Goal: Task Accomplishment & Management: Manage account settings

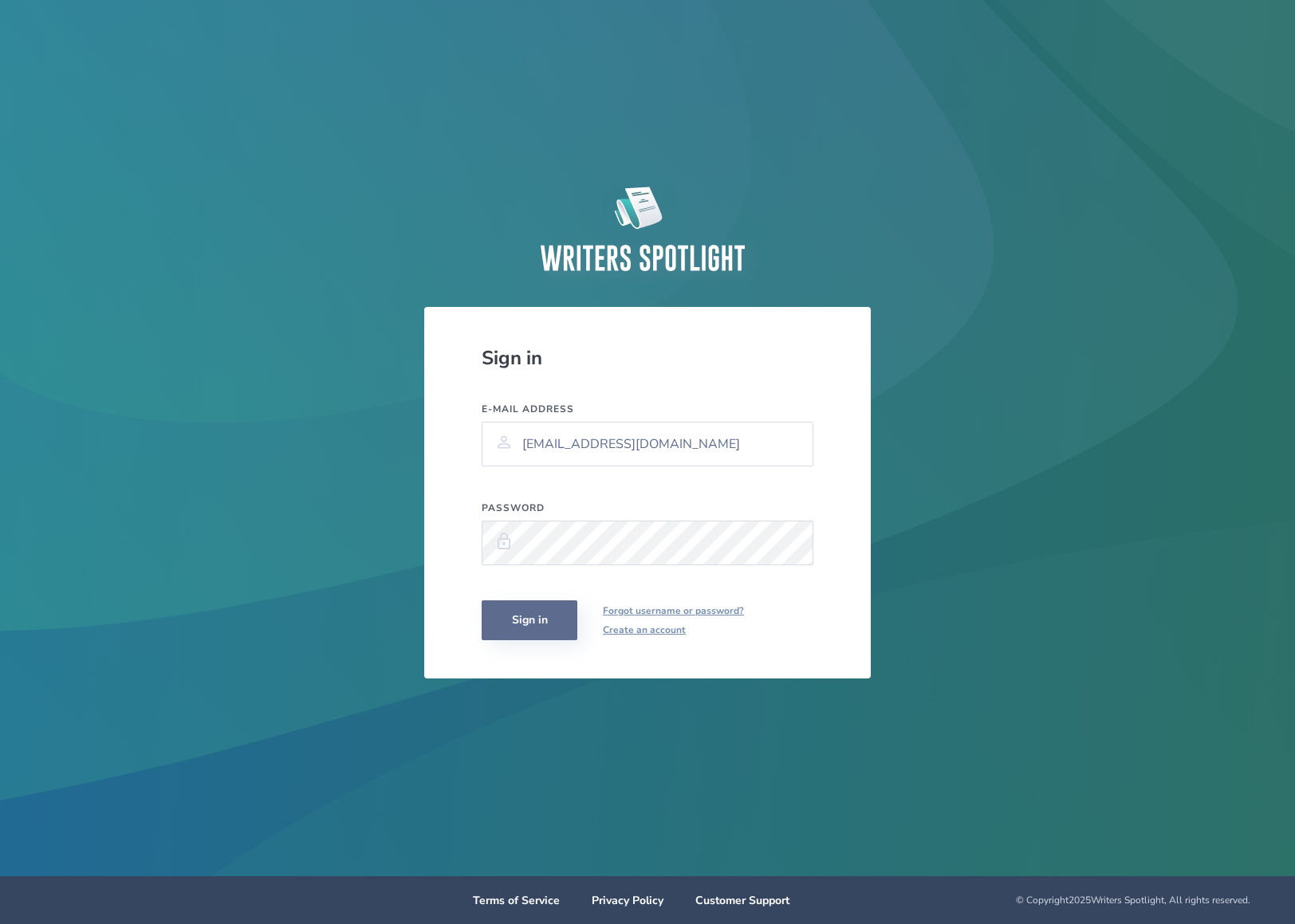
click at [561, 616] on button "Sign in" at bounding box center [530, 620] width 96 height 40
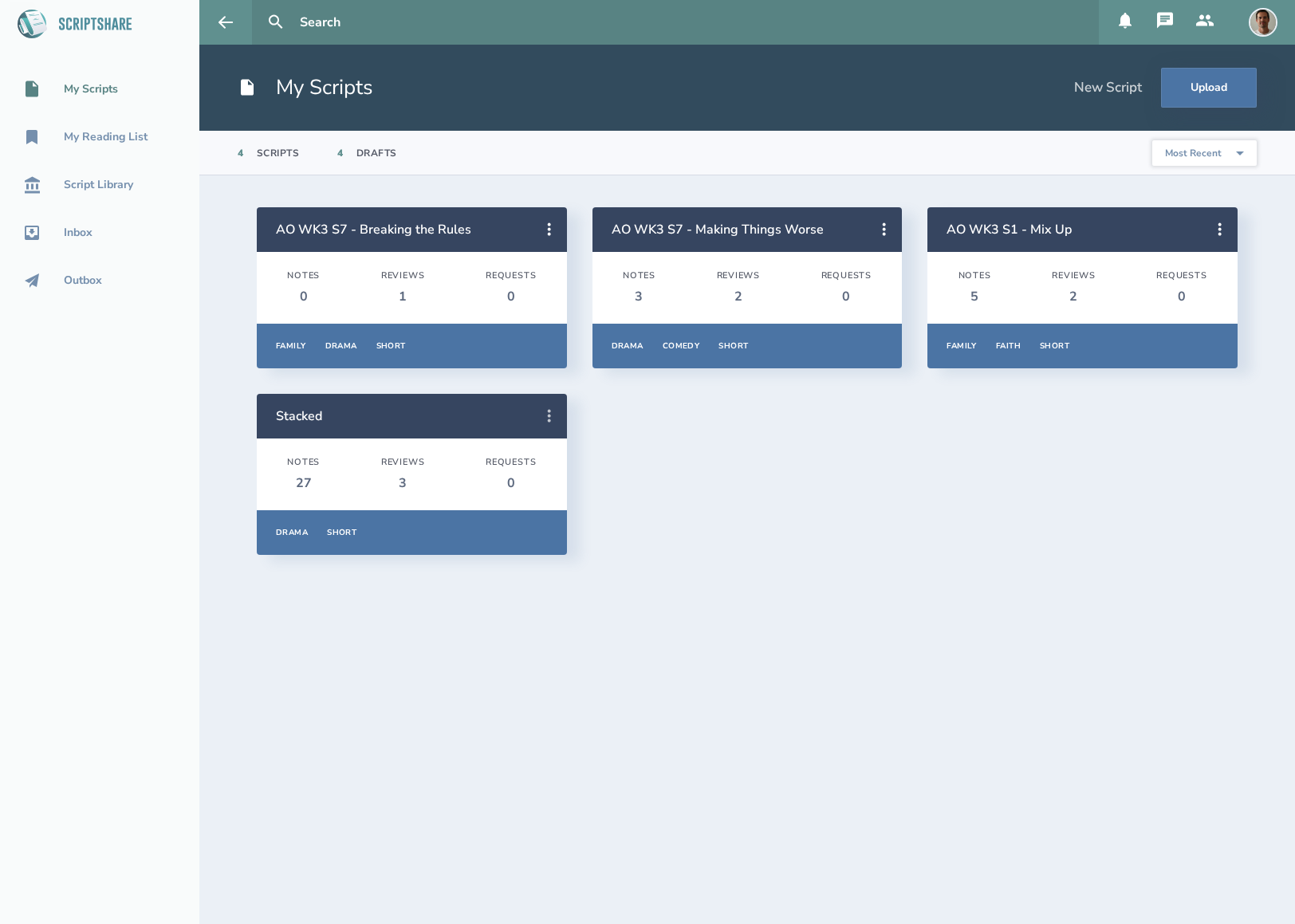
click at [551, 414] on icon at bounding box center [549, 416] width 20 height 20
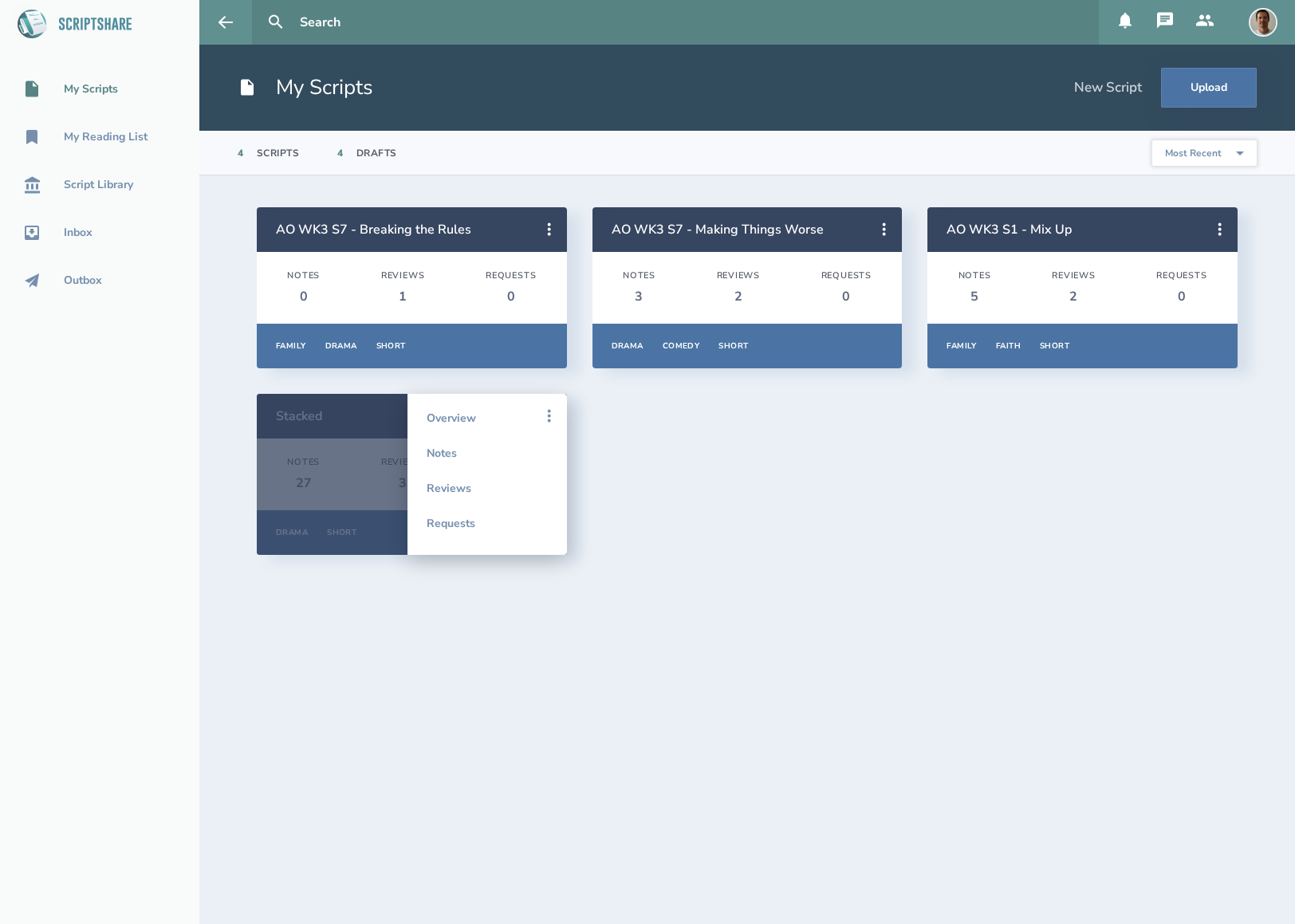
click at [614, 414] on div "AO WK3 S7 - Breaking the Rules Notes 0 Reviews 1 Requests 0 Family Drama Short …" at bounding box center [747, 381] width 981 height 347
click at [440, 417] on link "Overview" at bounding box center [487, 418] width 121 height 35
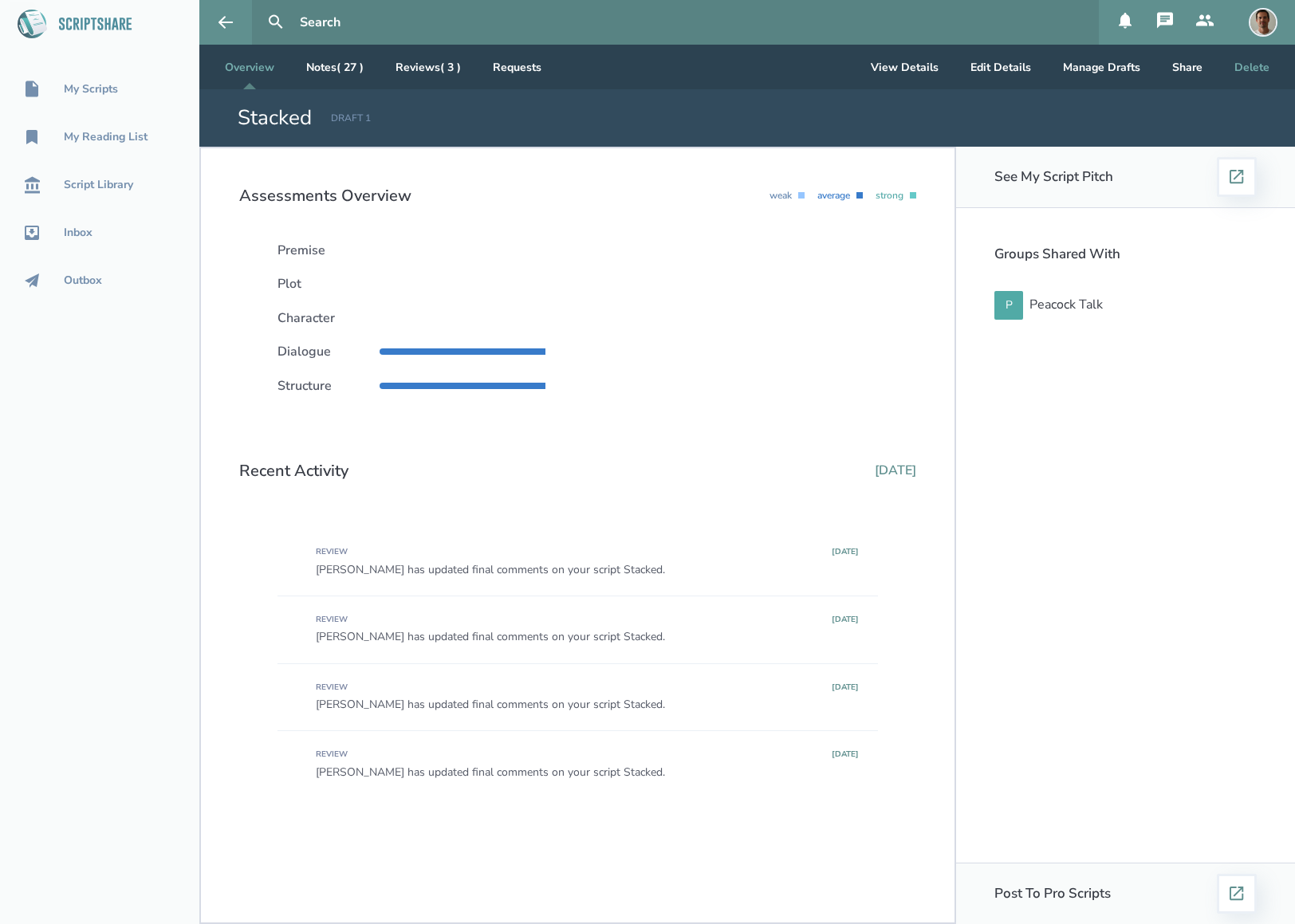
click at [1242, 65] on button "Delete" at bounding box center [1252, 68] width 61 height 45
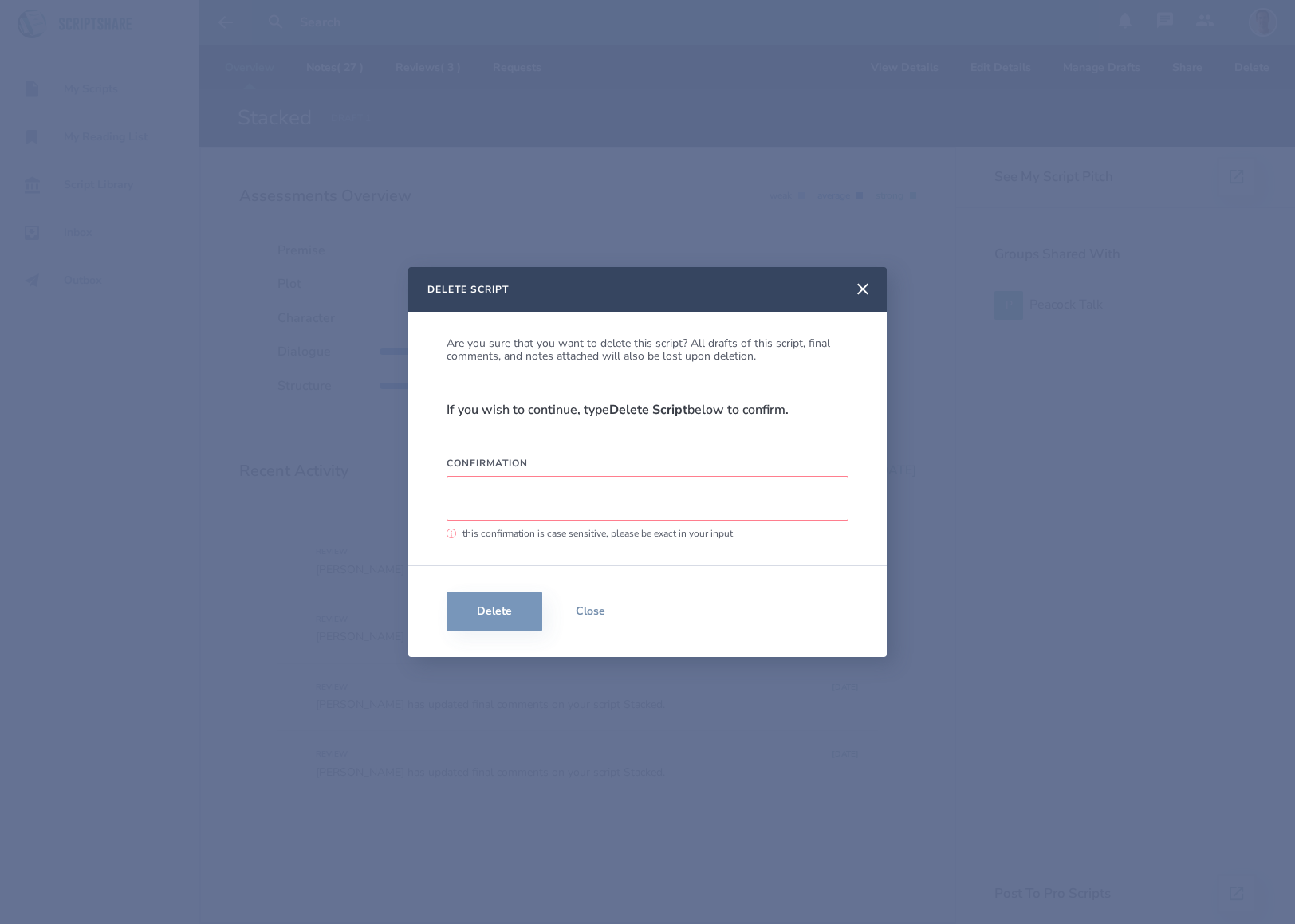
click at [624, 509] on input "Confirmation" at bounding box center [647, 498] width 401 height 45
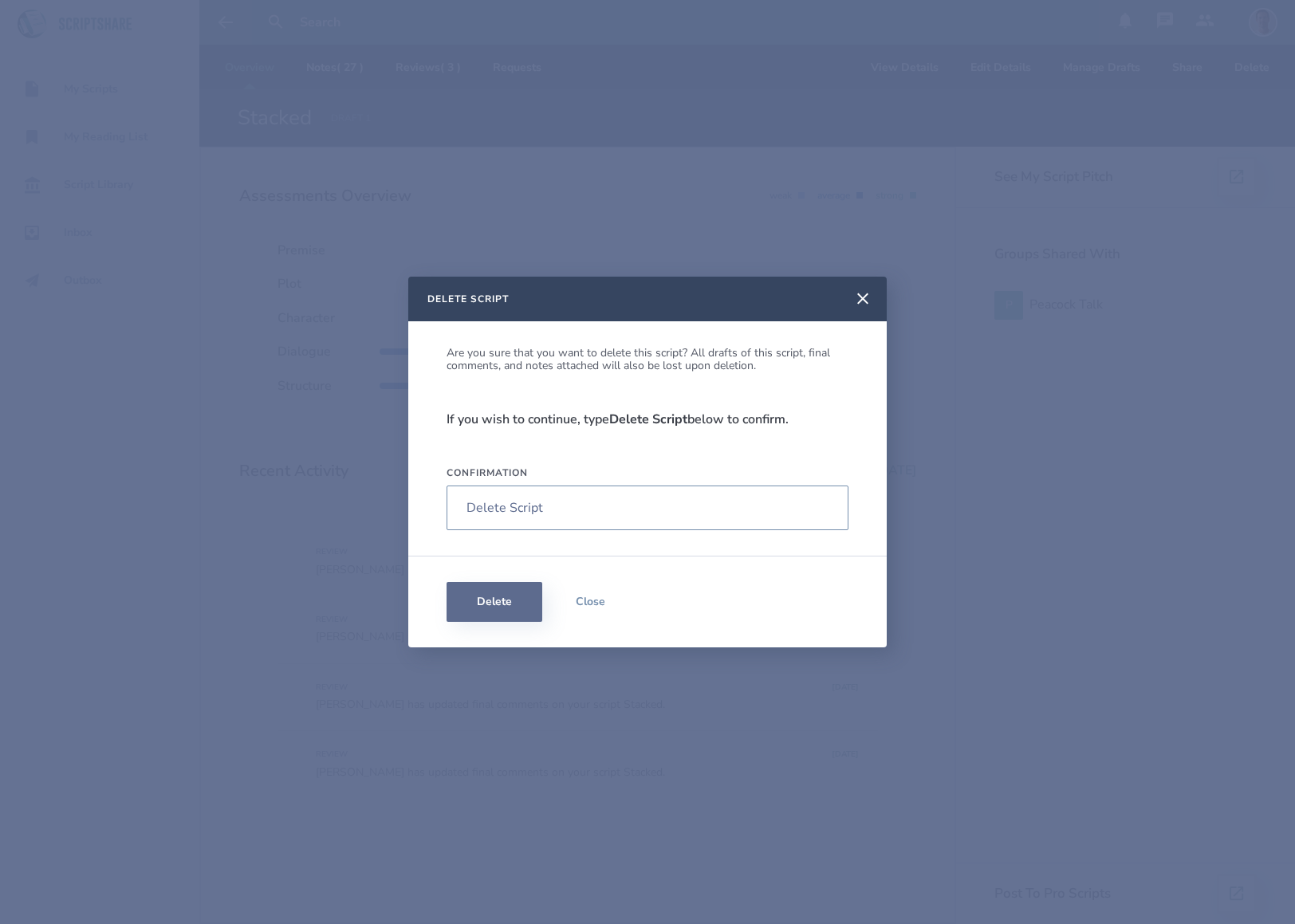
type input "Delete Script"
click at [500, 596] on button "Delete" at bounding box center [494, 602] width 96 height 40
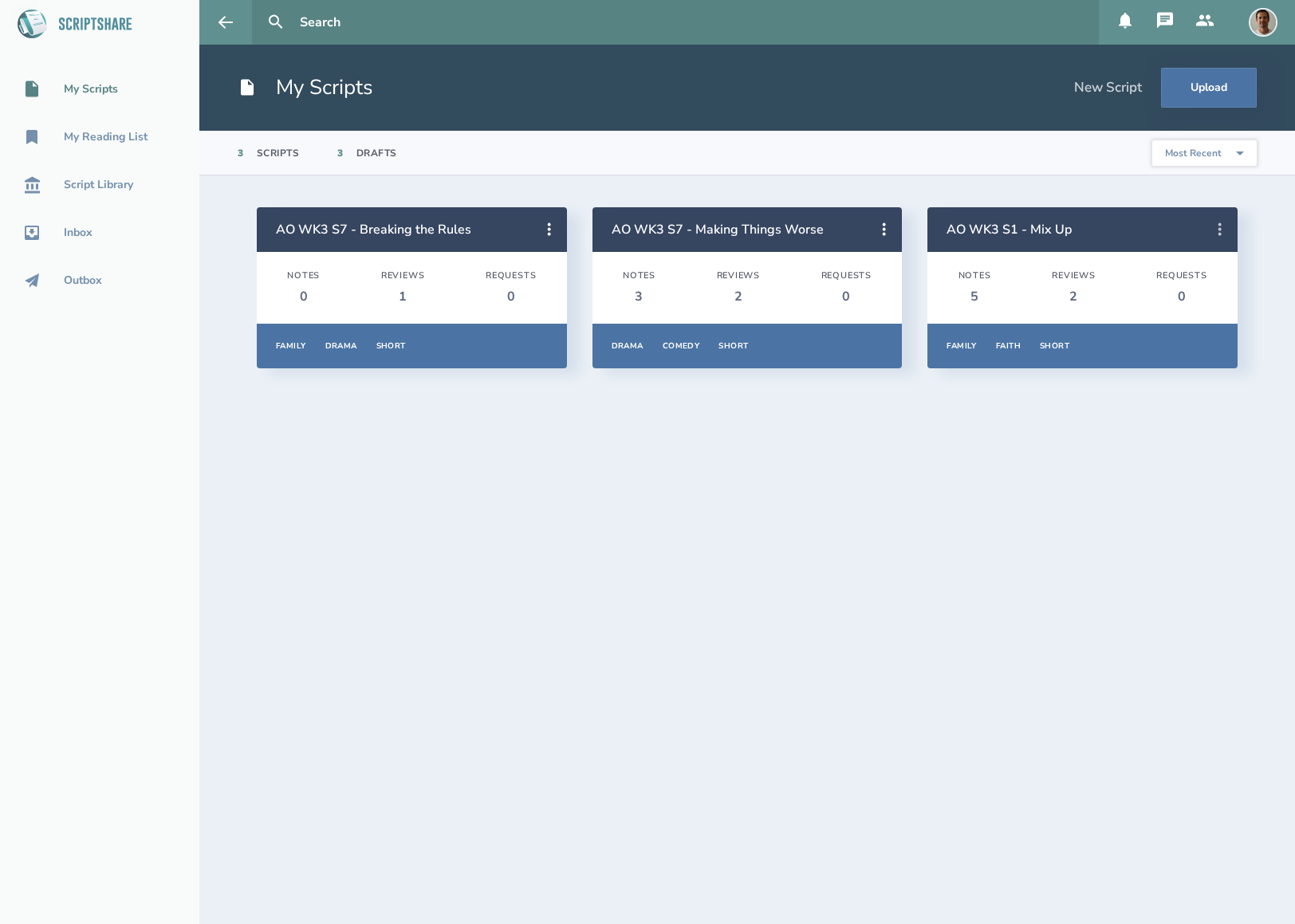
click at [1222, 227] on icon at bounding box center [1220, 230] width 20 height 20
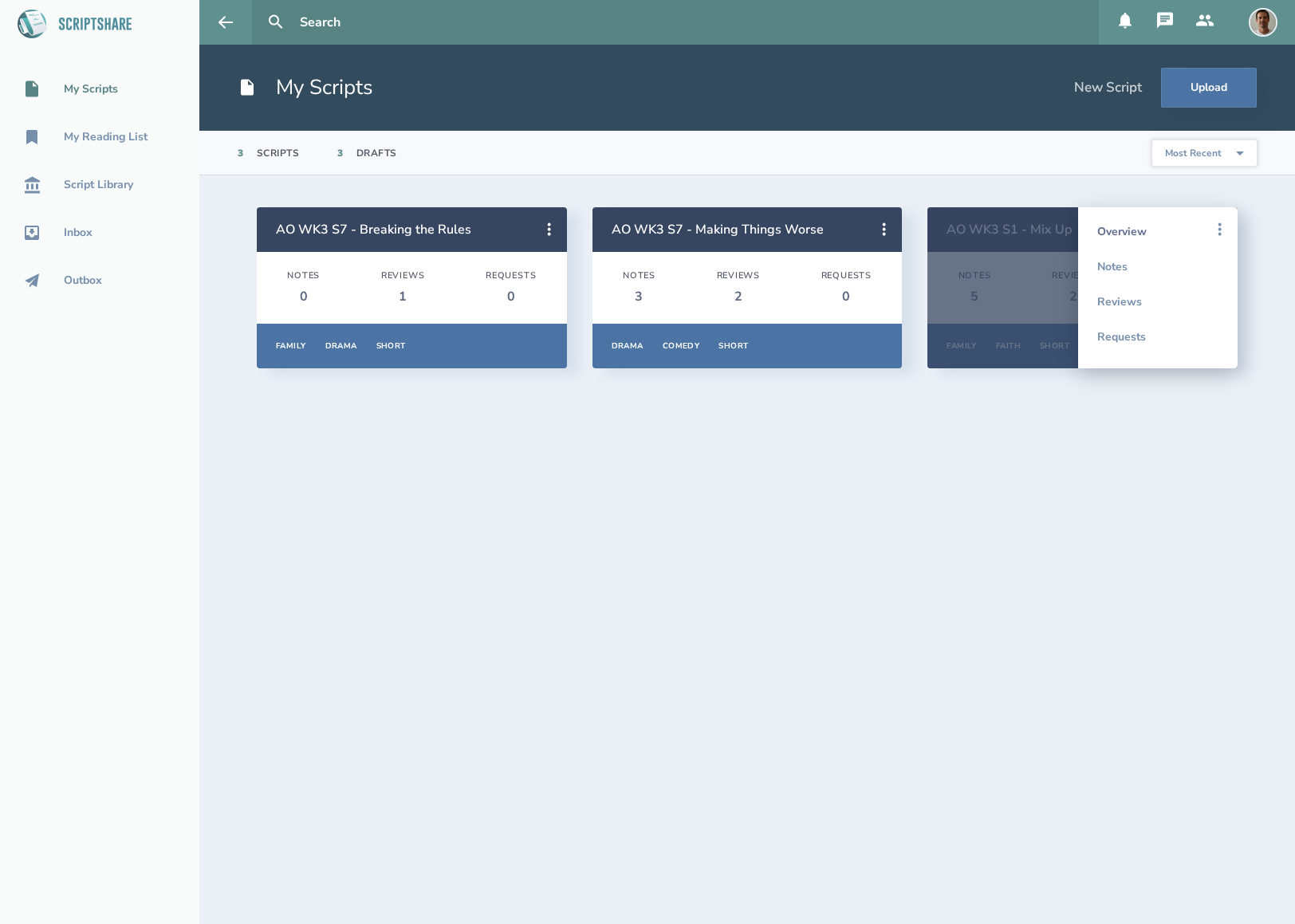
click at [1142, 234] on link "Overview" at bounding box center [1158, 231] width 121 height 35
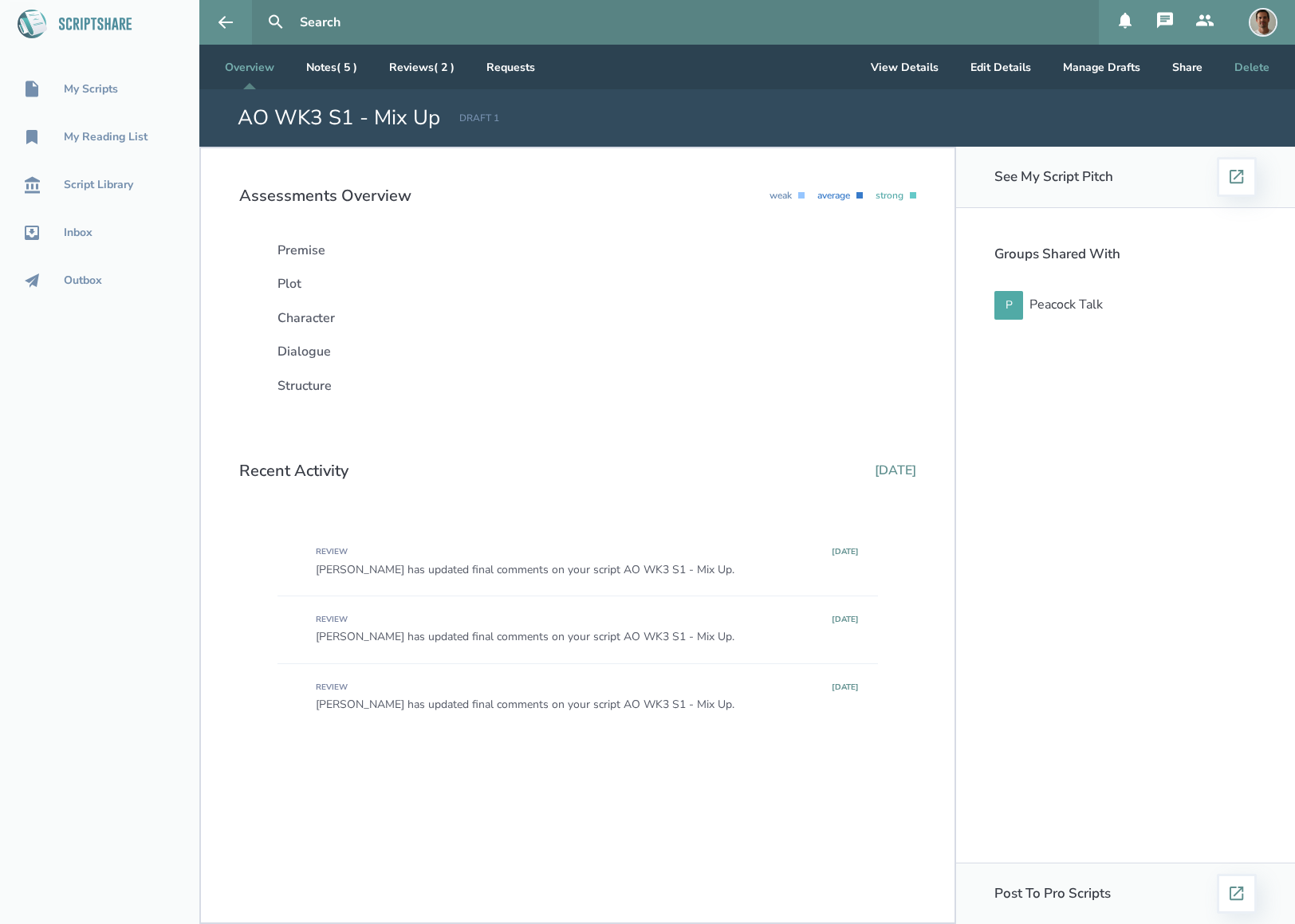
click at [1246, 71] on button "Delete" at bounding box center [1252, 68] width 61 height 45
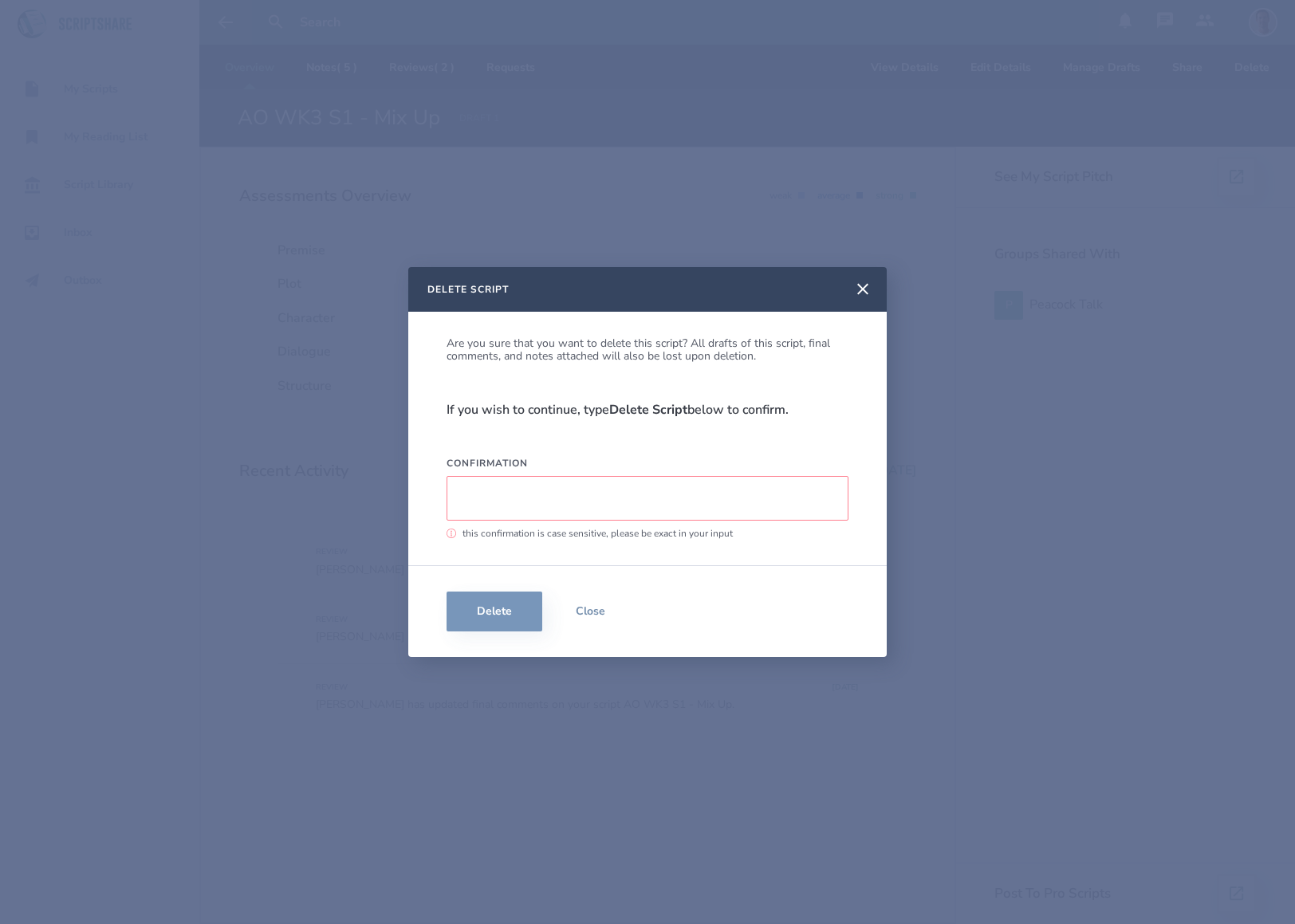
click at [619, 505] on input "Confirmation" at bounding box center [647, 498] width 401 height 45
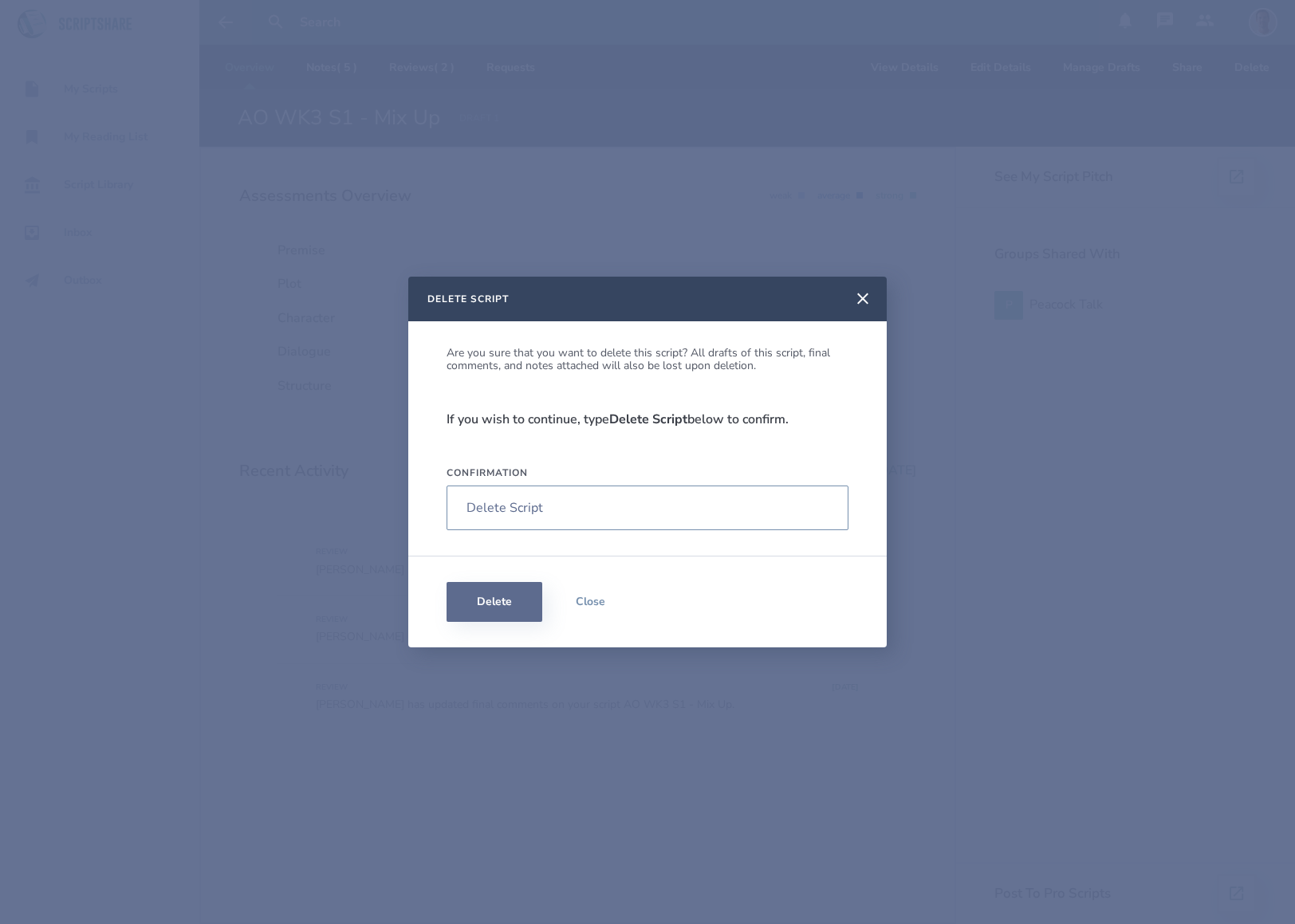
type input "Delete Script"
click at [523, 595] on button "Delete" at bounding box center [494, 602] width 96 height 40
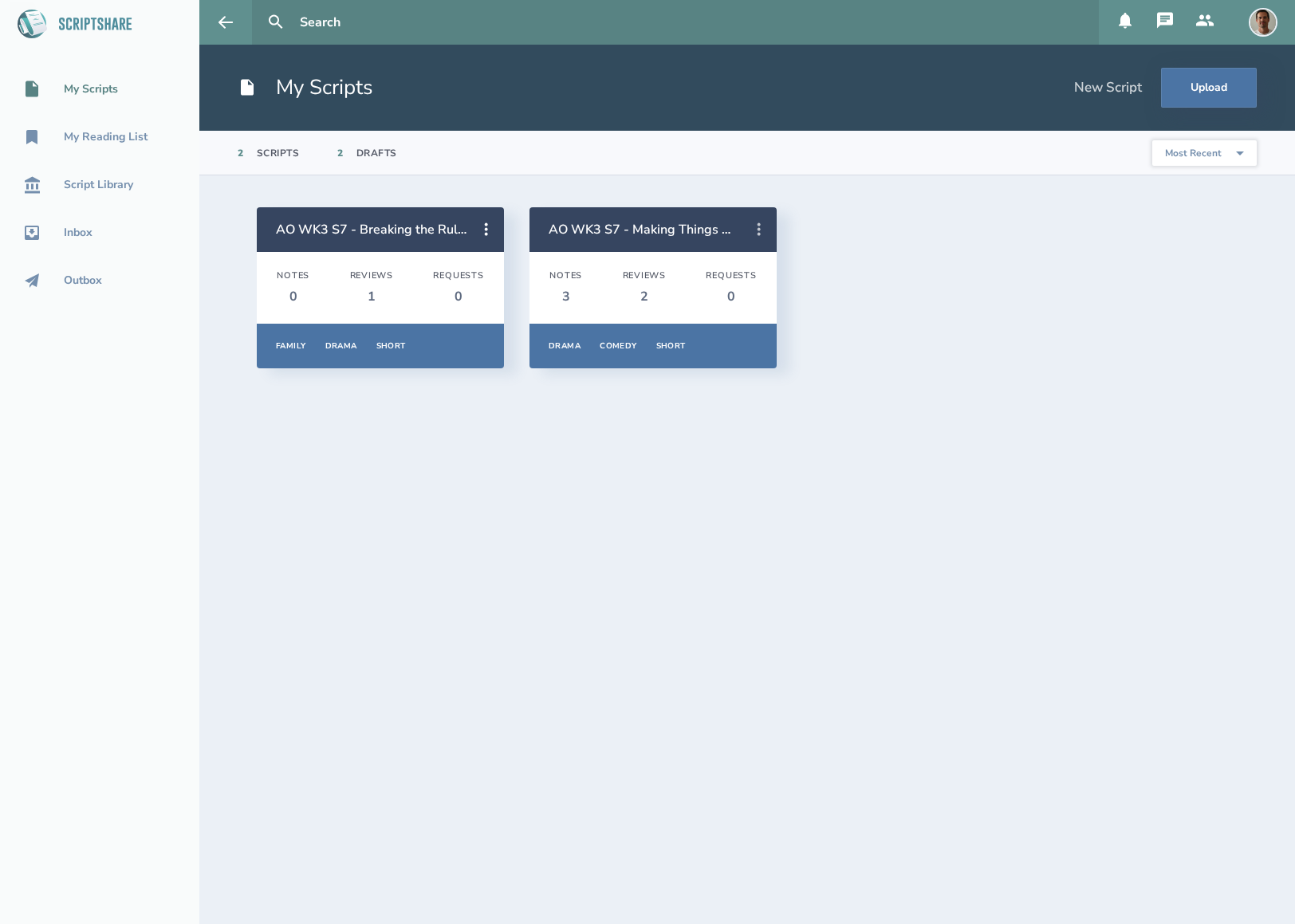
click at [763, 231] on icon at bounding box center [760, 230] width 20 height 20
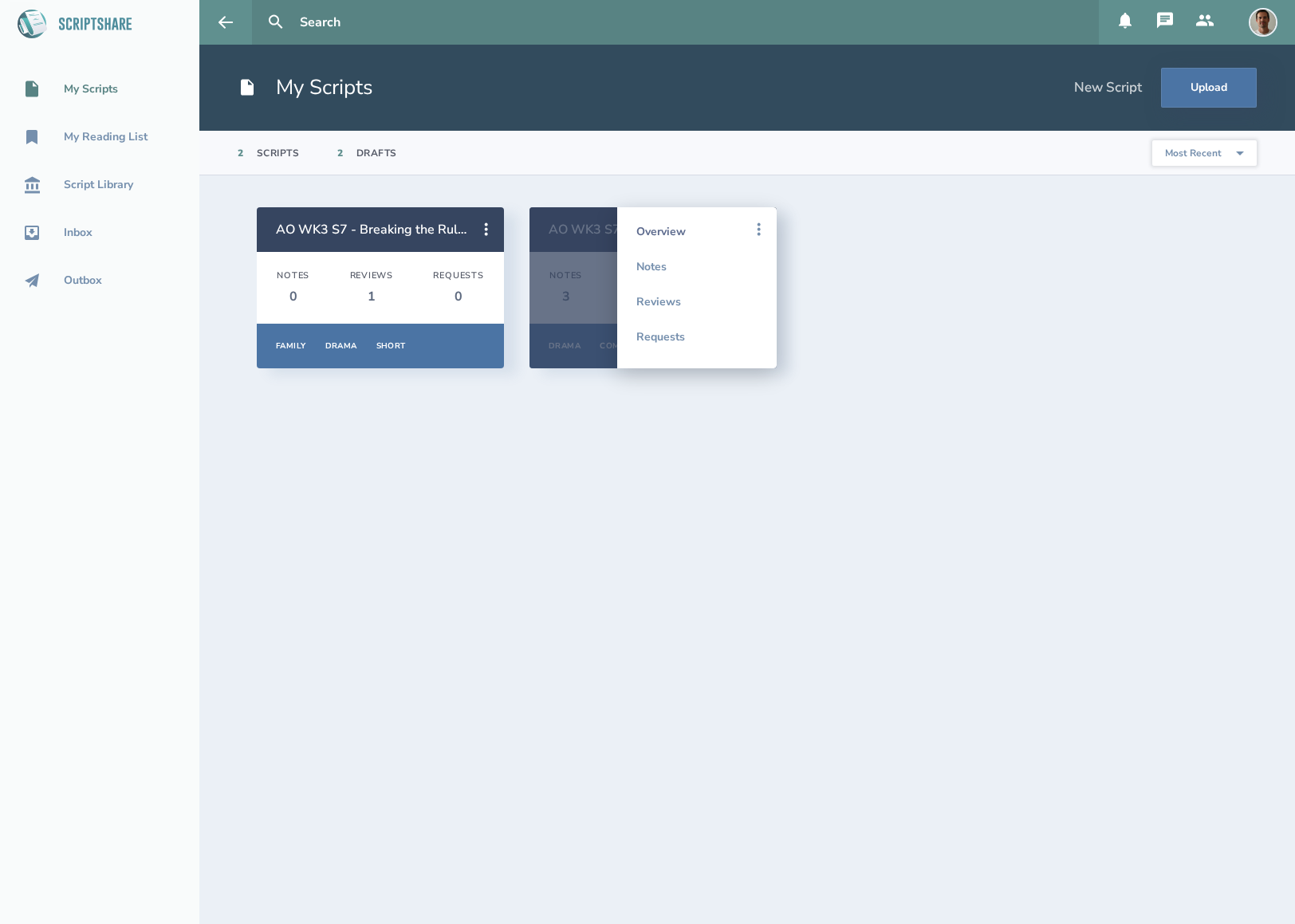
click at [665, 234] on link "Overview" at bounding box center [697, 231] width 121 height 35
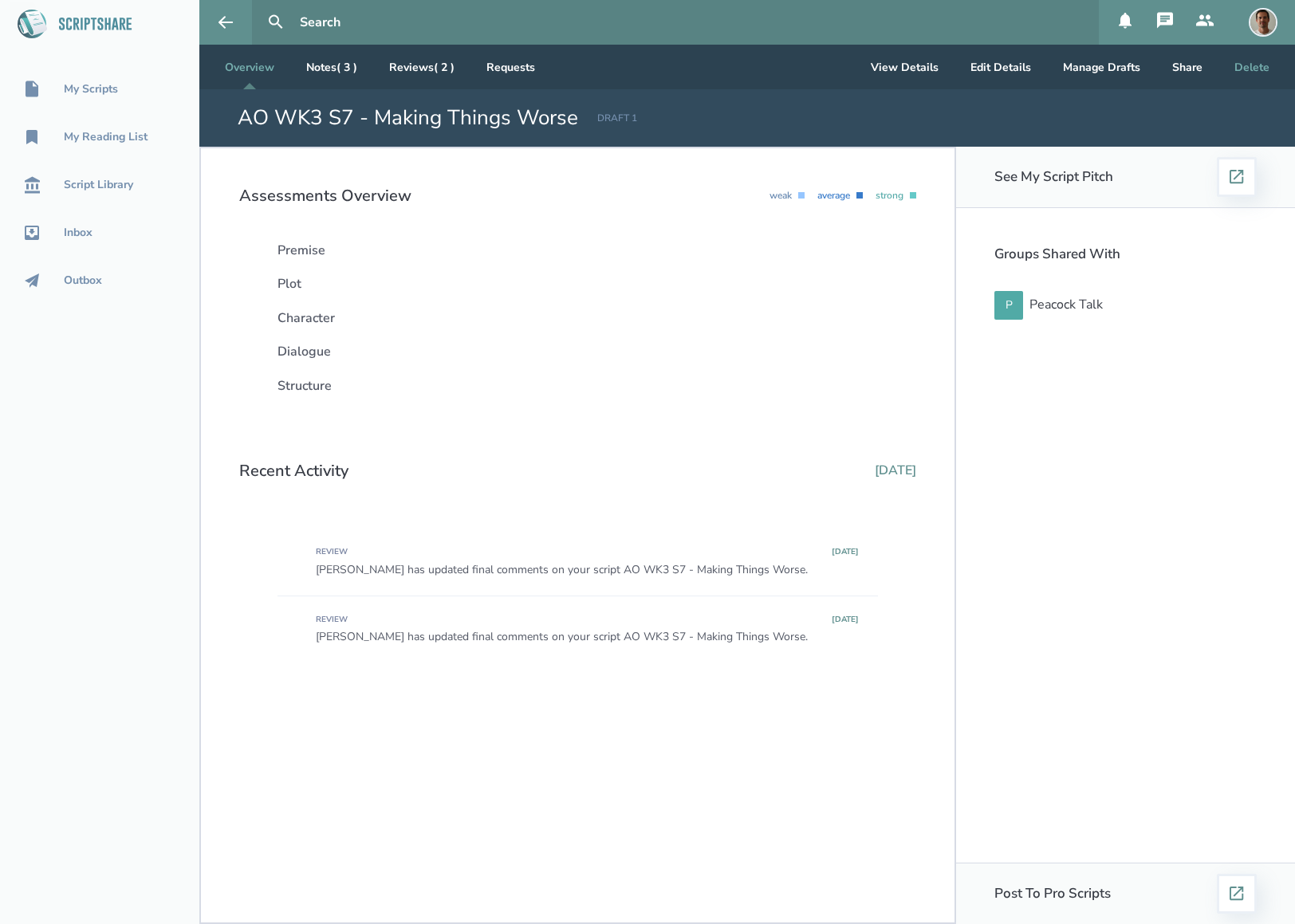
click at [1244, 70] on button "Delete" at bounding box center [1252, 68] width 61 height 45
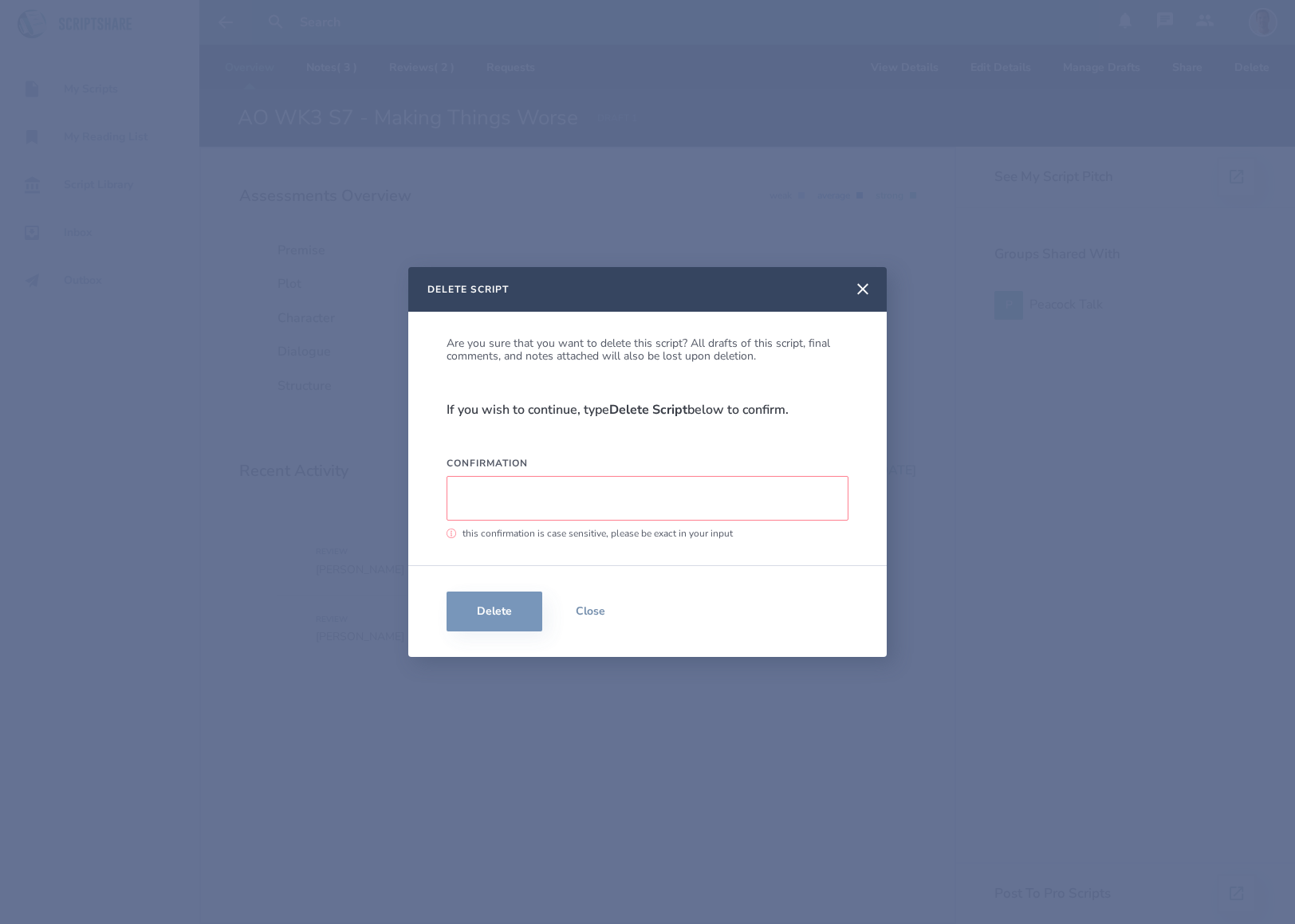
click at [616, 485] on input "Confirmation" at bounding box center [647, 498] width 401 height 45
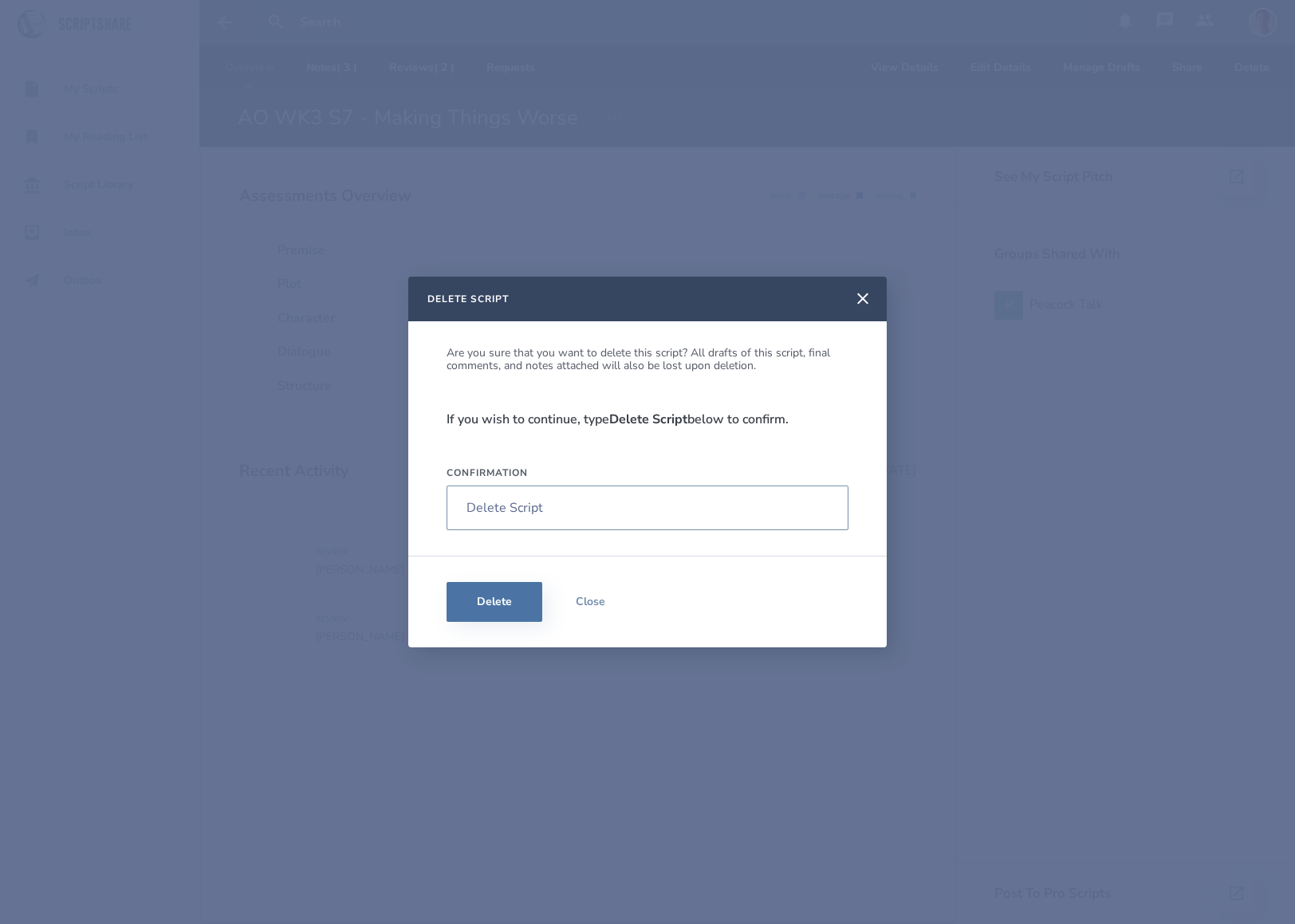
type input "Delete Script"
click at [480, 601] on button "Delete" at bounding box center [494, 602] width 96 height 40
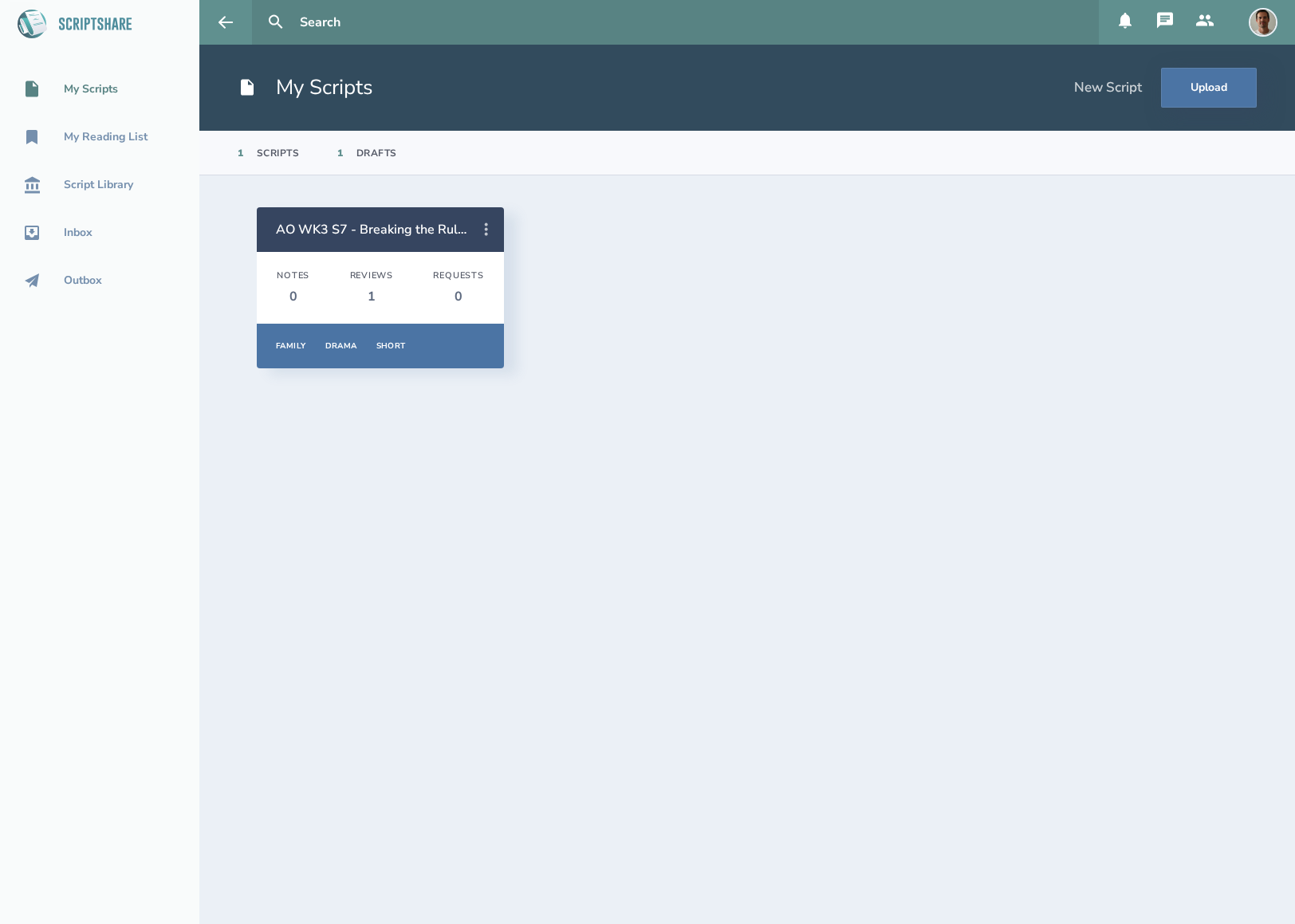
click at [490, 228] on icon at bounding box center [486, 230] width 20 height 20
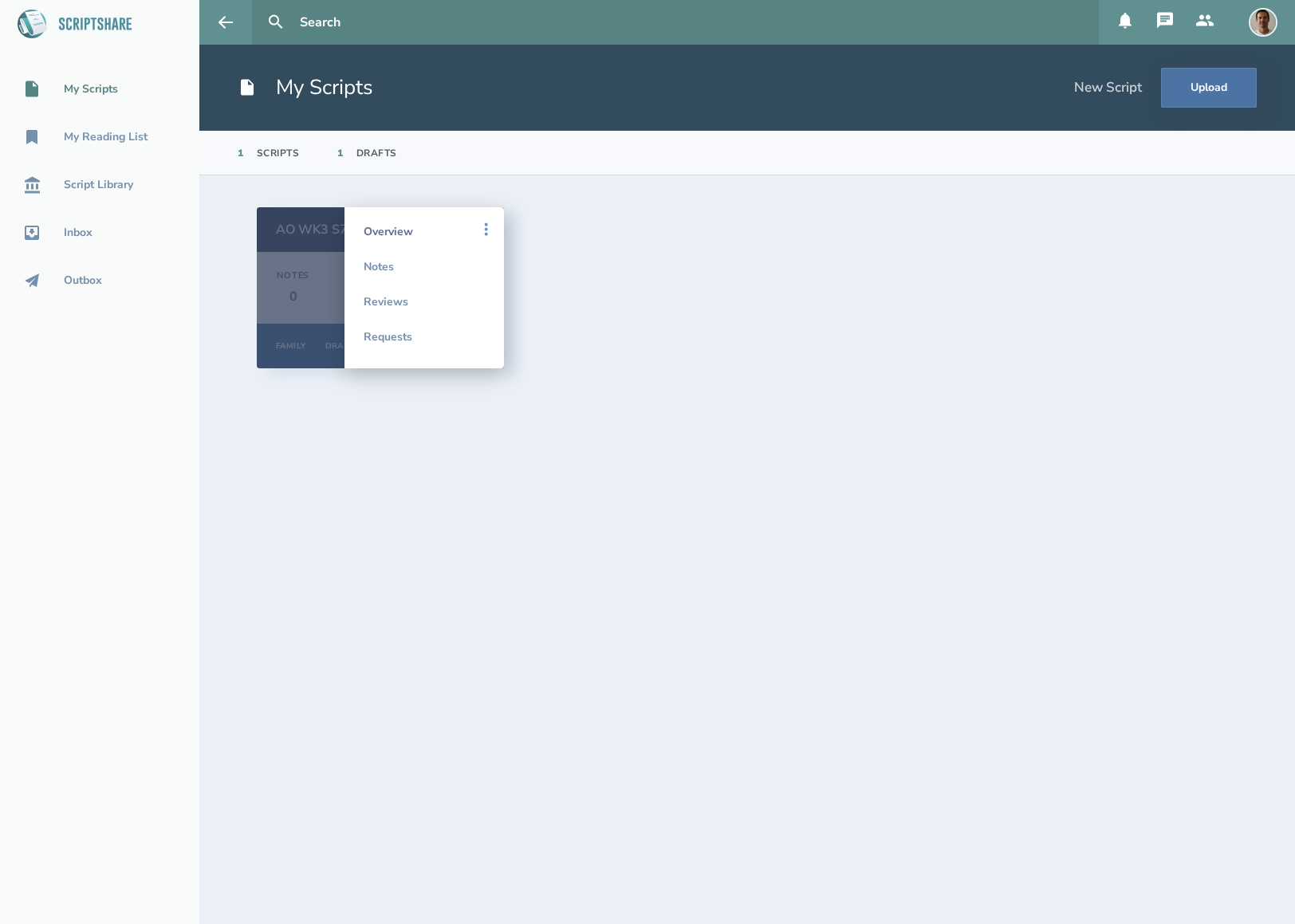
click at [457, 231] on link "Overview" at bounding box center [424, 231] width 121 height 35
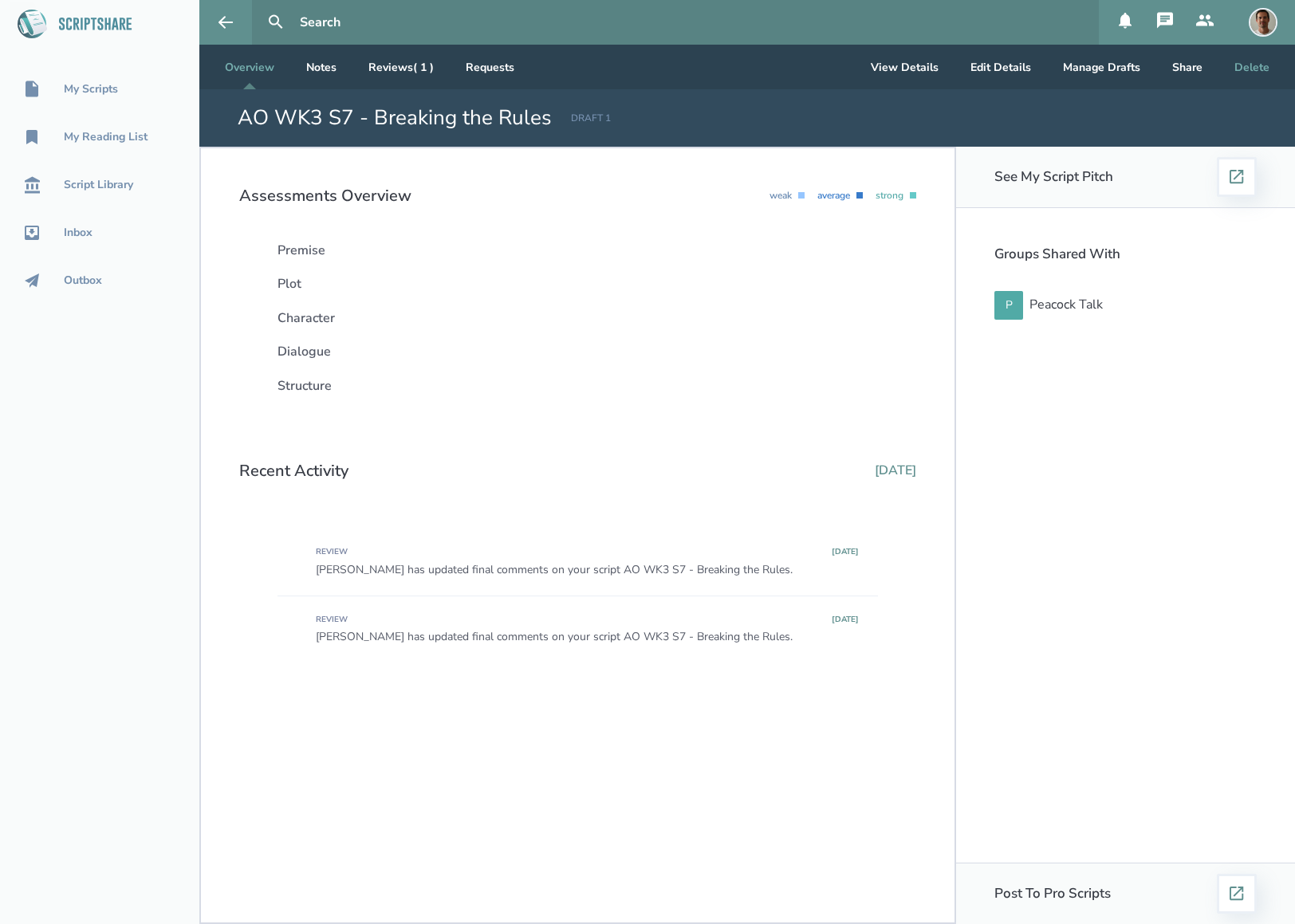
click at [1244, 75] on button "Delete" at bounding box center [1252, 68] width 61 height 45
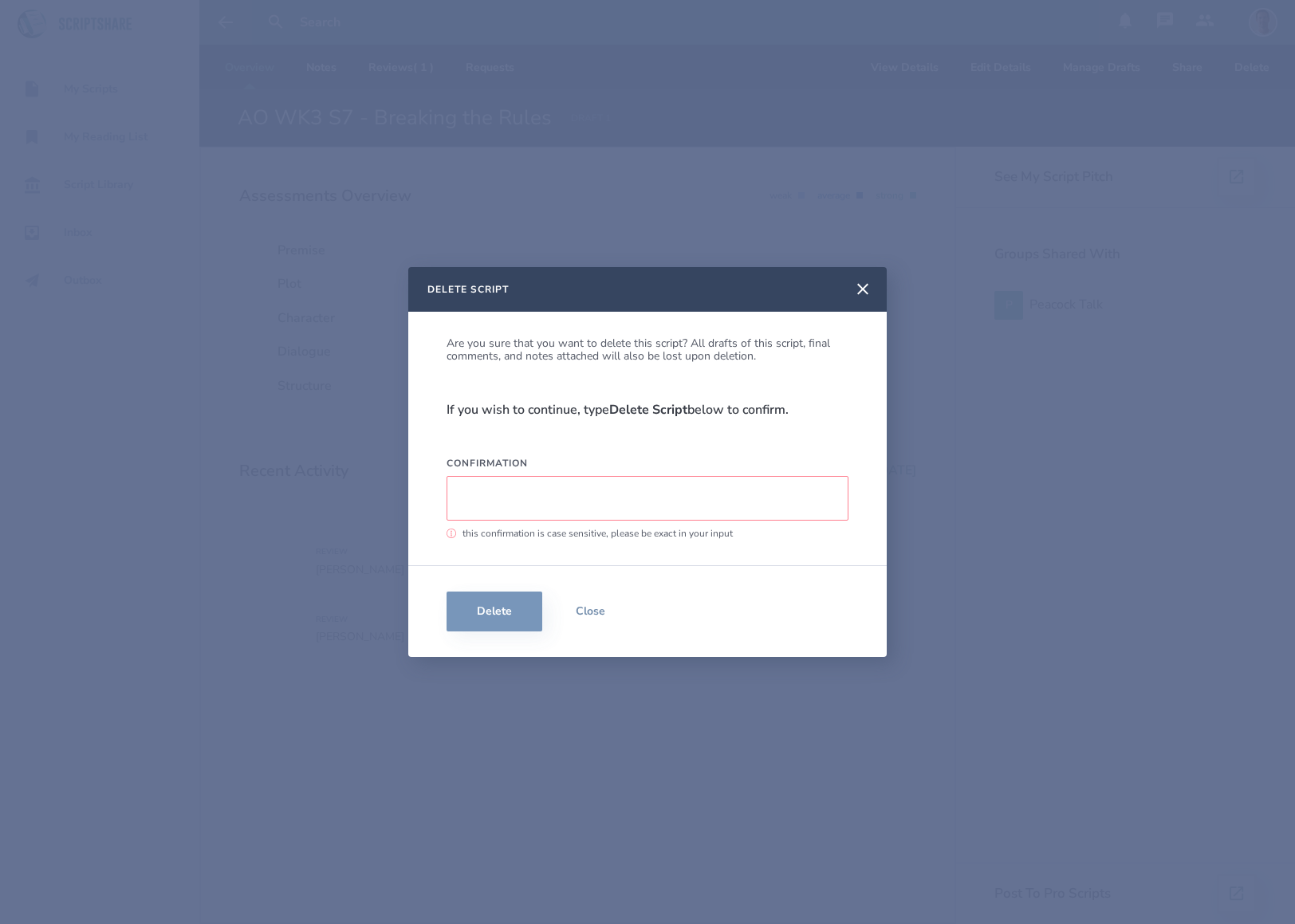
click at [535, 494] on input "Confirmation" at bounding box center [647, 498] width 401 height 45
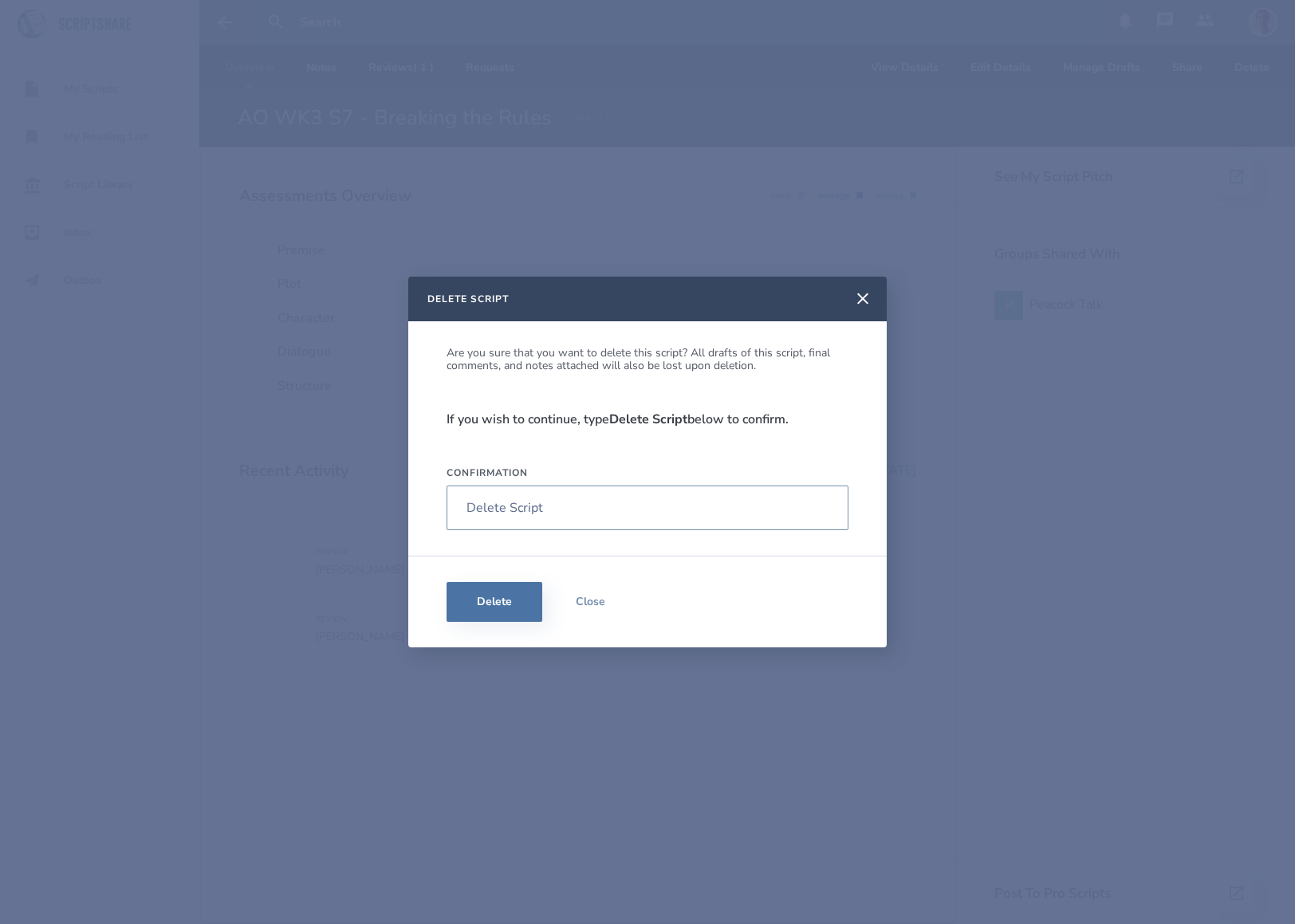
type input "Delete Script"
click at [505, 600] on button "Delete" at bounding box center [494, 602] width 96 height 40
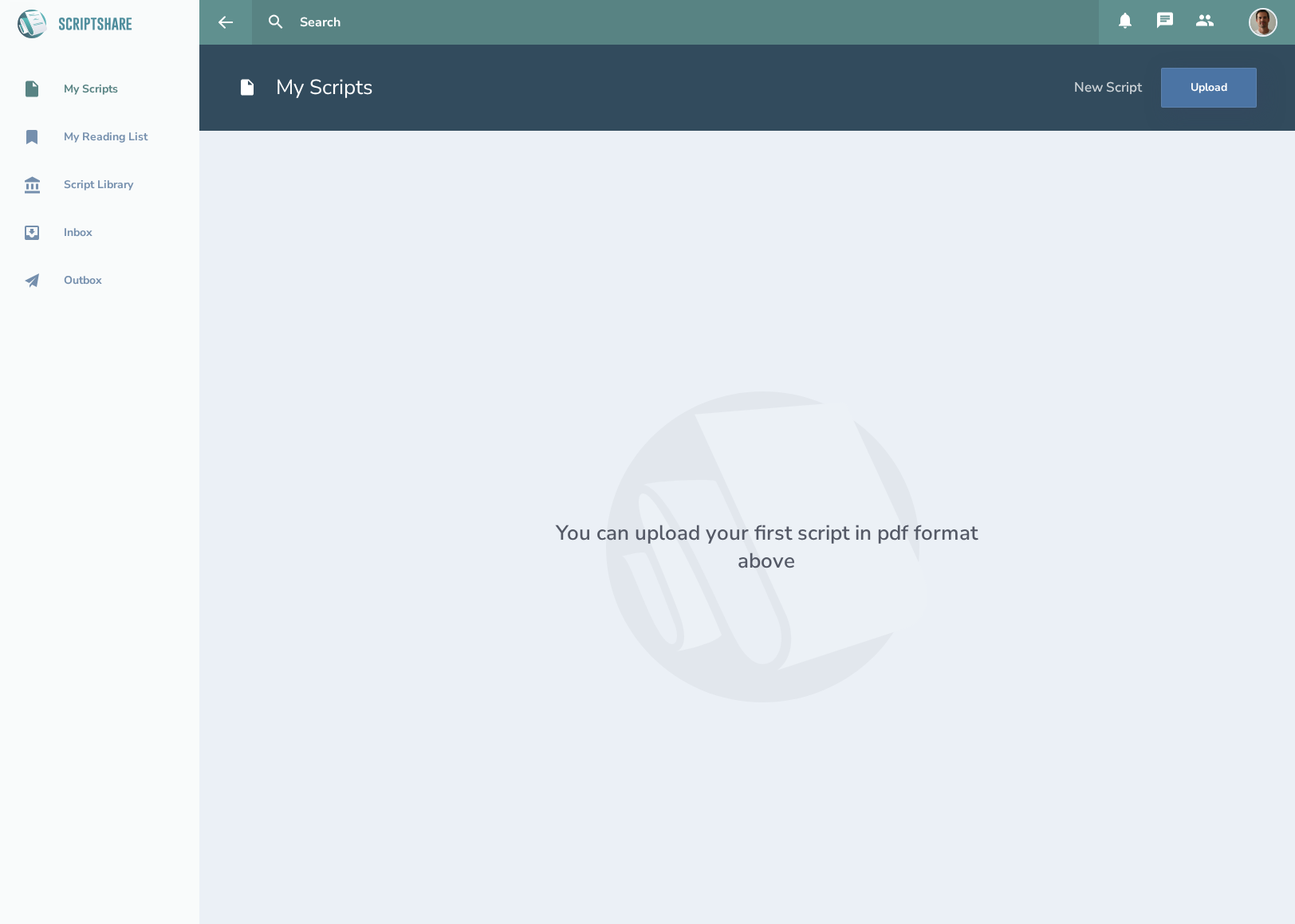
click at [1156, 22] on icon at bounding box center [1165, 21] width 20 height 20
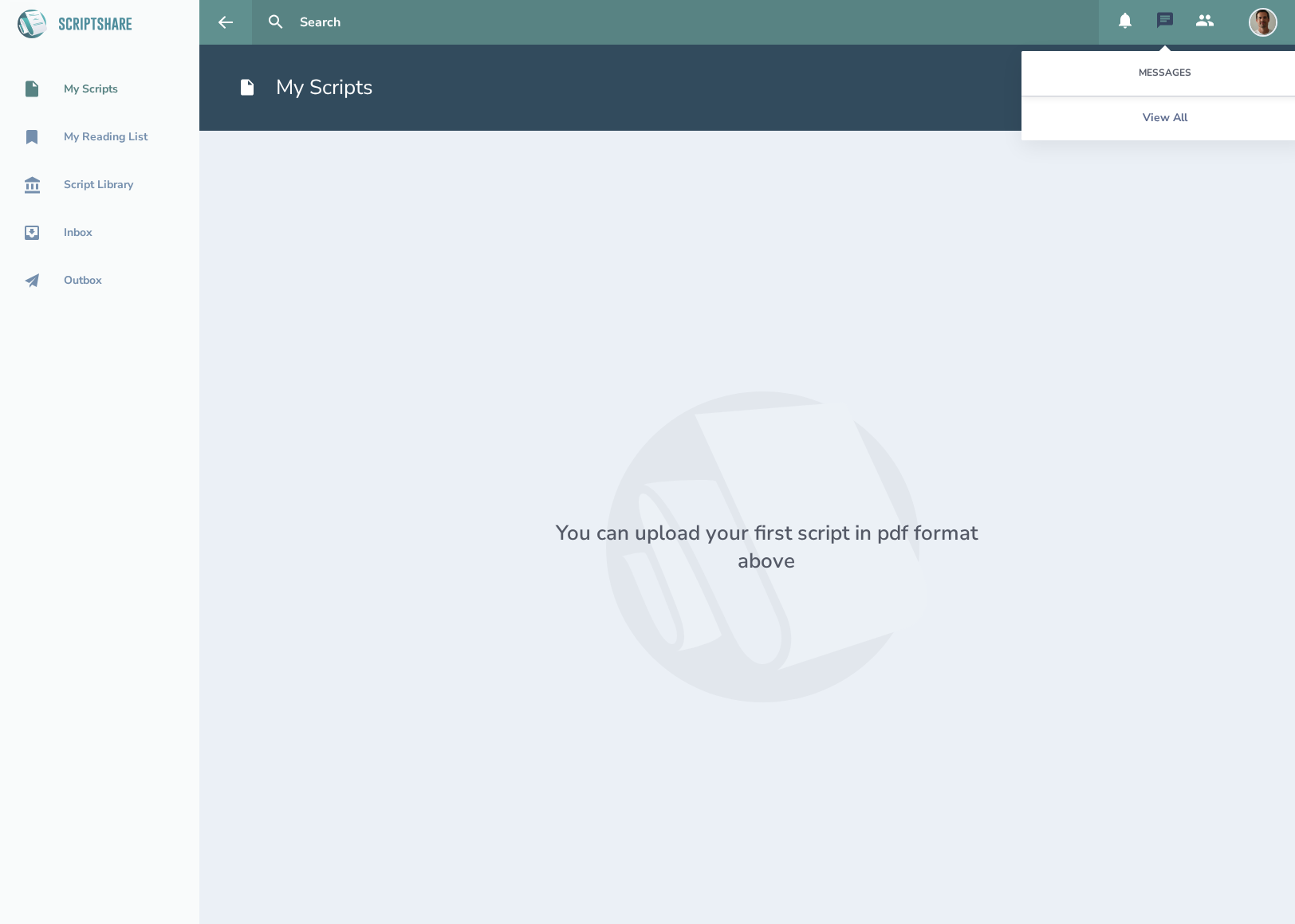
click at [1132, 21] on icon at bounding box center [1125, 21] width 20 height 20
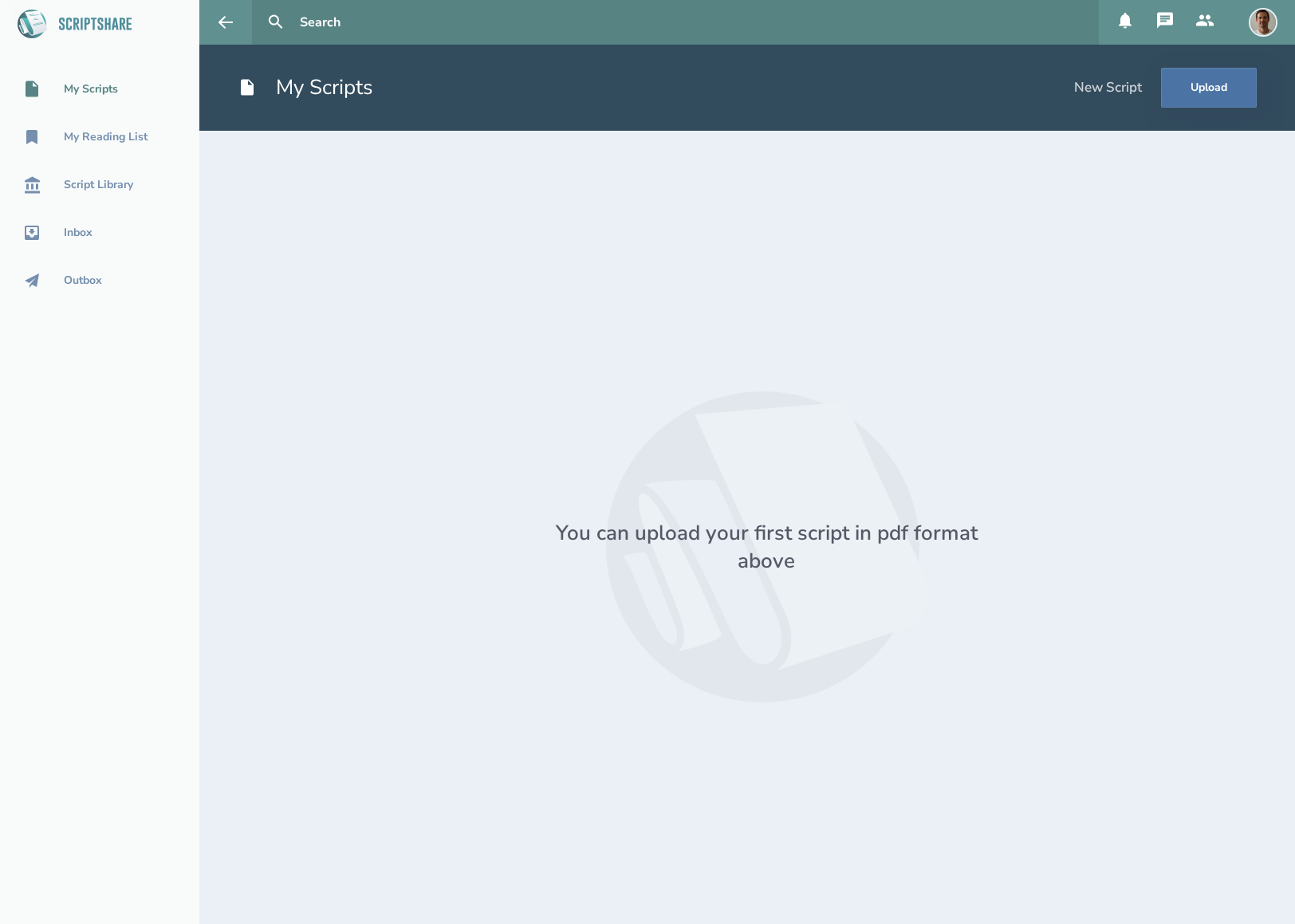
click at [1203, 14] on icon at bounding box center [1205, 21] width 20 height 20
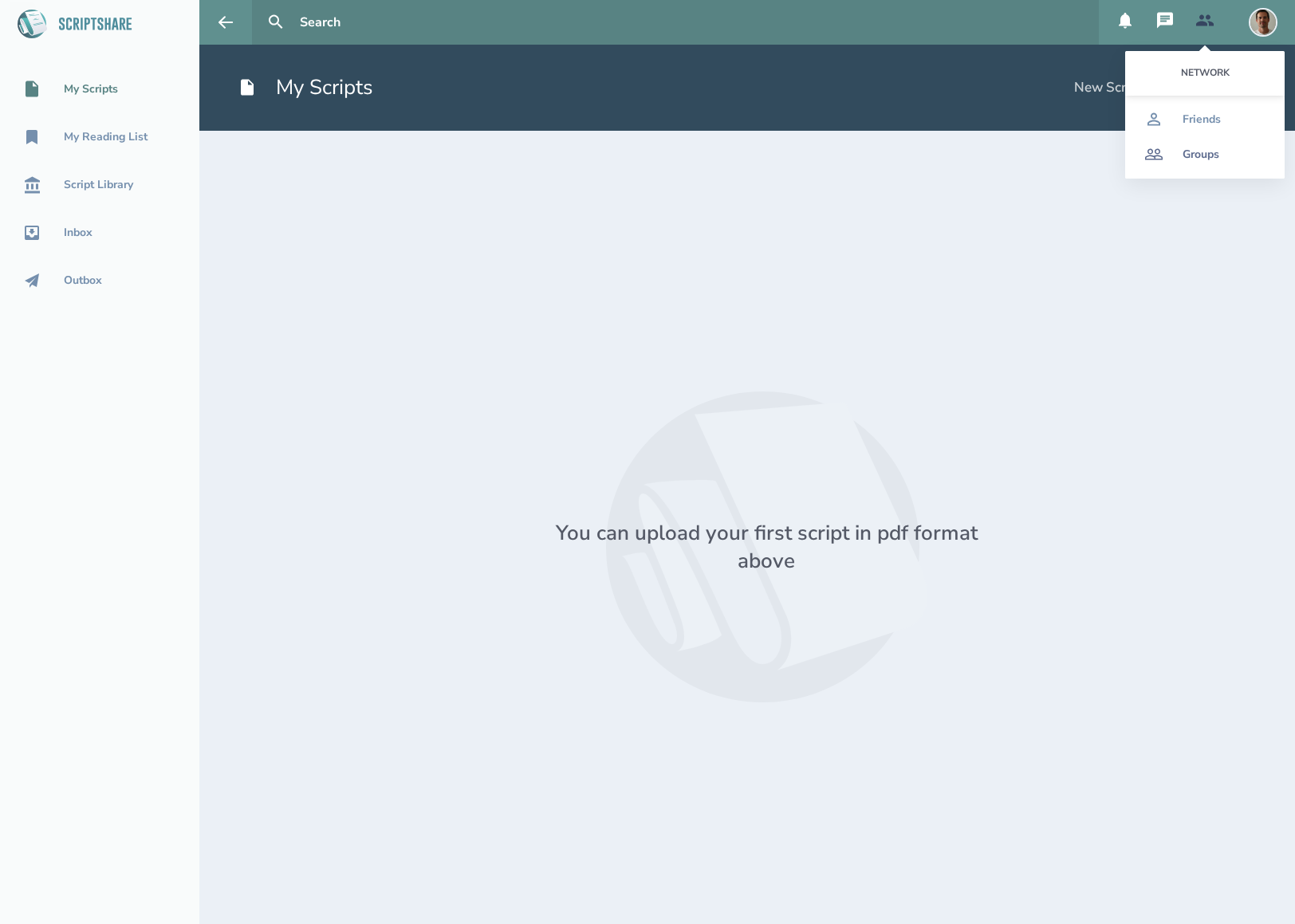
click at [1195, 153] on div "Groups" at bounding box center [1200, 154] width 36 height 13
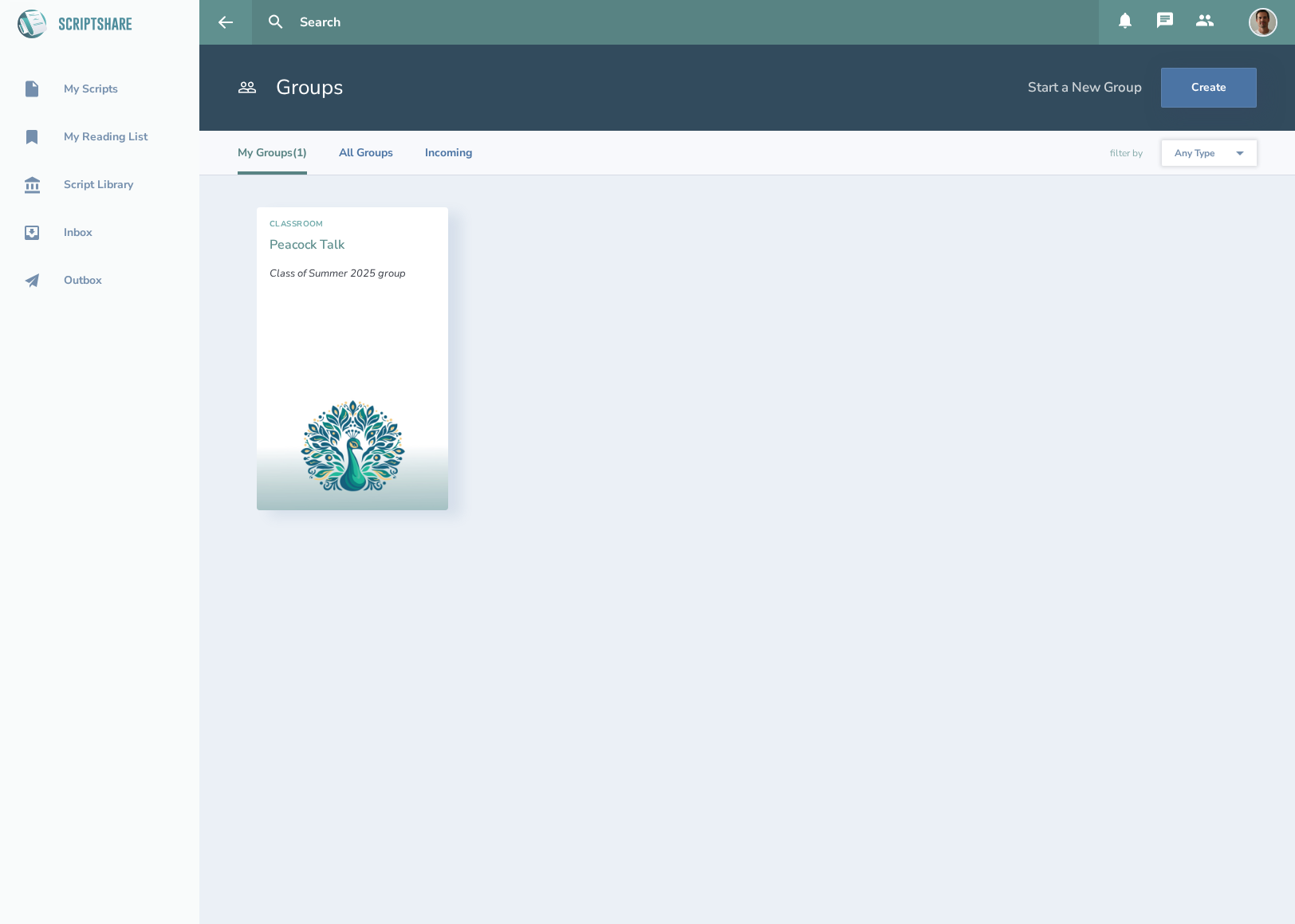
click at [299, 243] on link "Peacock Talk" at bounding box center [306, 245] width 75 height 18
select select "1"
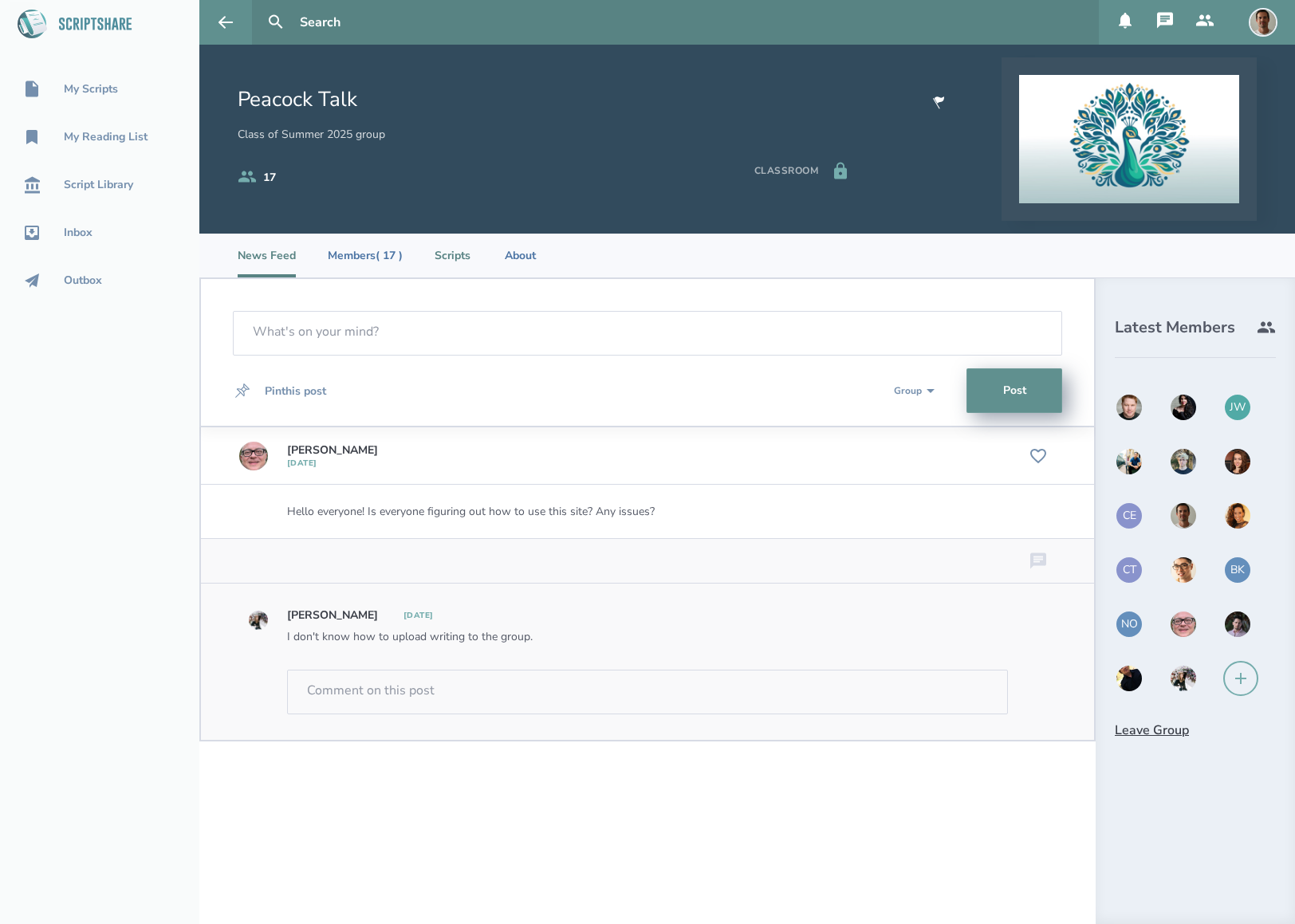
click at [467, 252] on li "Scripts" at bounding box center [452, 255] width 36 height 44
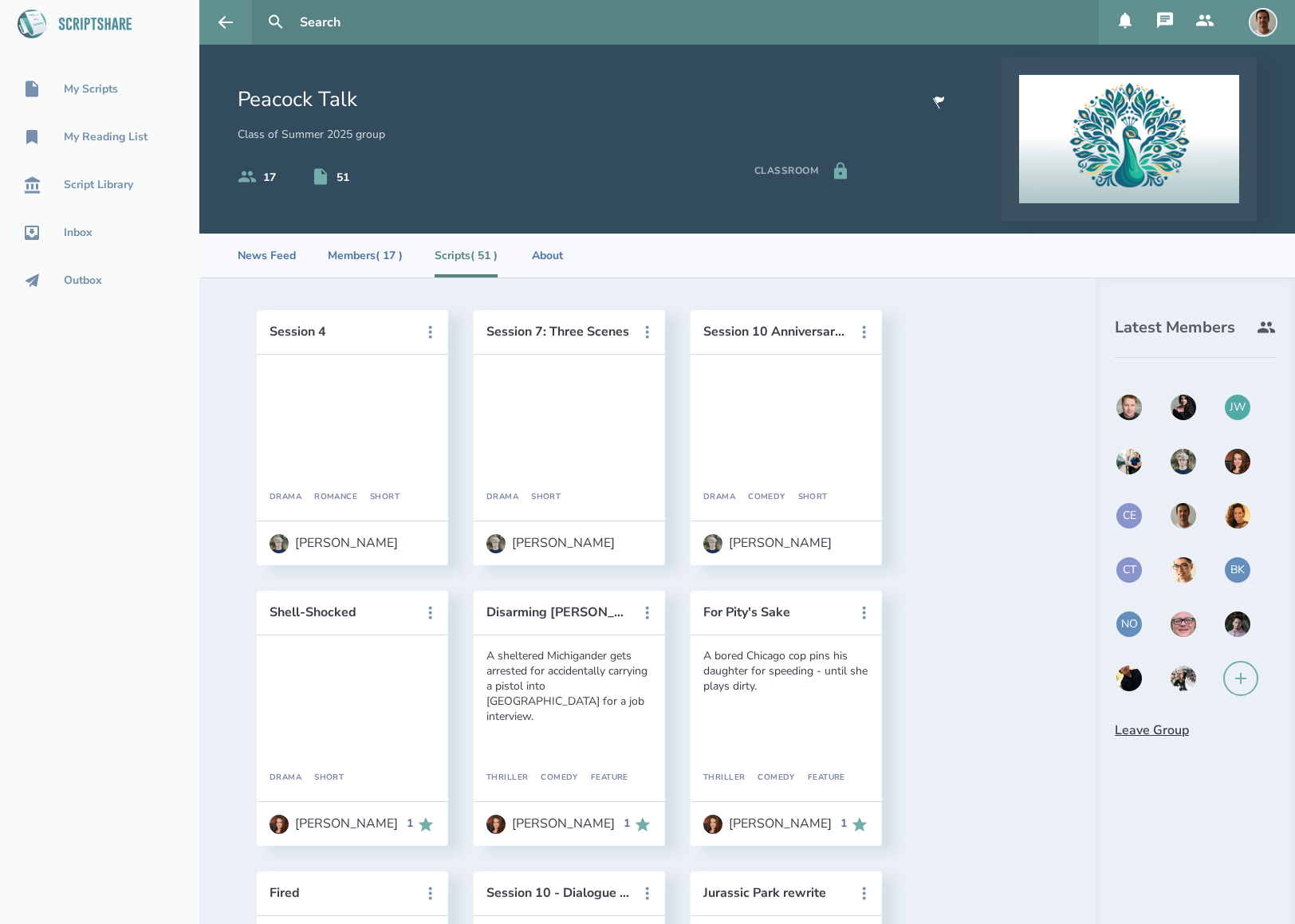
click at [1169, 566] on img at bounding box center [1182, 570] width 28 height 28
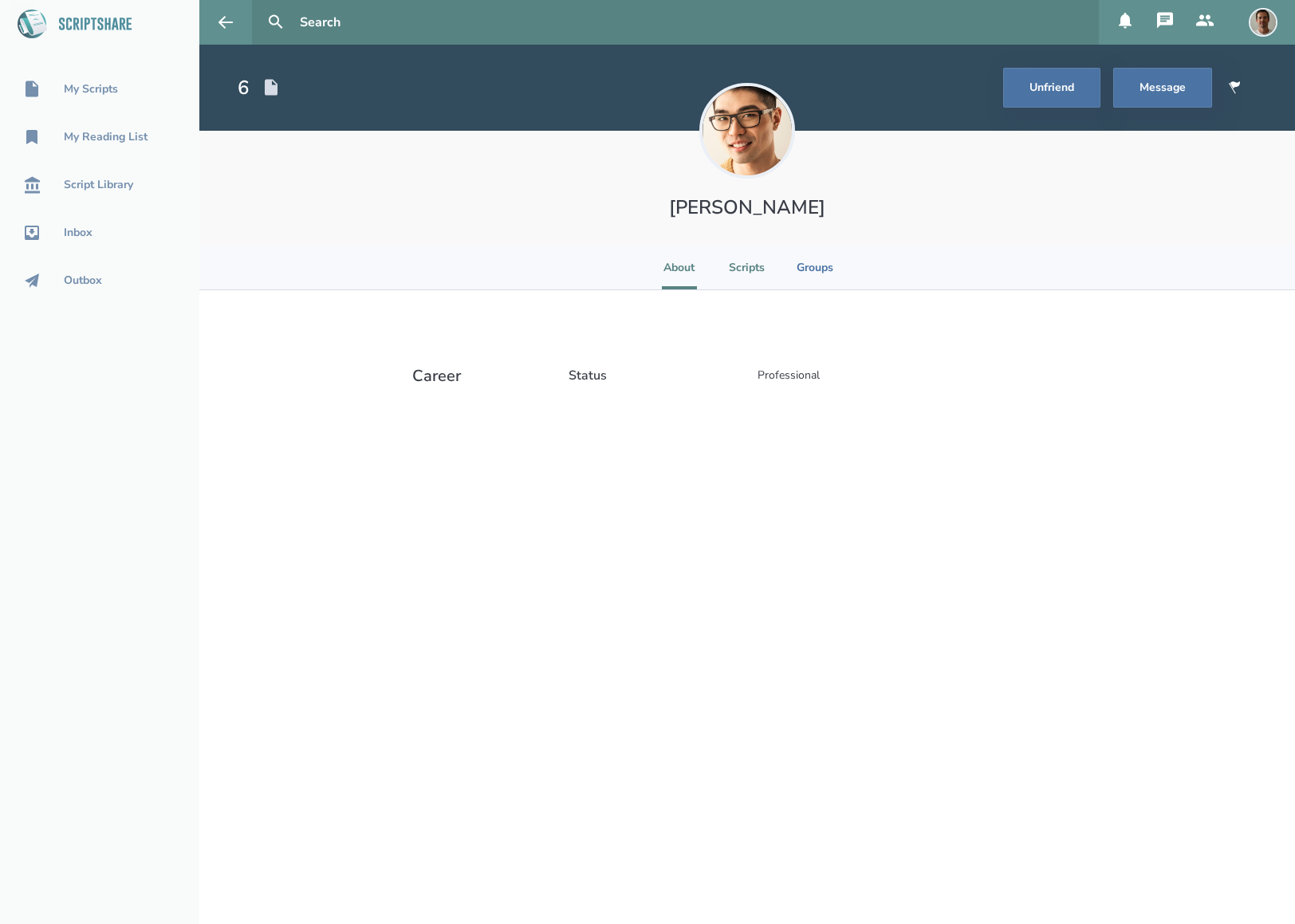
click at [733, 259] on li "Scripts" at bounding box center [746, 267] width 36 height 44
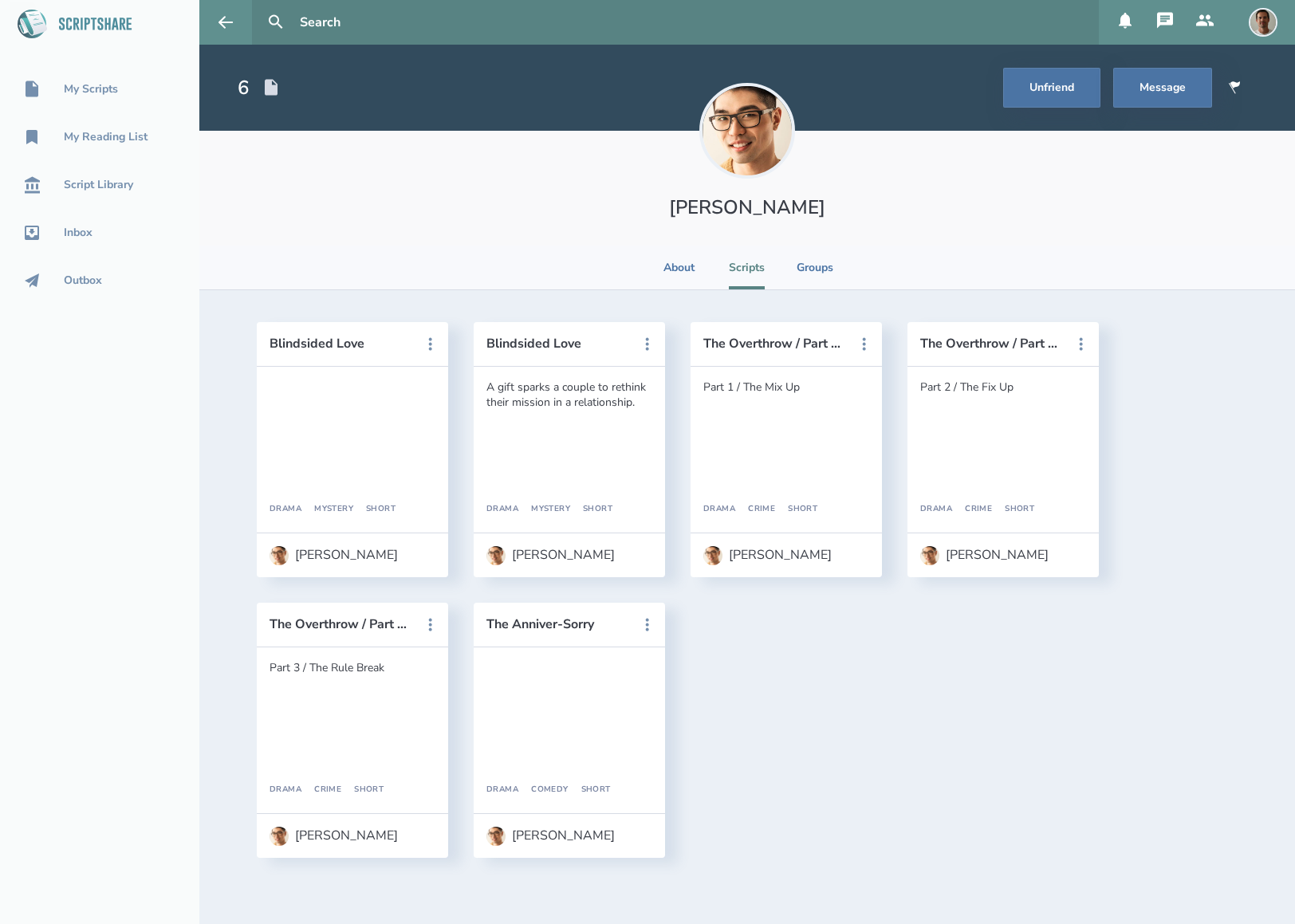
select select "1"
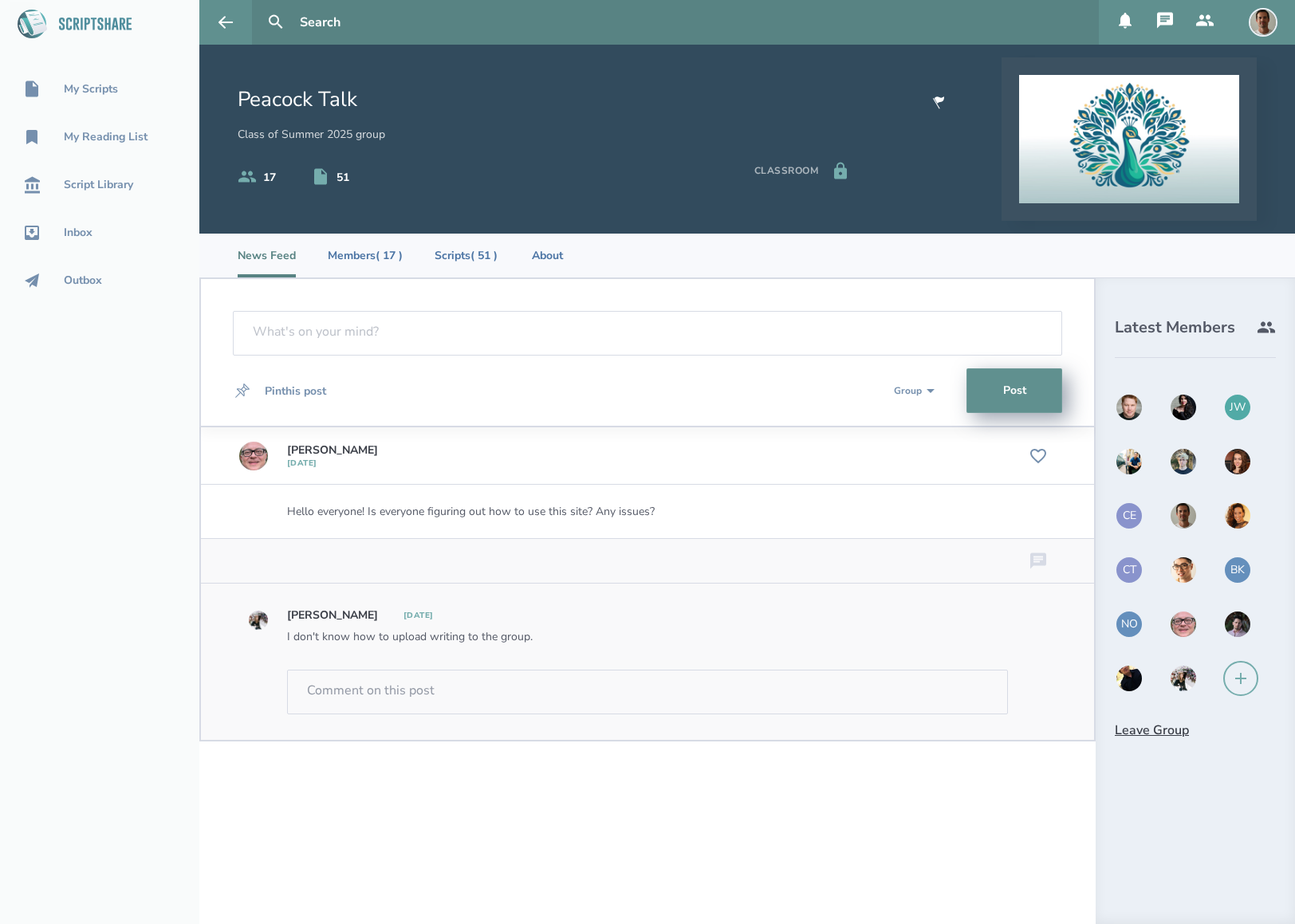
click at [1242, 463] on img at bounding box center [1236, 461] width 28 height 28
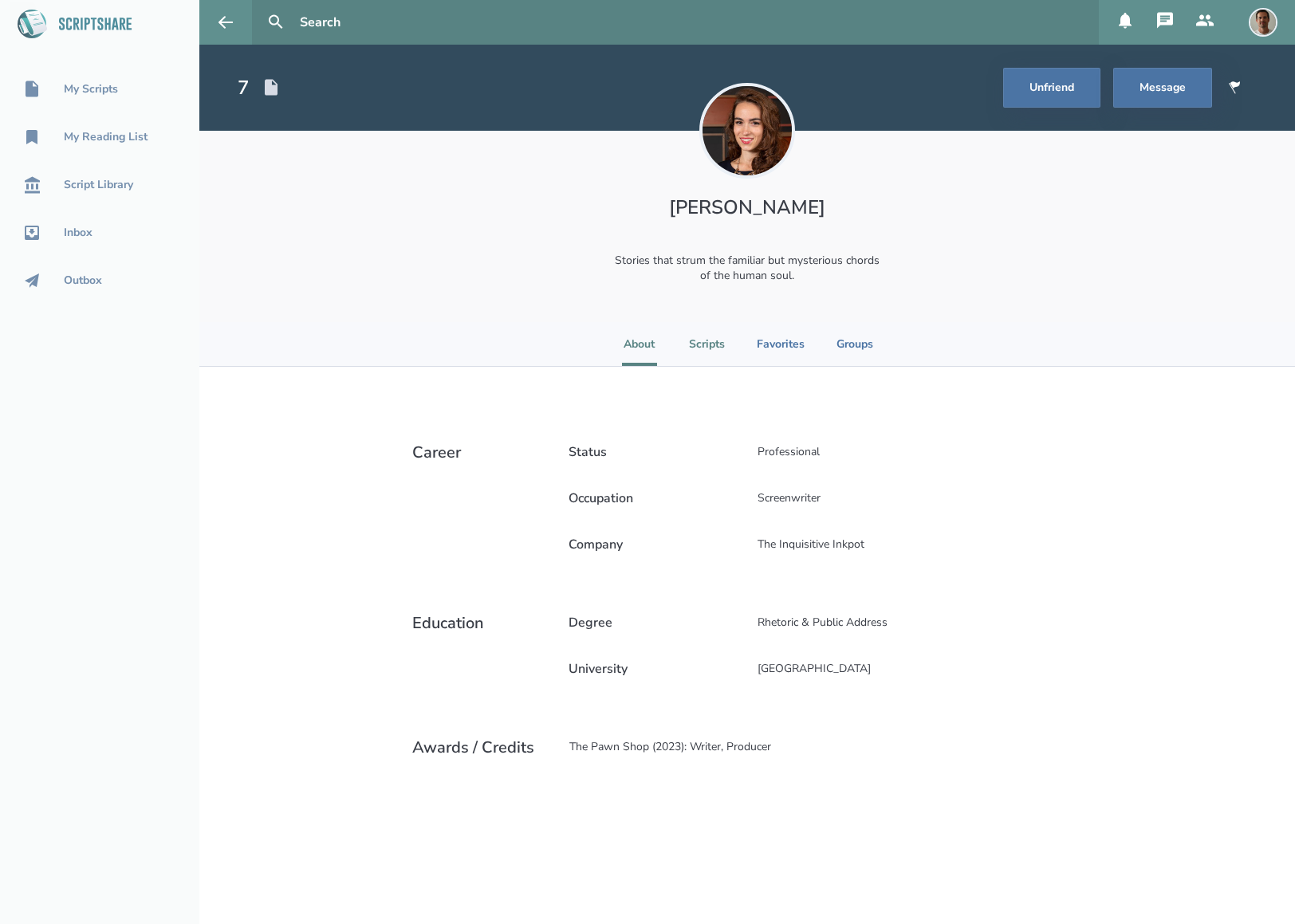
click at [715, 346] on li "Scripts" at bounding box center [707, 344] width 36 height 44
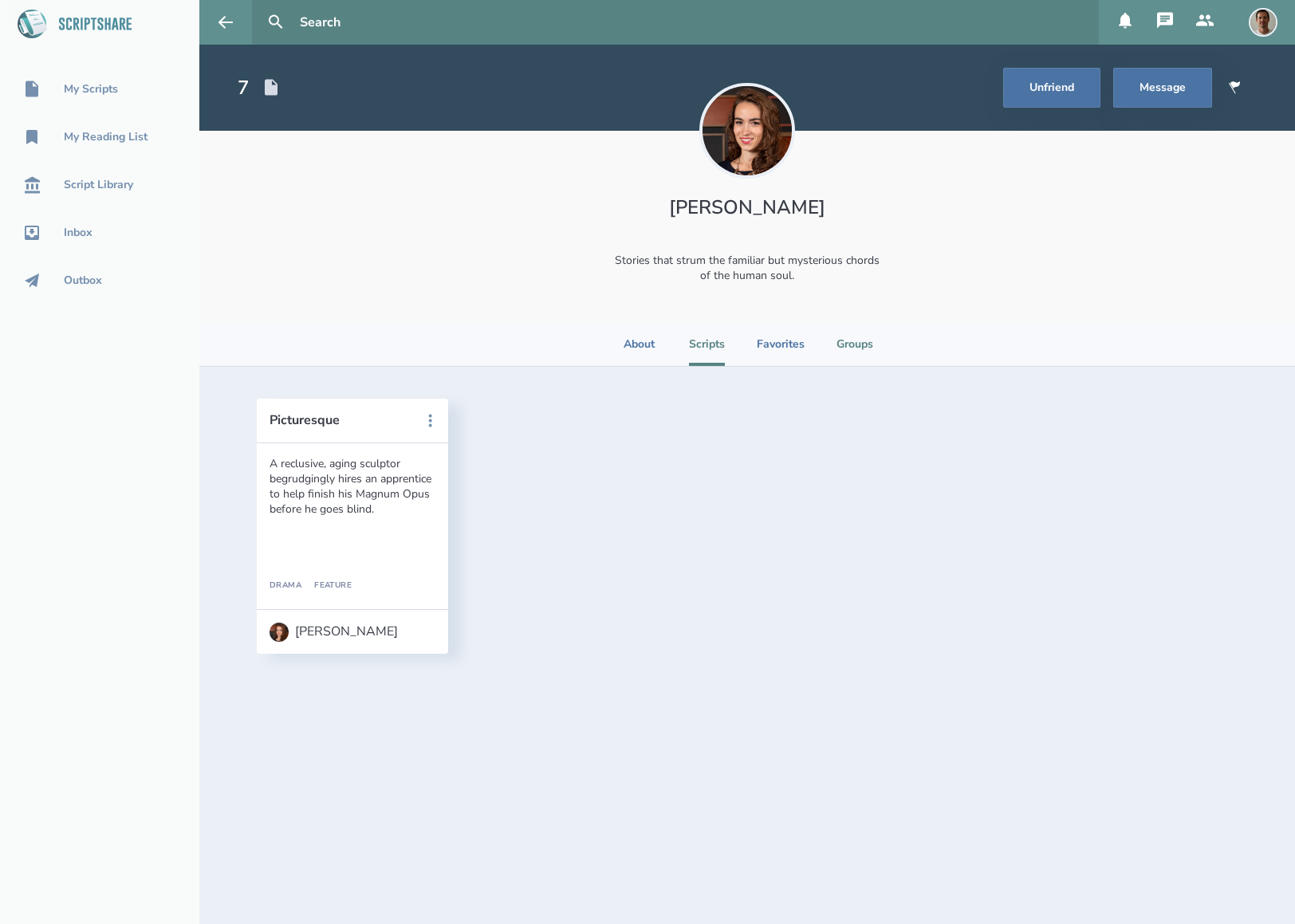
click at [856, 341] on li "Groups" at bounding box center [854, 344] width 36 height 44
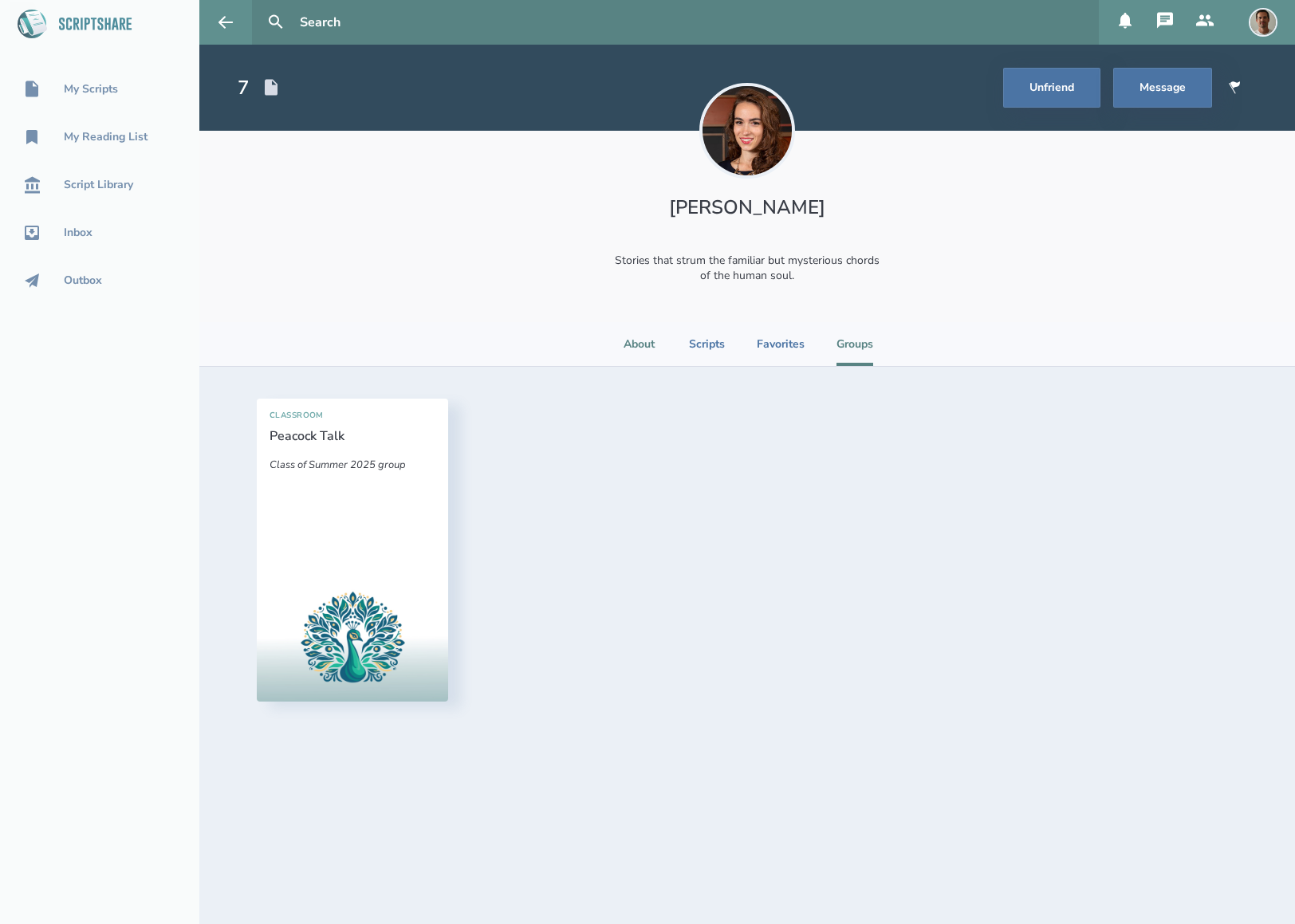
click at [638, 342] on li "About" at bounding box center [639, 344] width 35 height 44
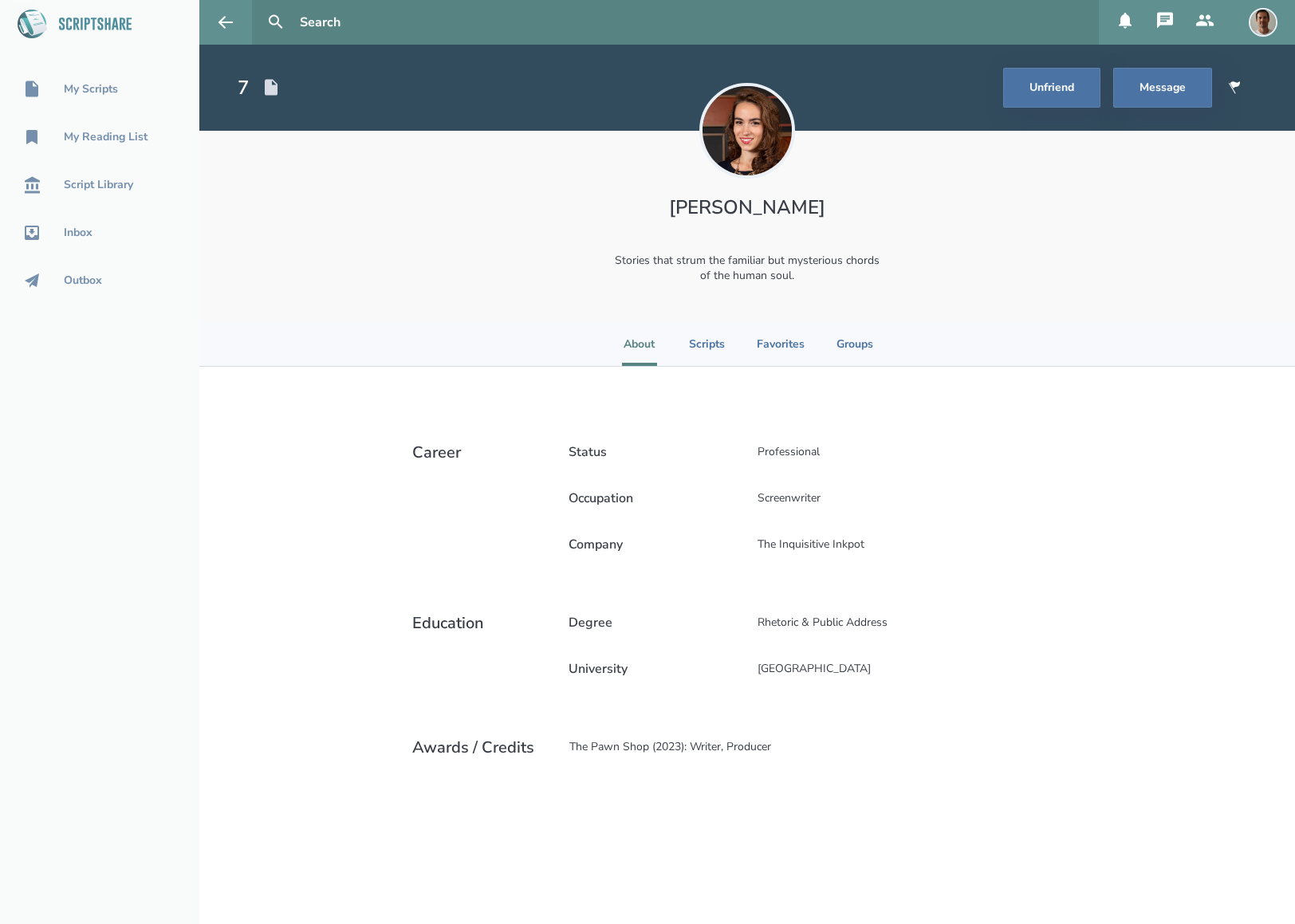
click at [246, 84] on div "7" at bounding box center [243, 88] width 11 height 25
click at [264, 88] on icon at bounding box center [271, 88] width 20 height 20
click at [230, 23] on icon at bounding box center [226, 23] width 20 height 20
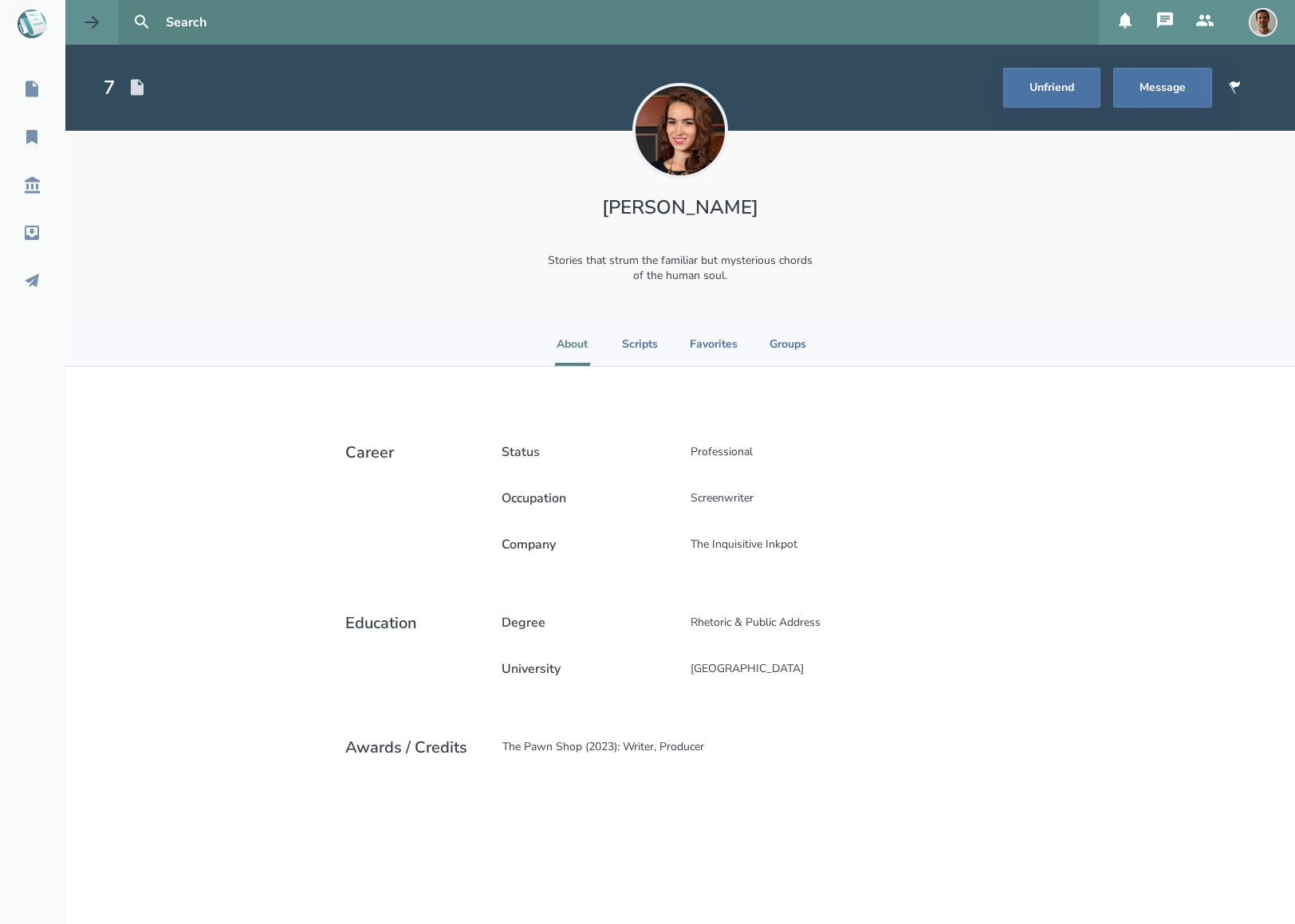
click at [104, 20] on button at bounding box center [92, 23] width 53 height 45
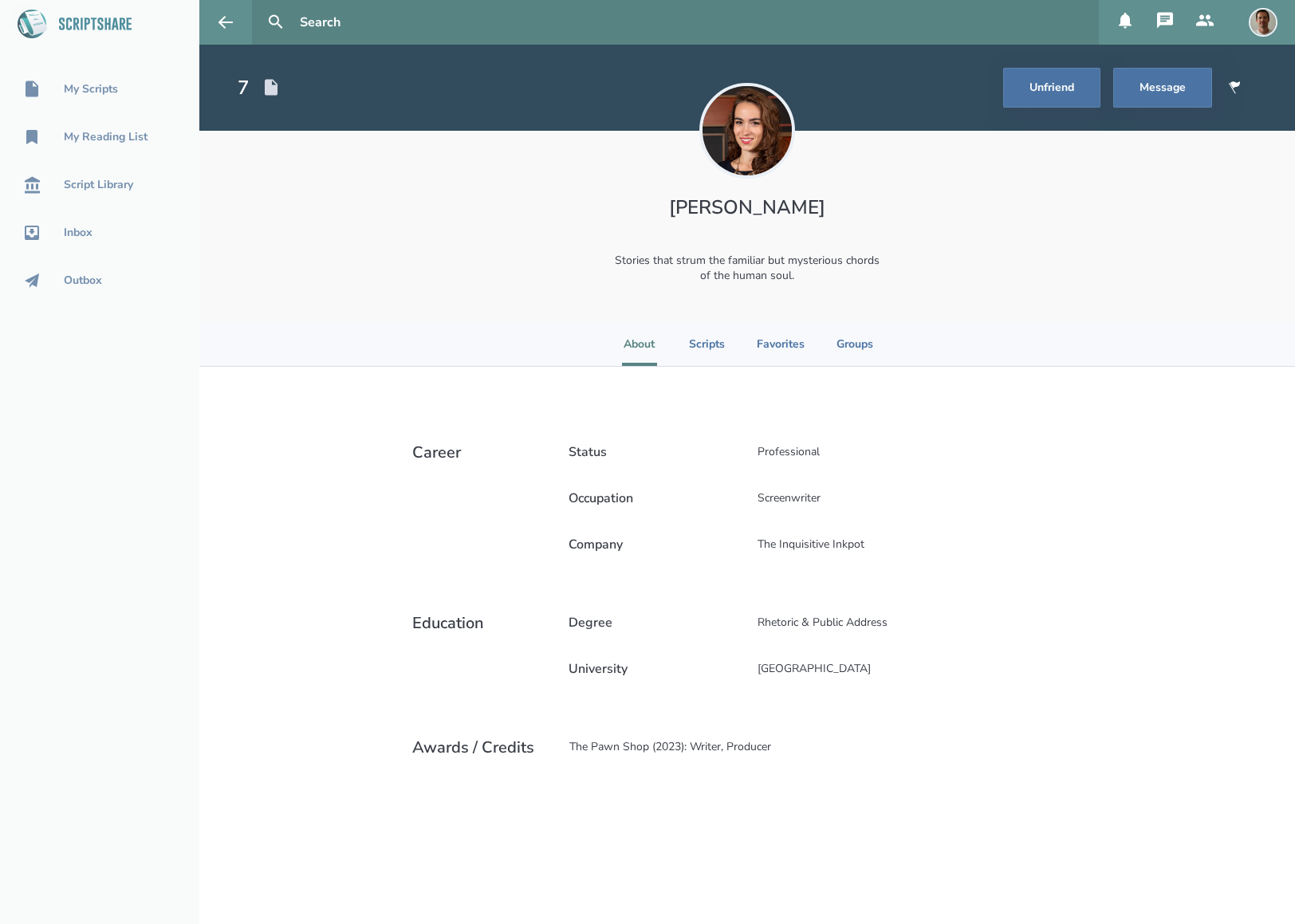
select select "1"
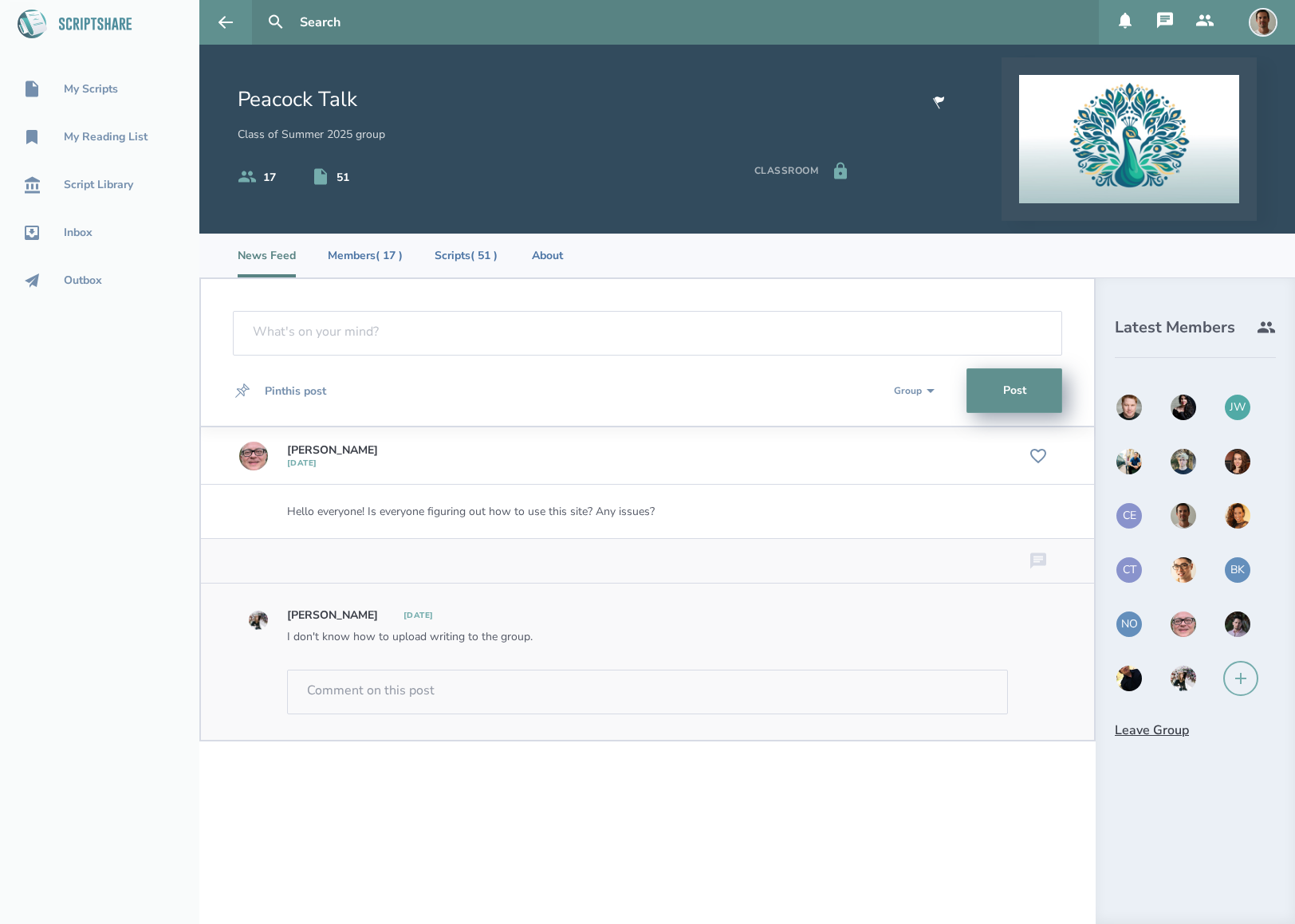
click at [1136, 457] on img at bounding box center [1129, 461] width 28 height 28
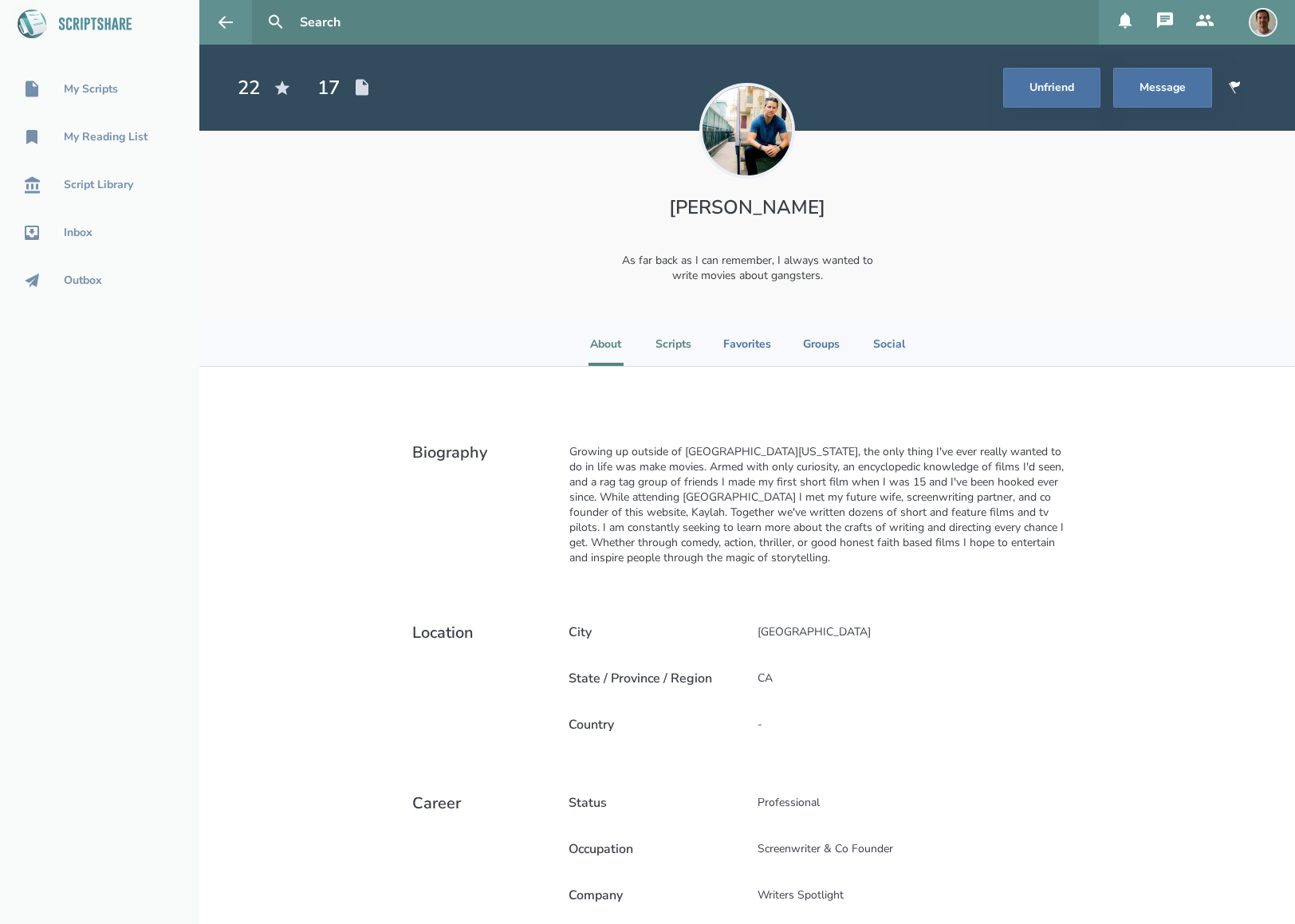
click at [672, 351] on li "Scripts" at bounding box center [672, 344] width 36 height 44
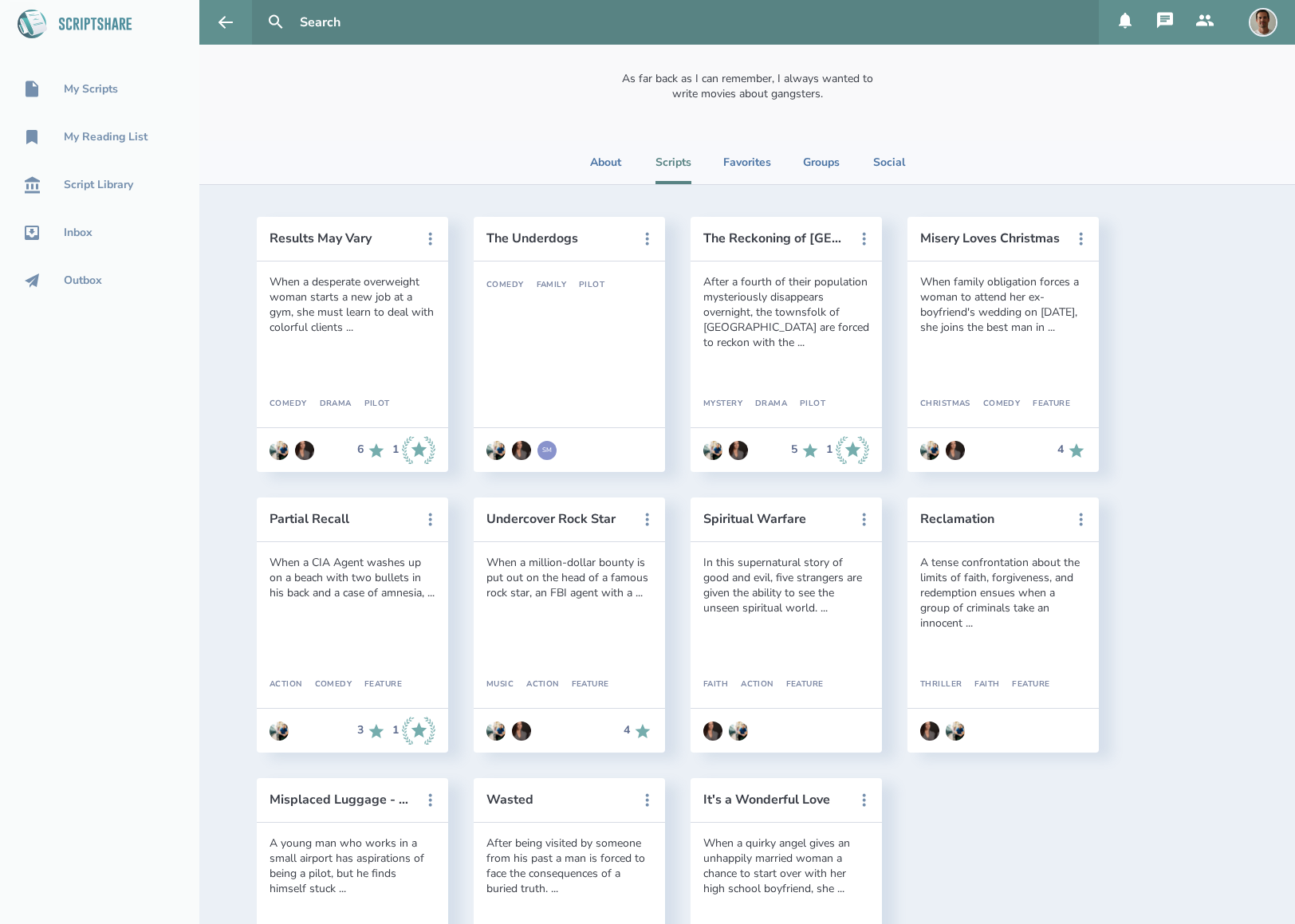
scroll to position [120, 0]
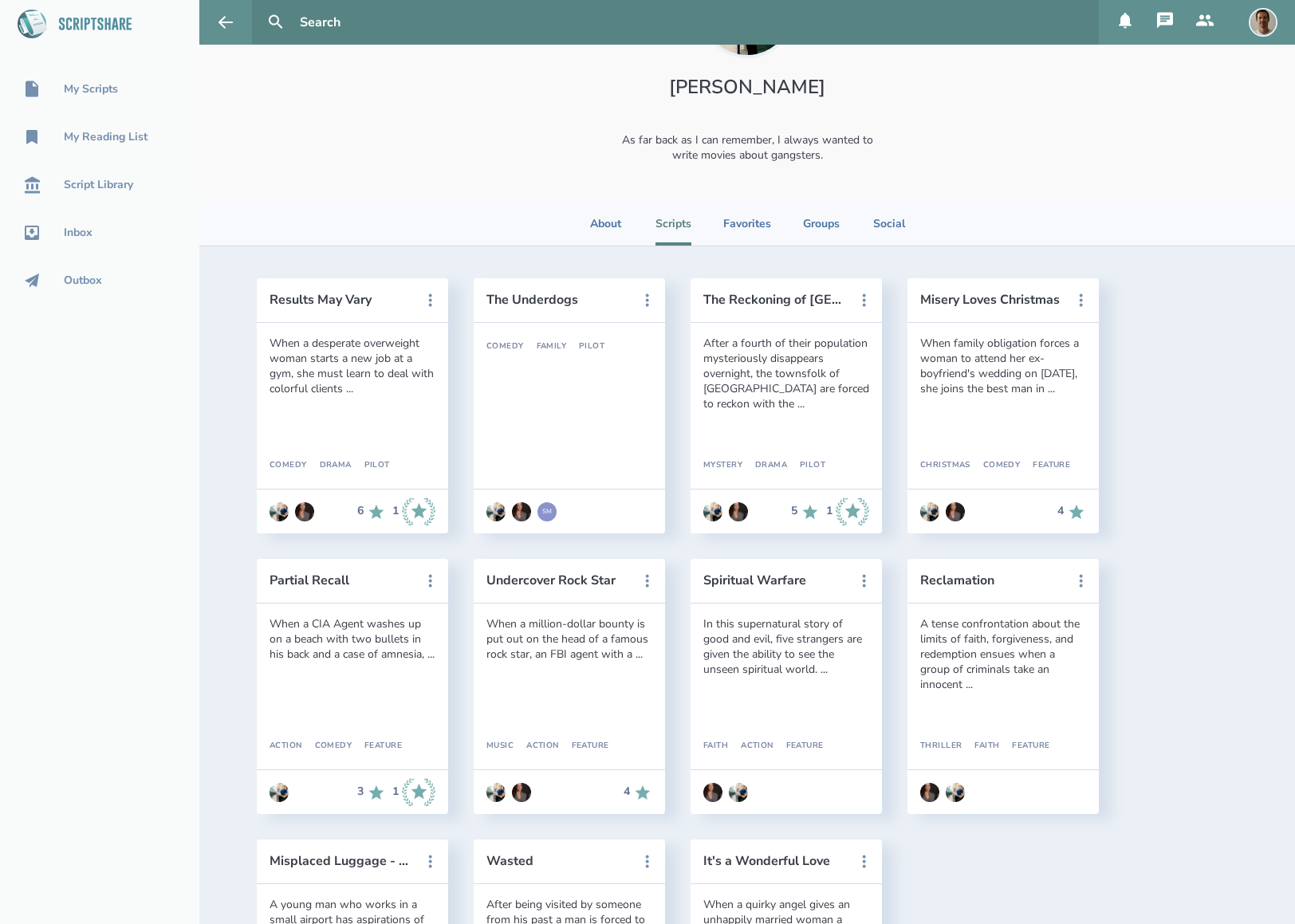
click at [771, 219] on ul "About Scripts Favorites Groups Social" at bounding box center [747, 223] width 318 height 44
click at [751, 225] on li "Favorites" at bounding box center [747, 223] width 48 height 44
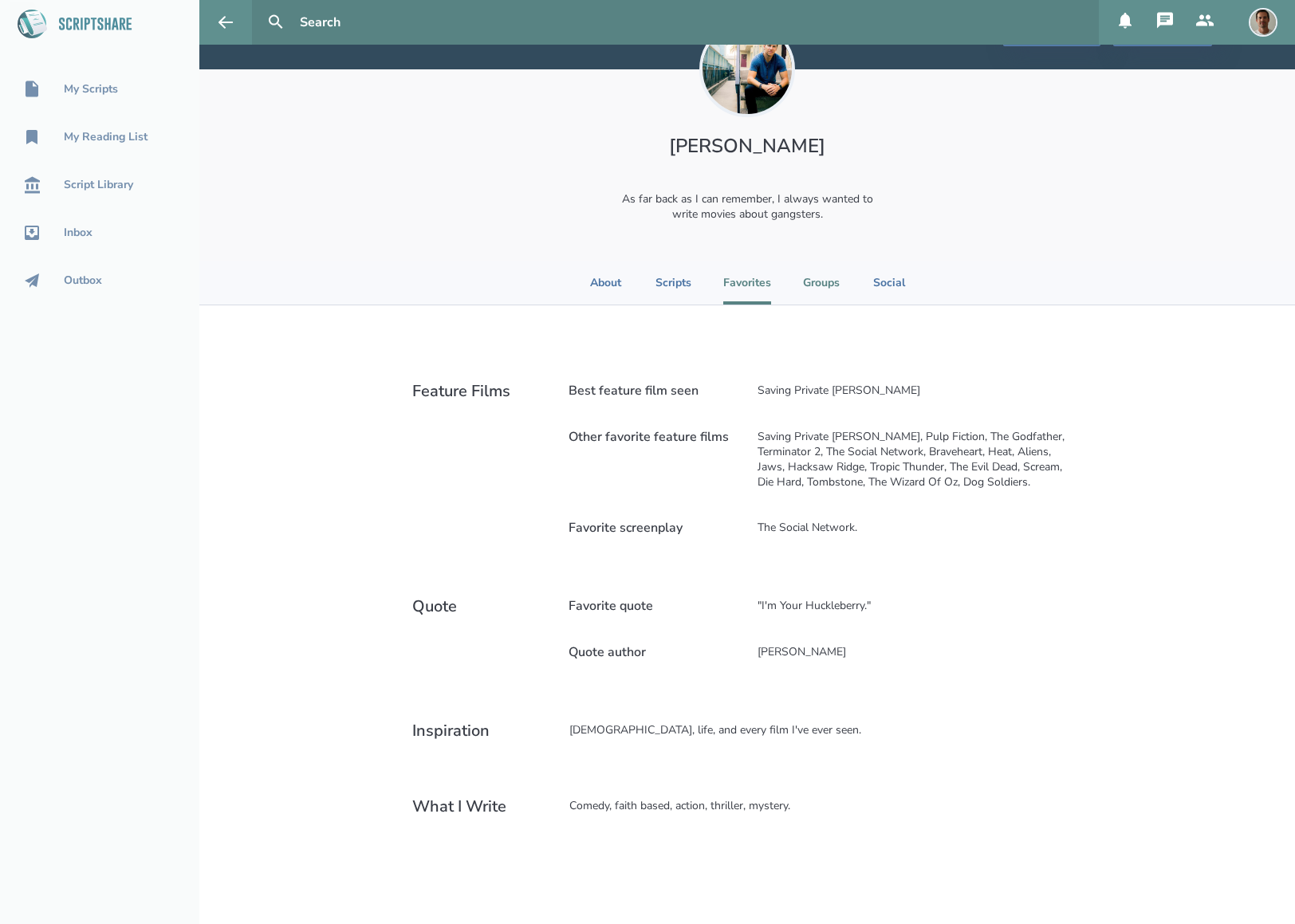
click at [803, 273] on li "Groups" at bounding box center [820, 282] width 36 height 44
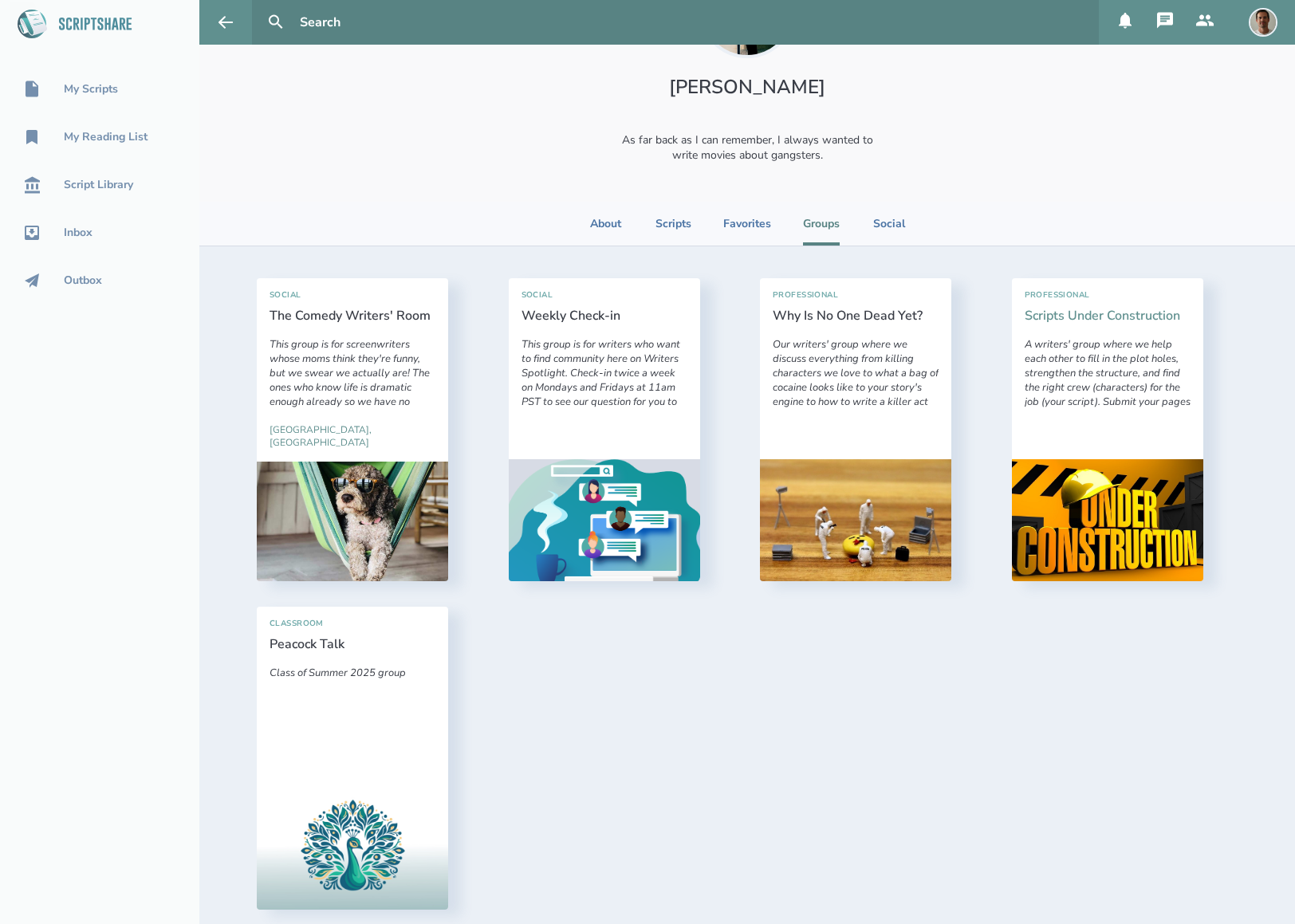
click at [1034, 312] on link "Scripts Under Construction" at bounding box center [1102, 316] width 156 height 18
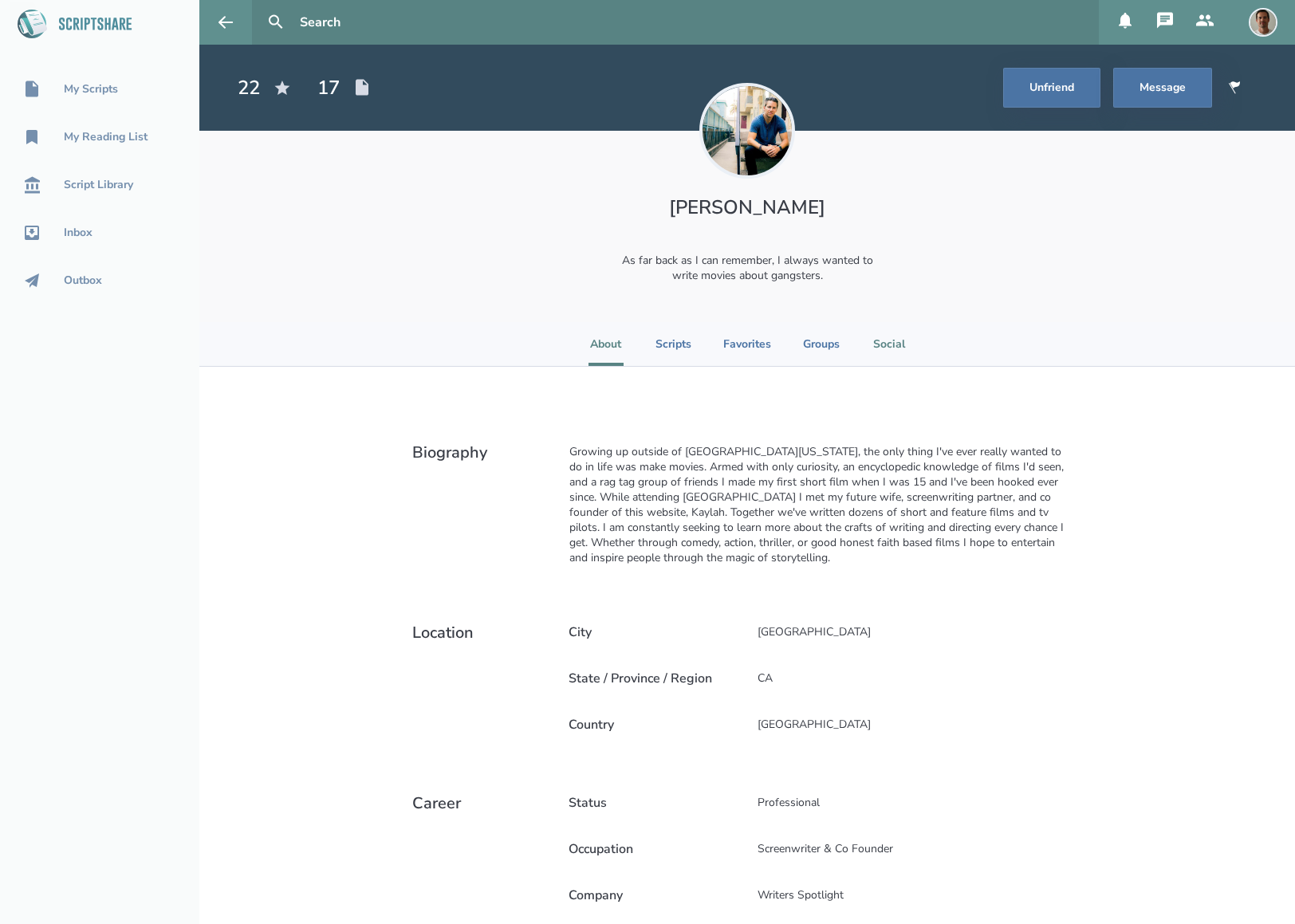
click at [876, 334] on li "Social" at bounding box center [889, 344] width 35 height 44
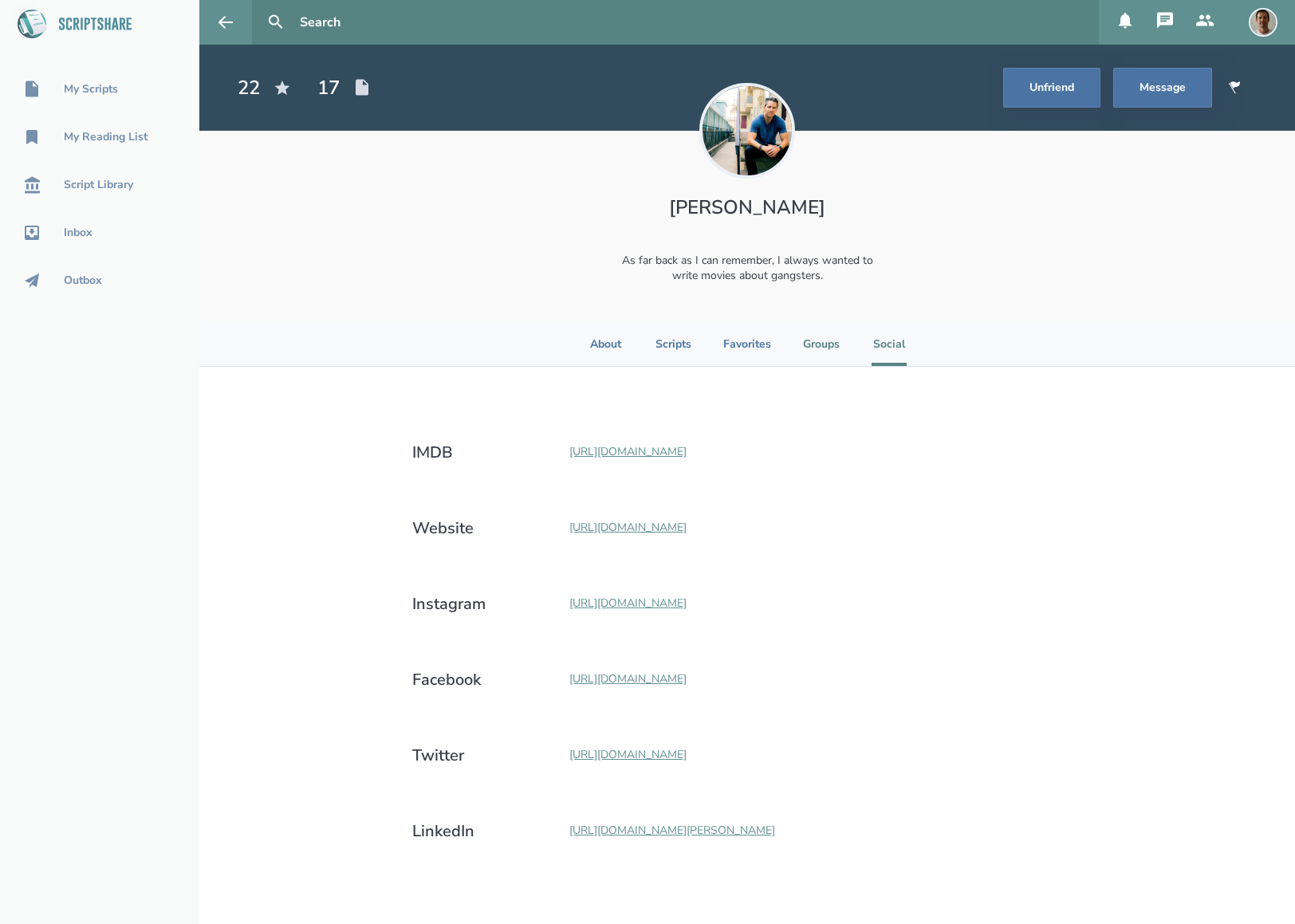
click at [816, 337] on li "Groups" at bounding box center [820, 344] width 36 height 44
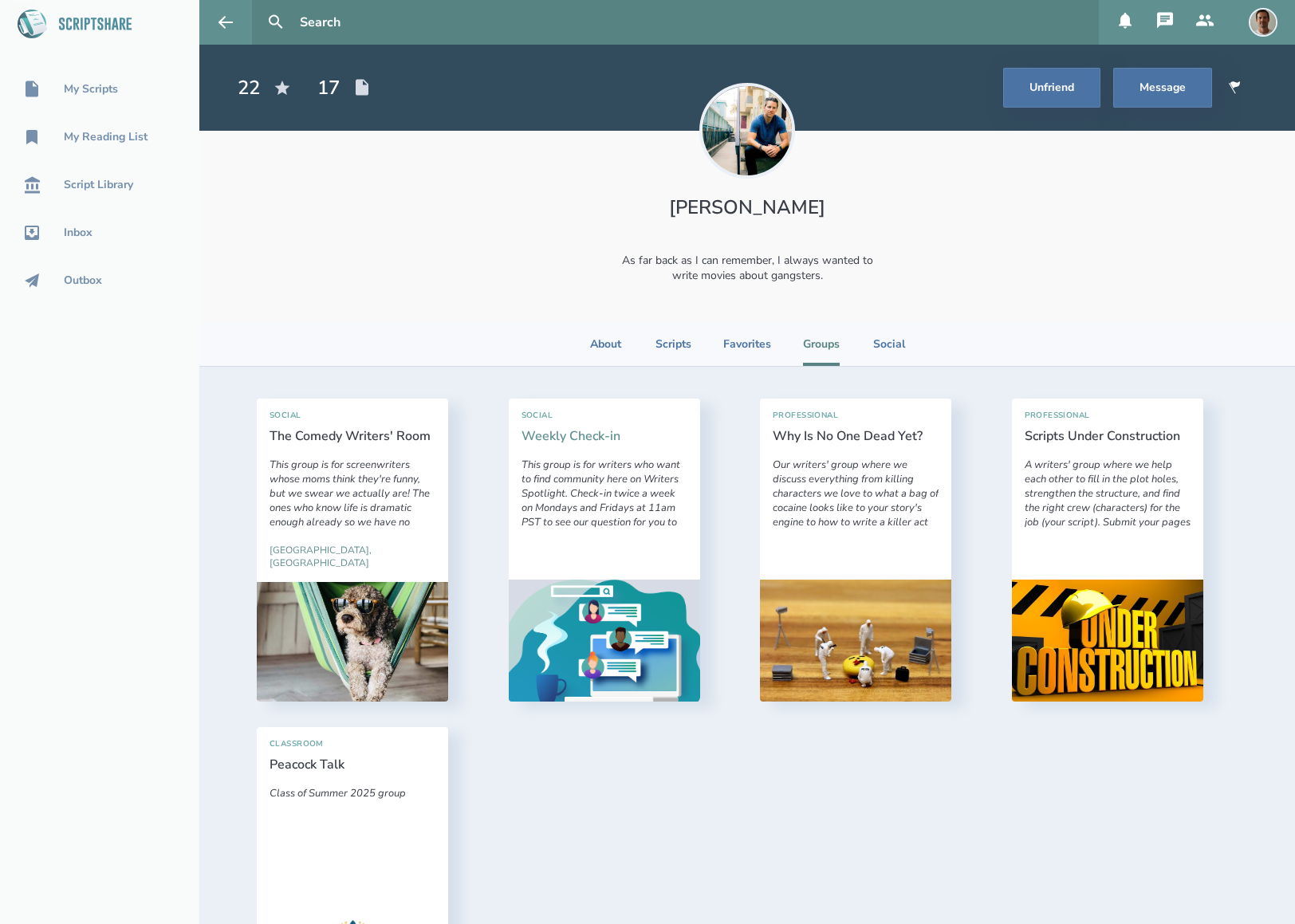
click at [544, 436] on link "Weekly Check-in" at bounding box center [571, 437] width 99 height 18
select select "1"
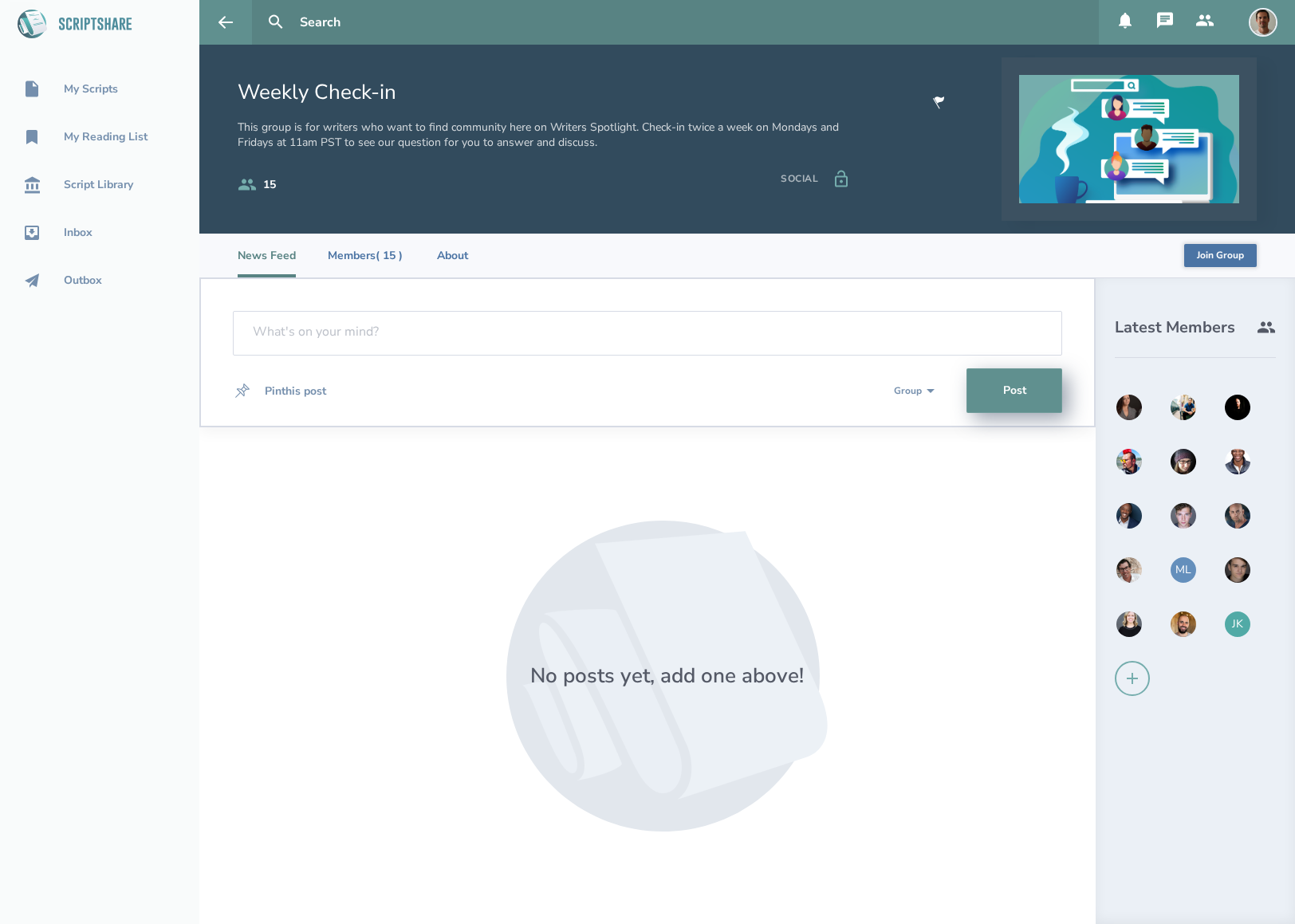
click at [1235, 620] on div "JK" at bounding box center [1236, 624] width 28 height 28
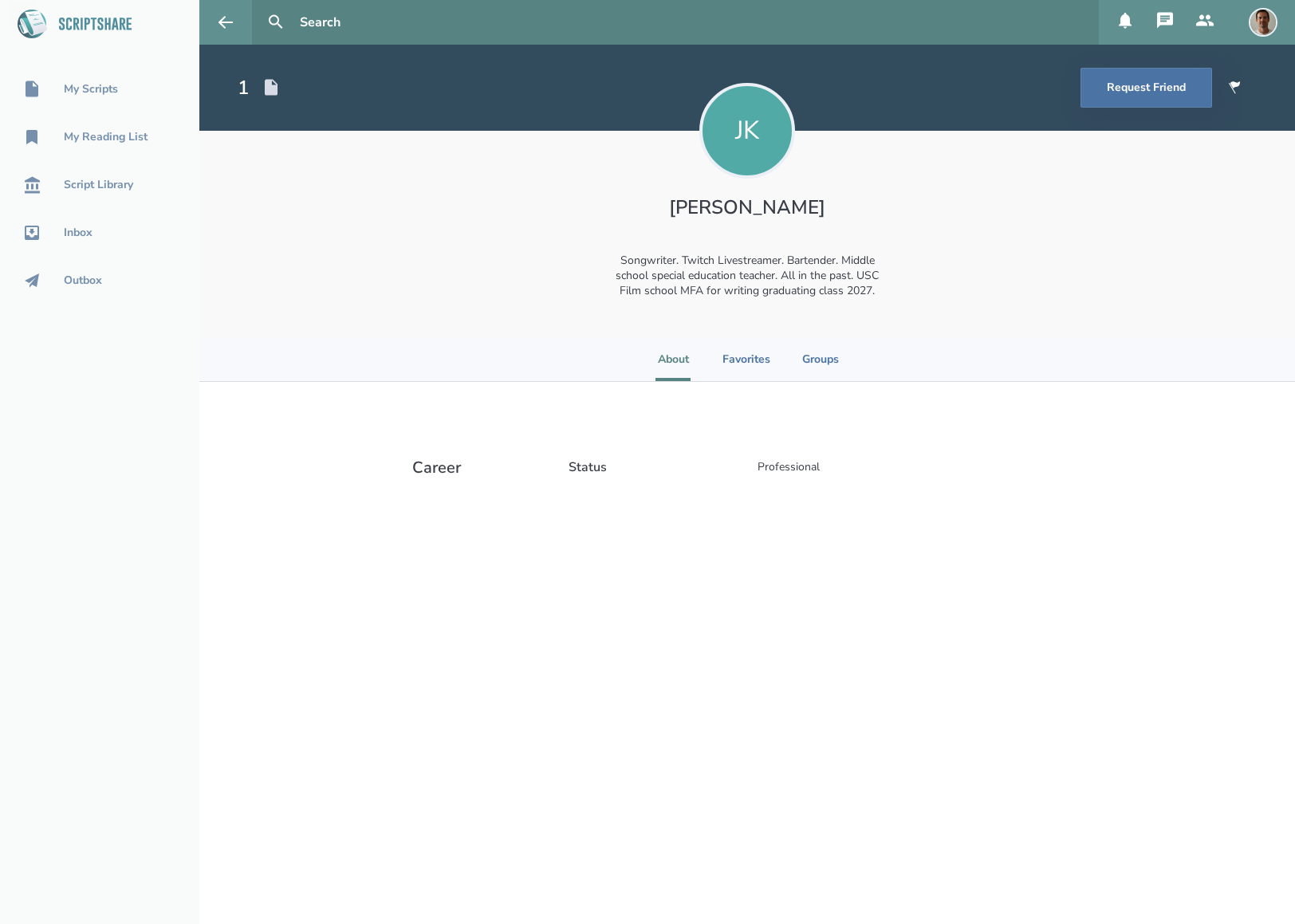
select select "1"
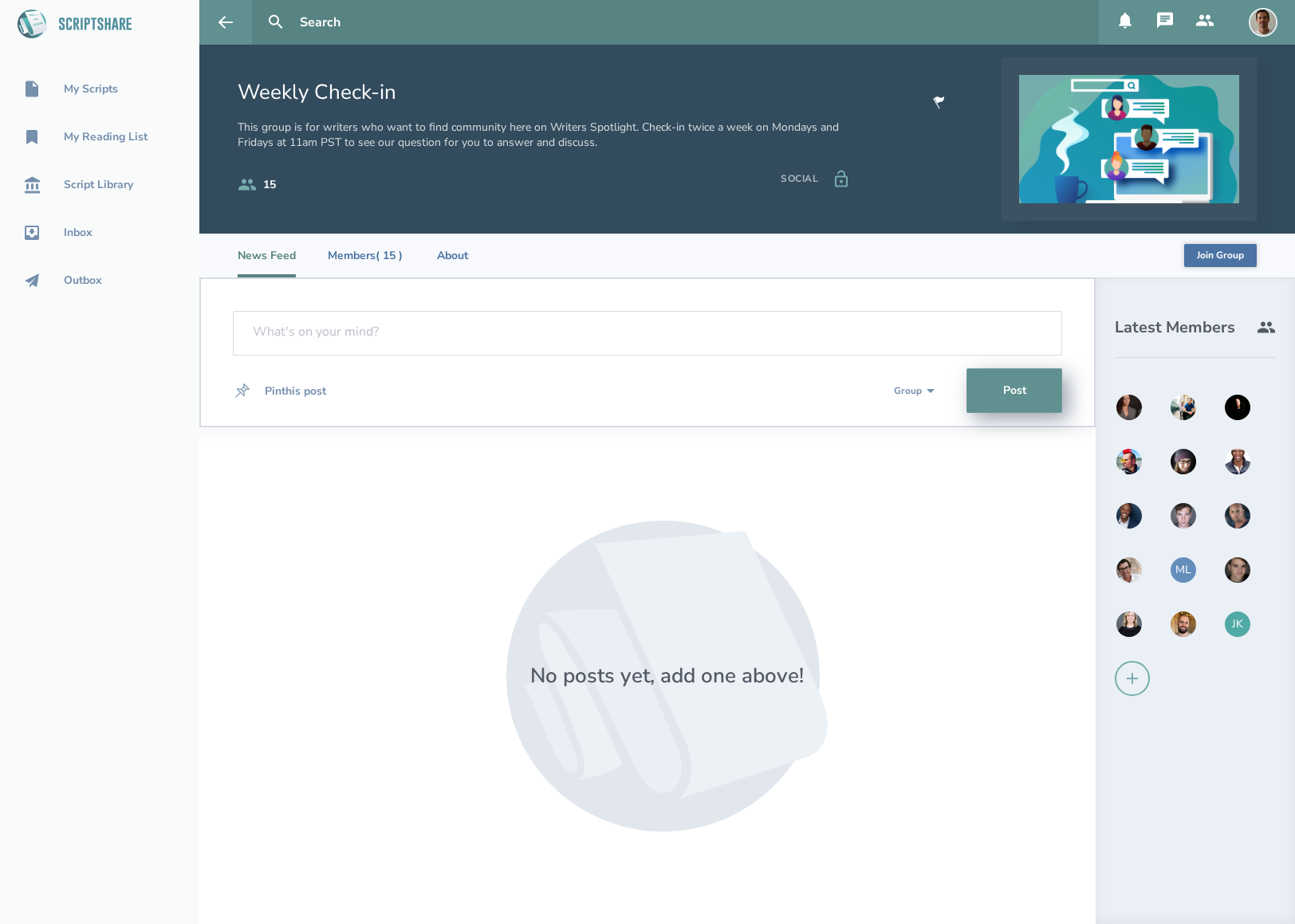
click at [1177, 613] on img at bounding box center [1182, 624] width 28 height 28
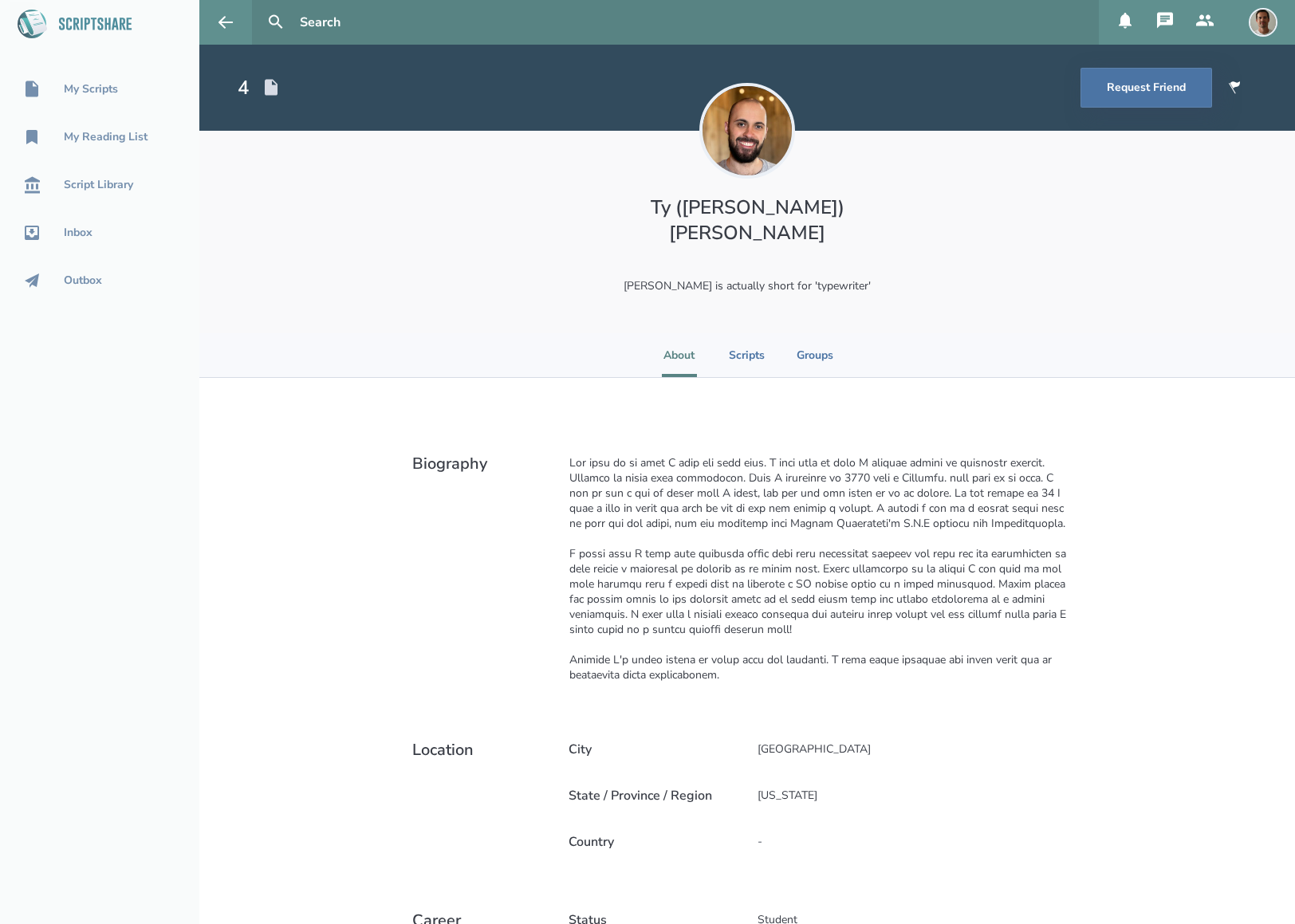
select select "1"
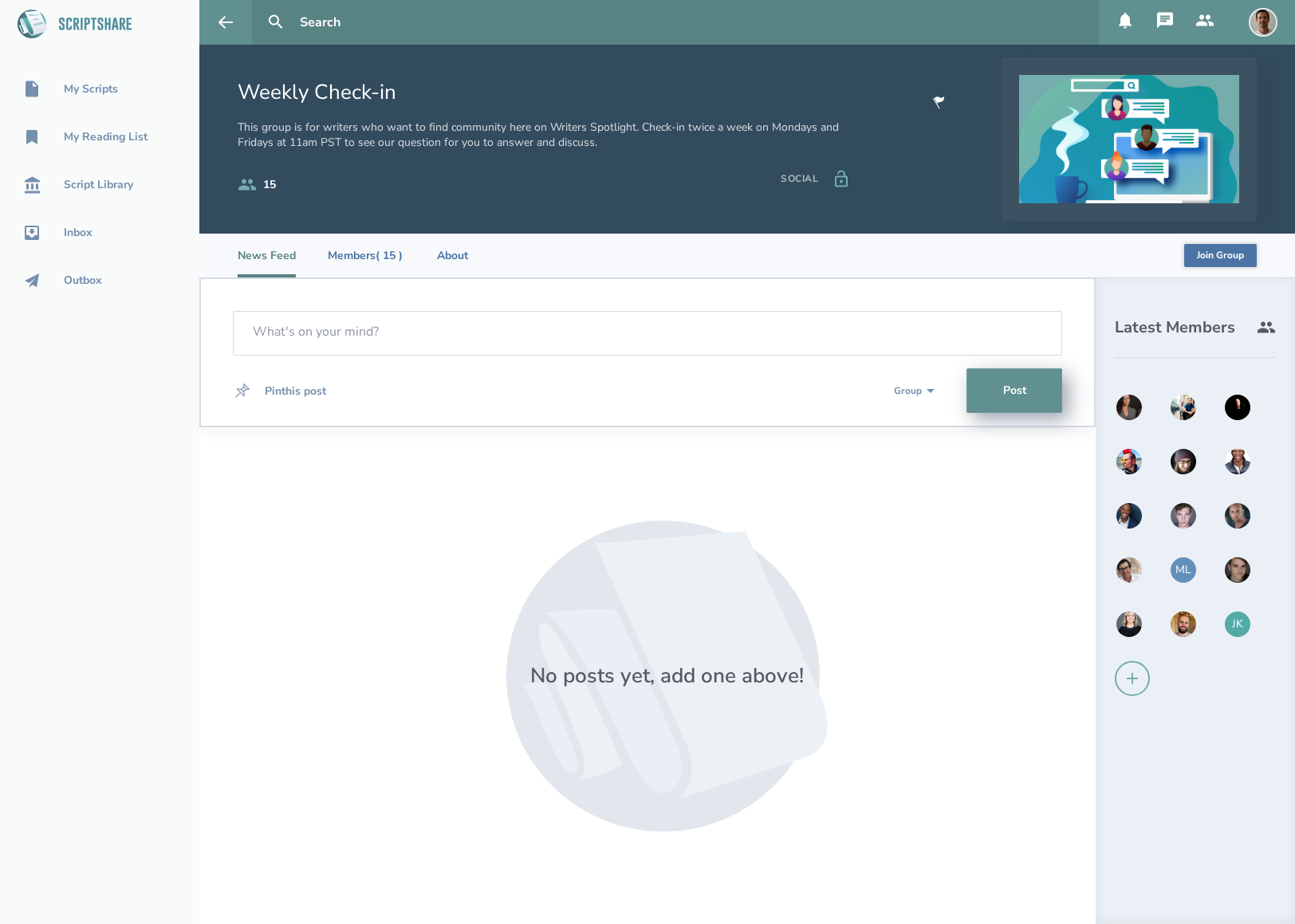
click at [1127, 623] on img at bounding box center [1129, 624] width 28 height 28
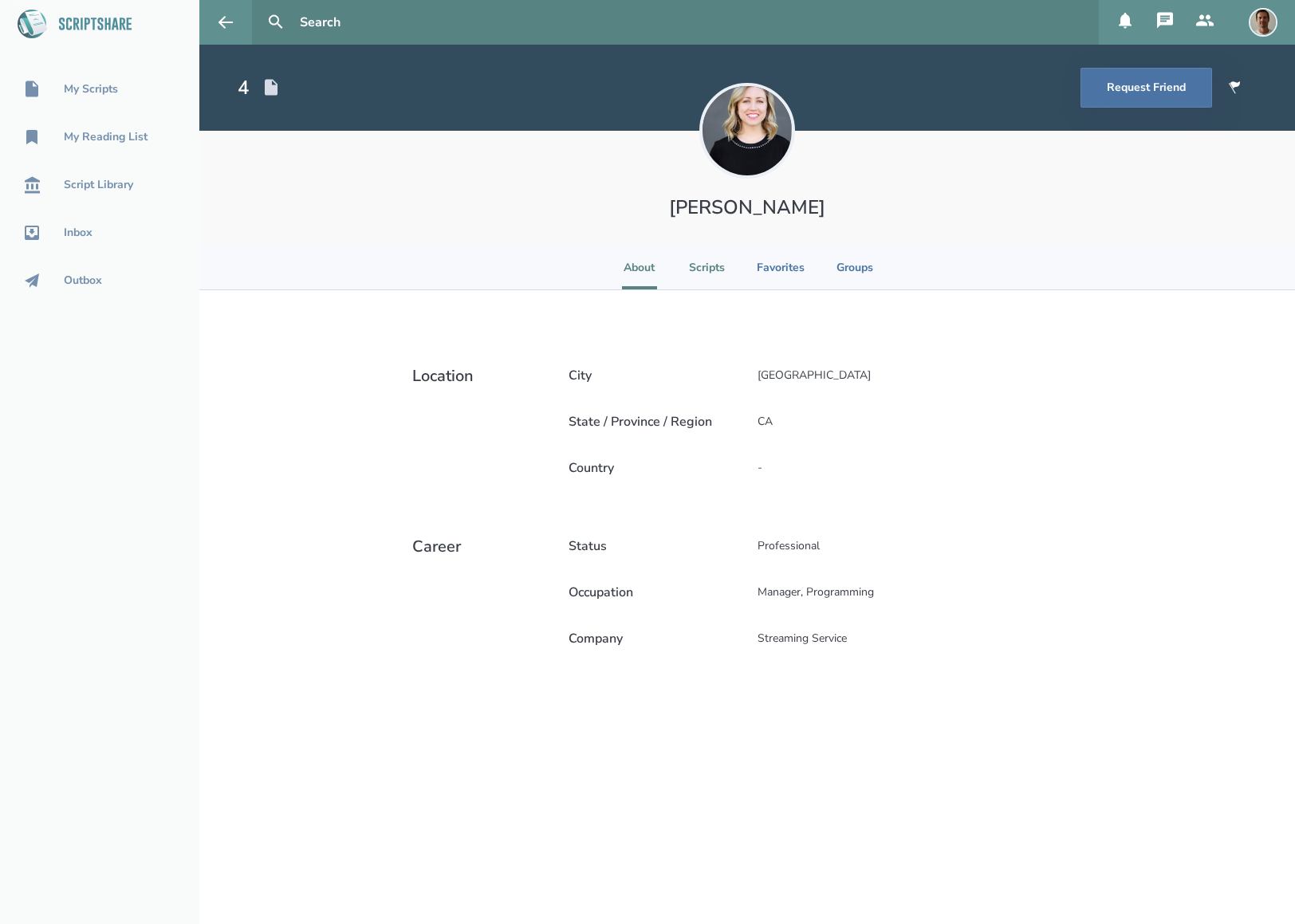
click at [696, 264] on li "Scripts" at bounding box center [707, 267] width 36 height 44
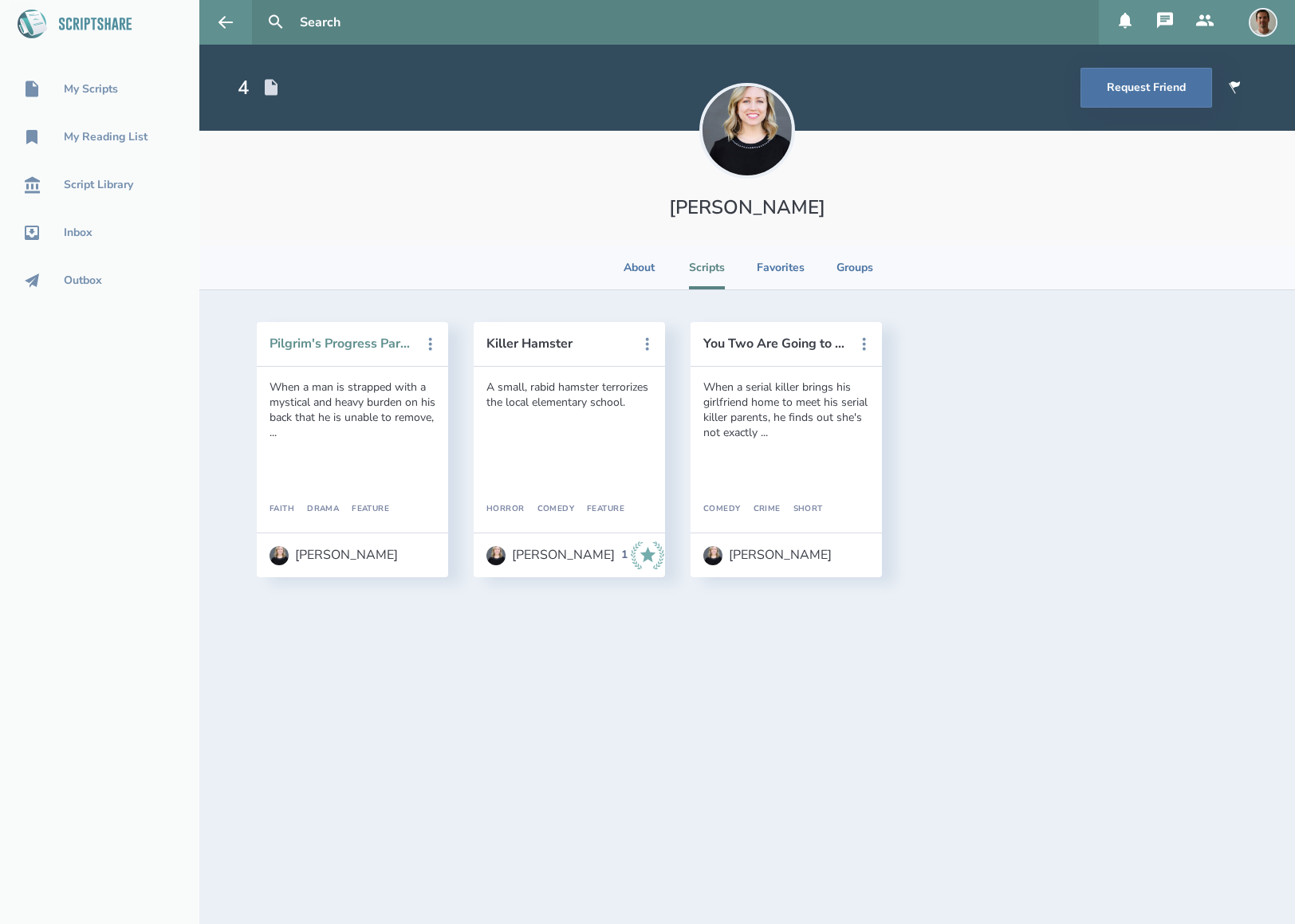
click at [339, 348] on button "Pilgrim's Progress Part 1" at bounding box center [341, 344] width 144 height 15
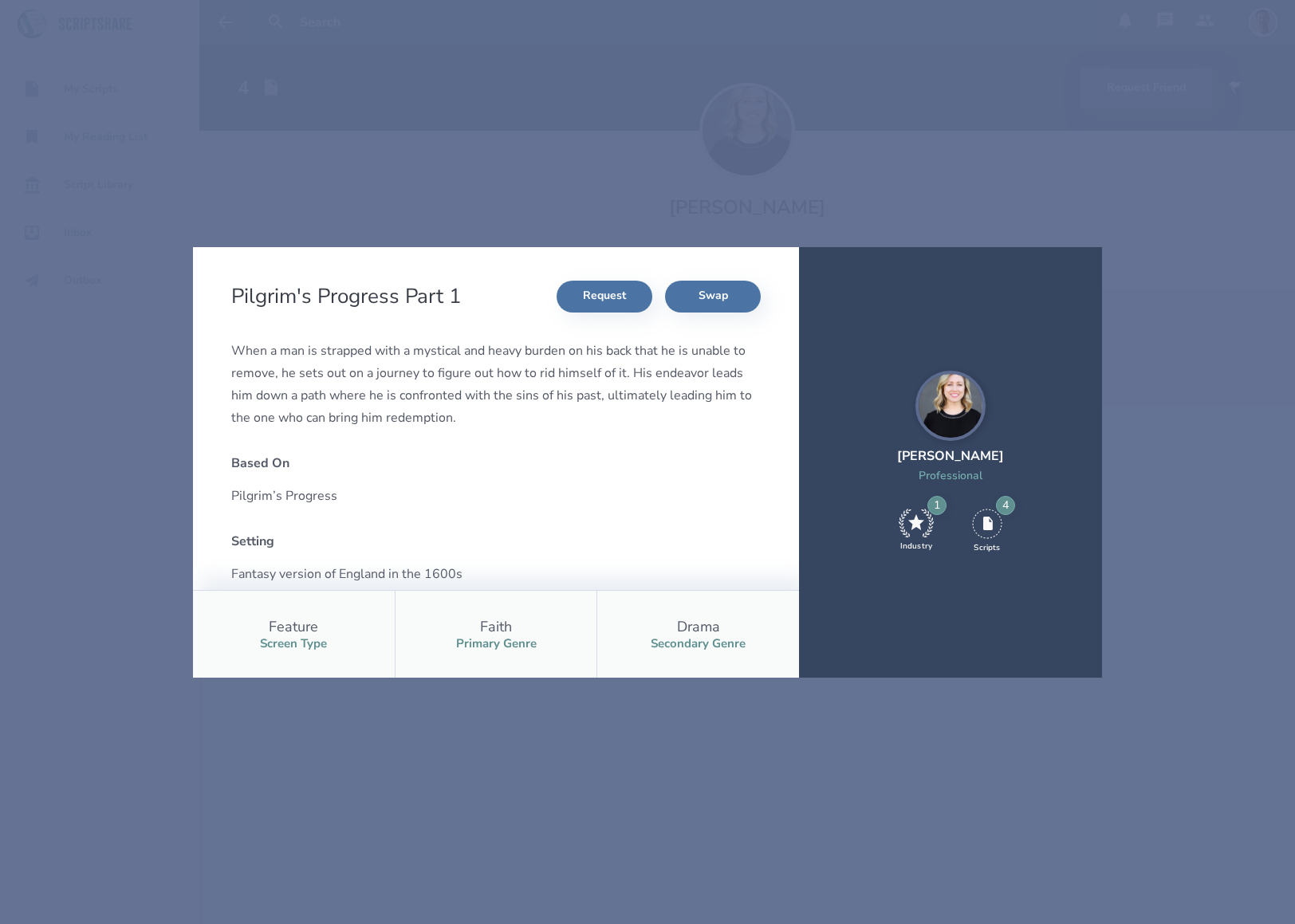
click at [177, 445] on div "Pilgrim's Progress Part 1 Request Swap When a man is strapped with a mystical a…" at bounding box center [647, 462] width 1295 height 924
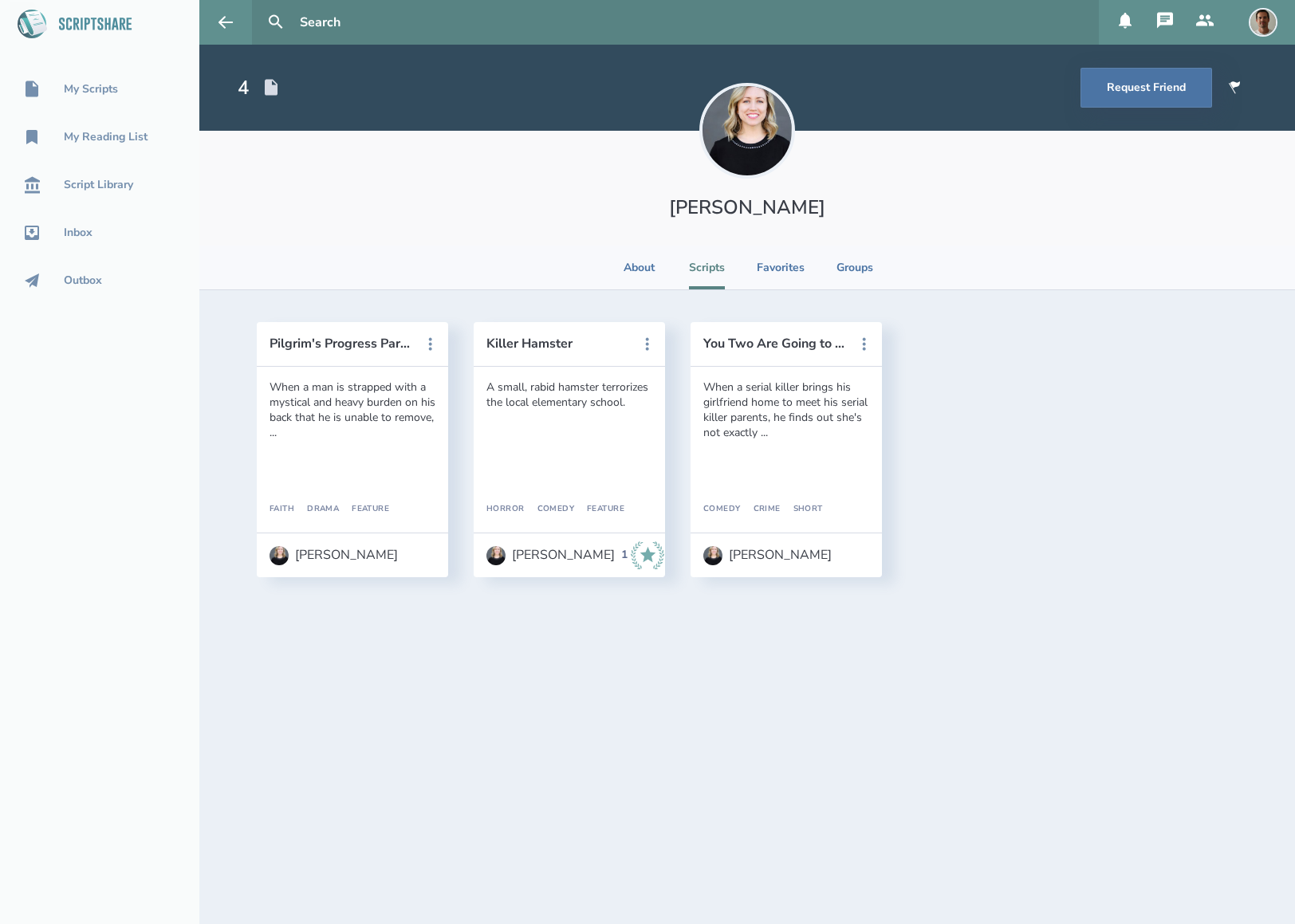
select select "1"
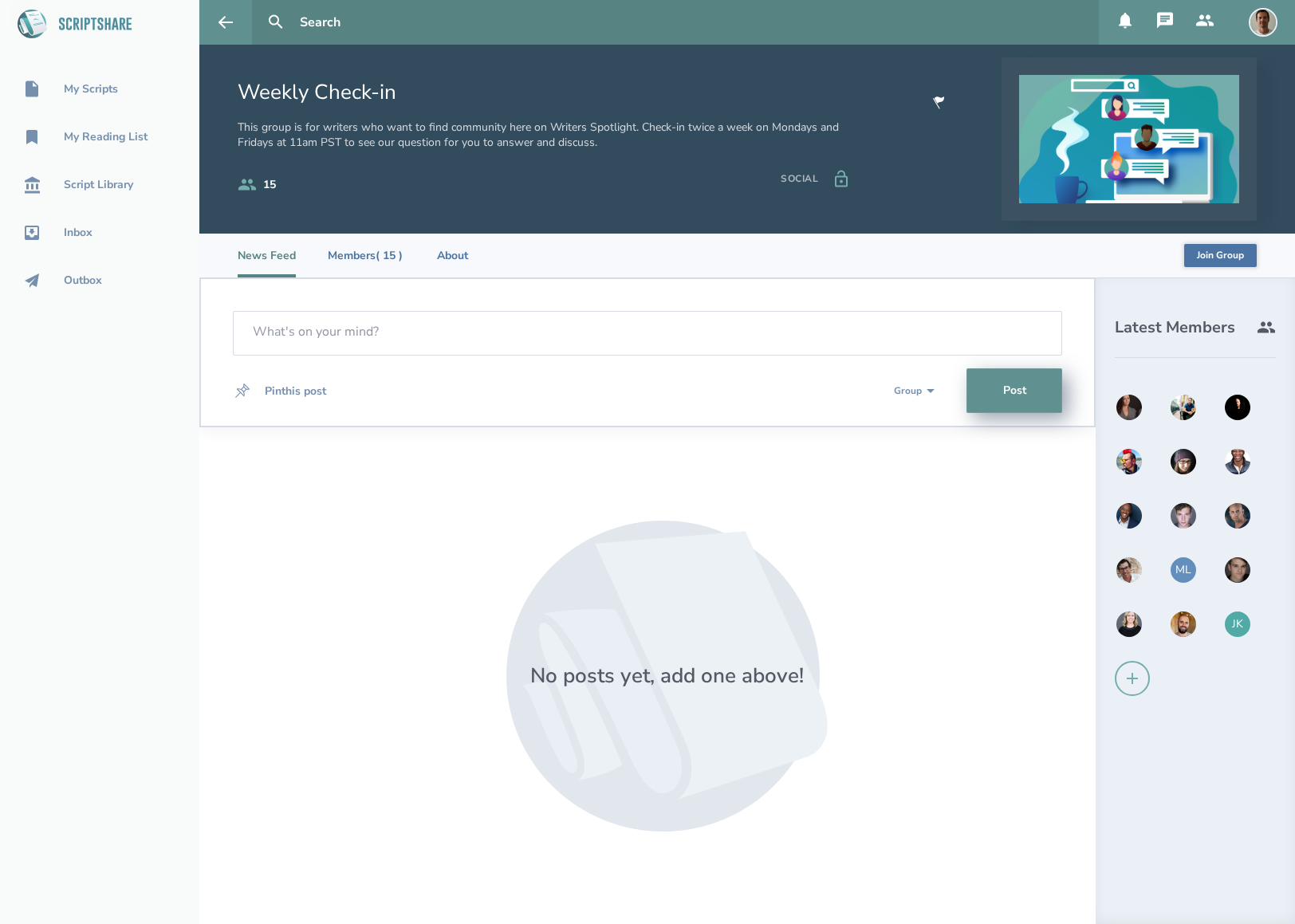
click at [1128, 573] on img at bounding box center [1129, 570] width 28 height 28
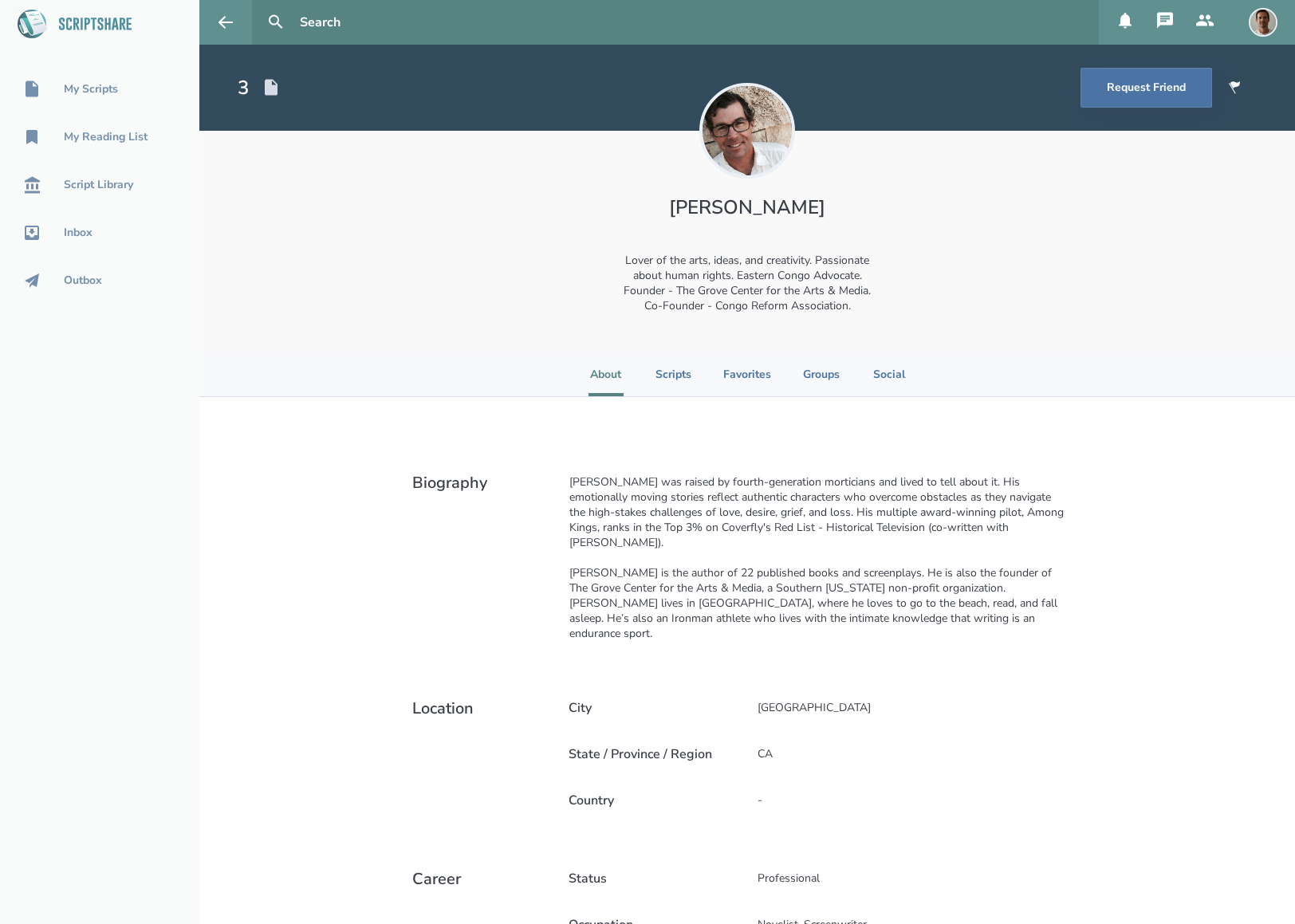
select select "1"
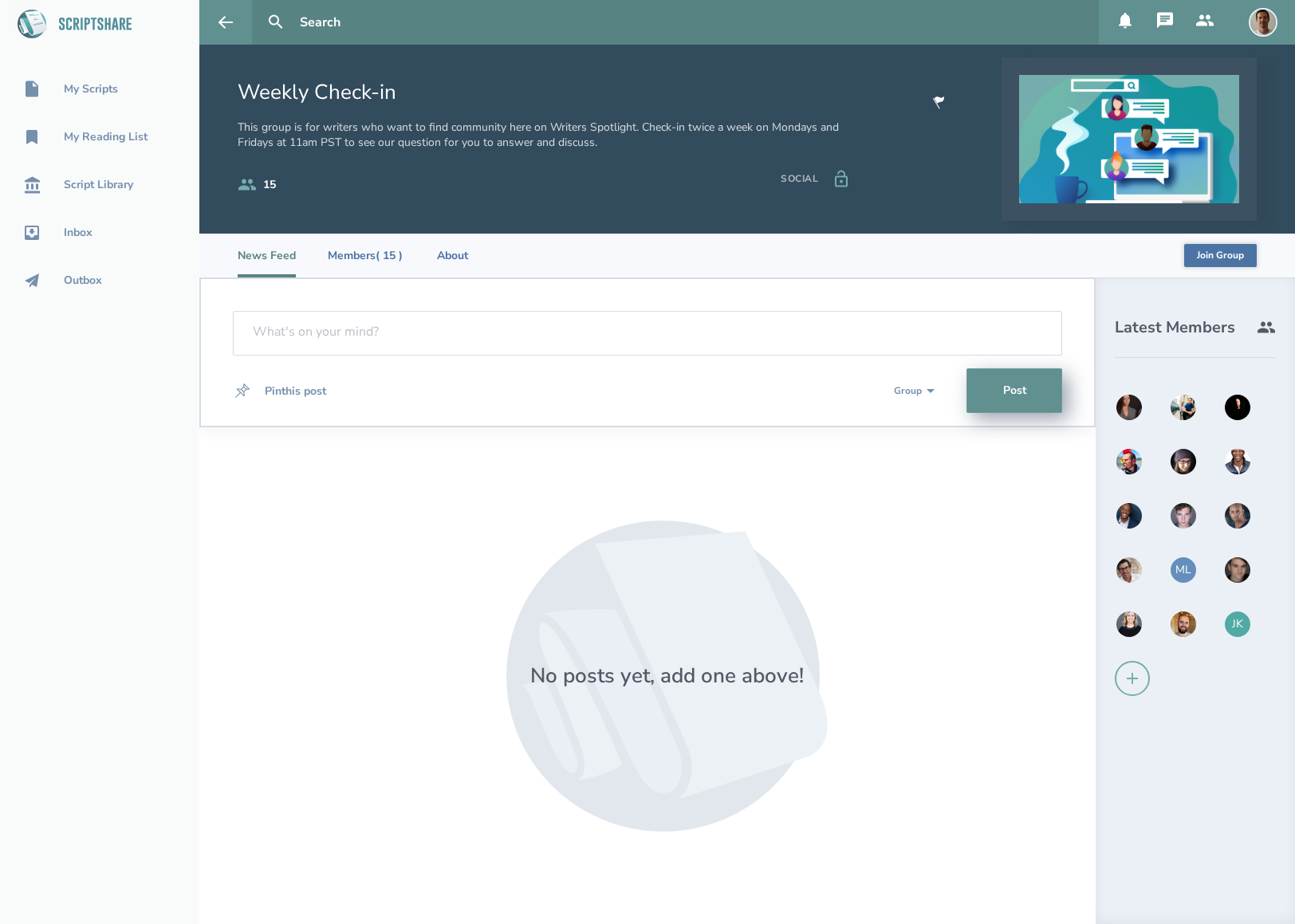
click at [1181, 568] on div "ML" at bounding box center [1182, 570] width 28 height 28
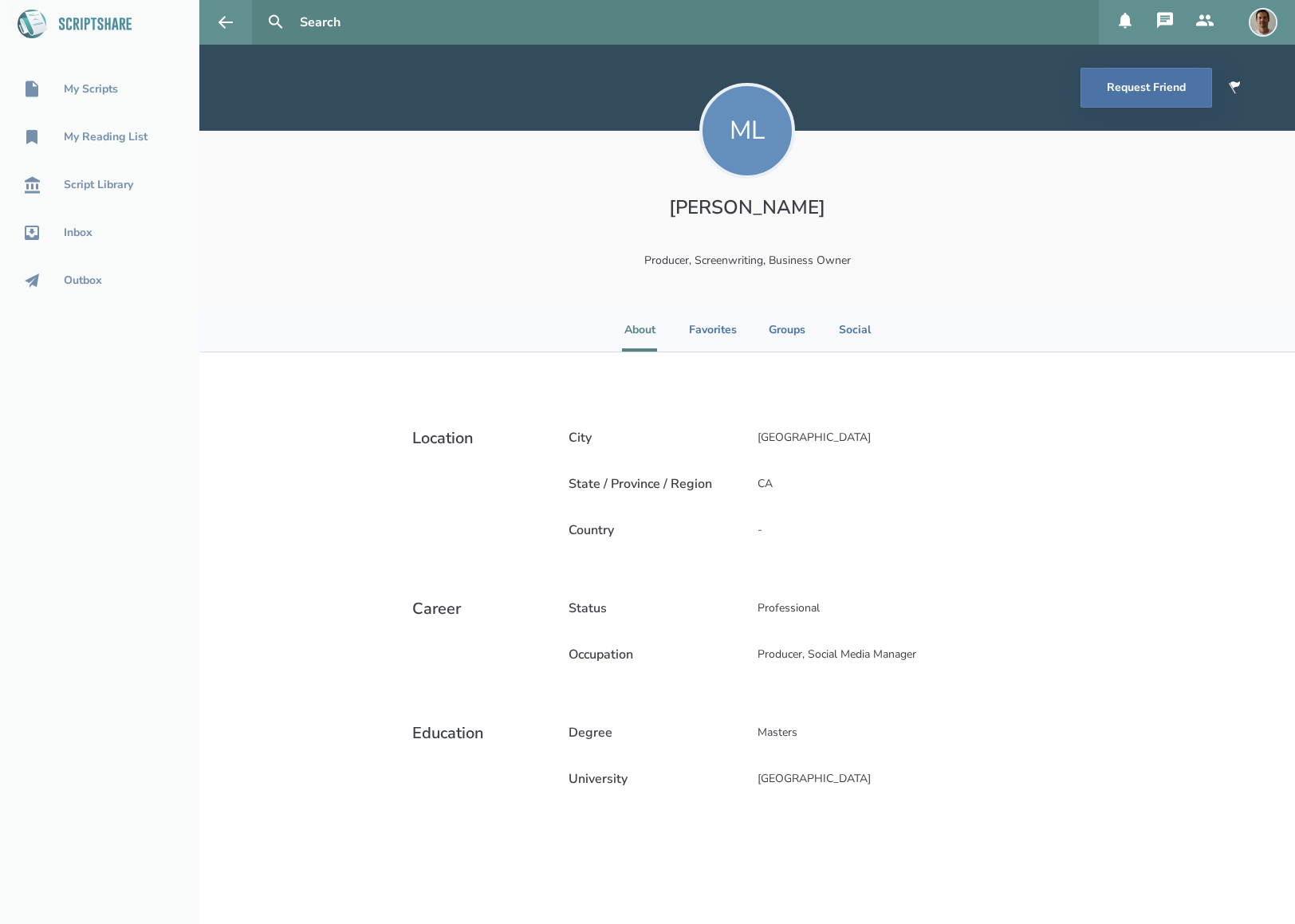
select select "1"
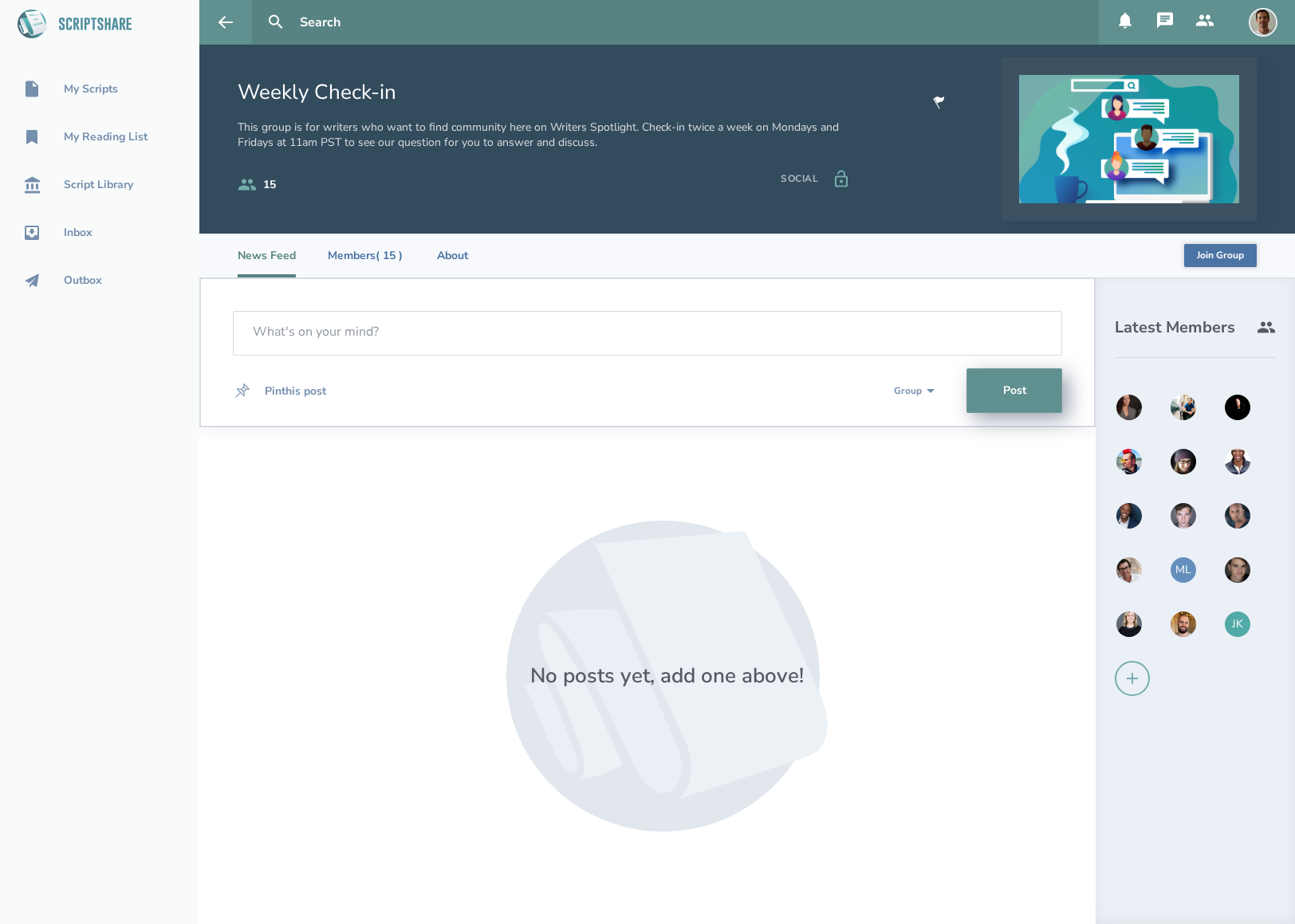
click at [1237, 560] on img at bounding box center [1236, 570] width 28 height 28
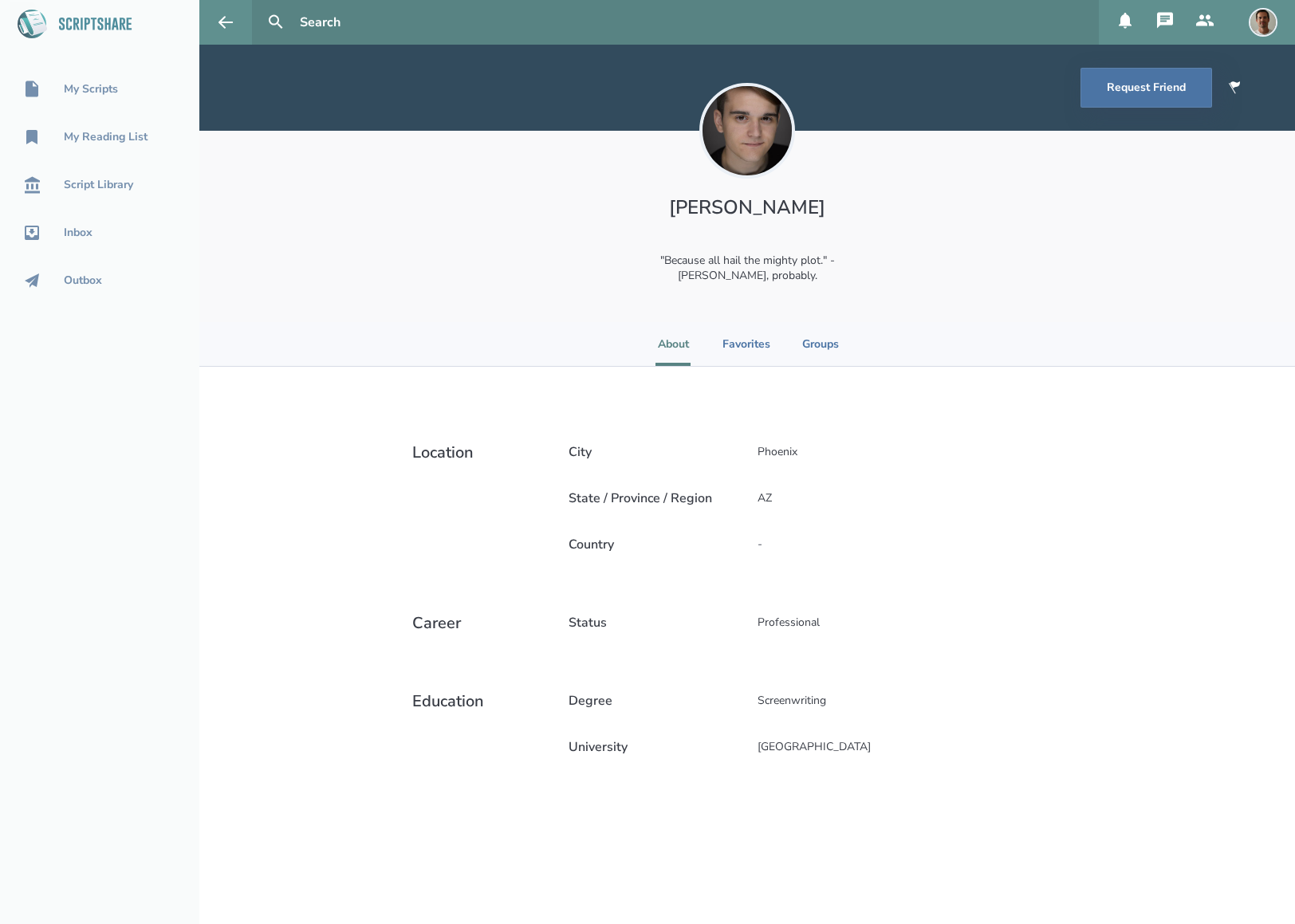
select select "1"
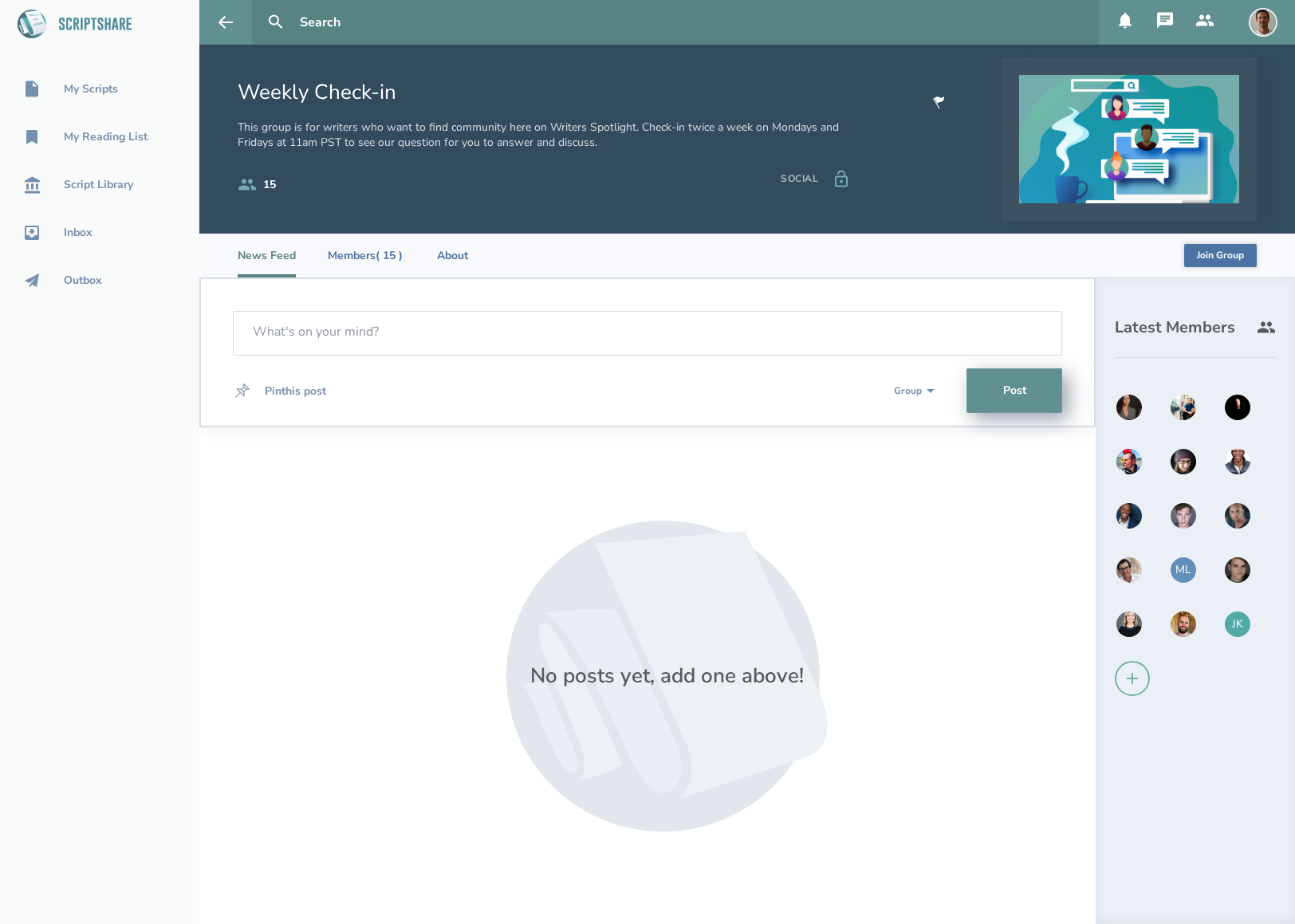
click at [1231, 516] on img at bounding box center [1236, 515] width 28 height 28
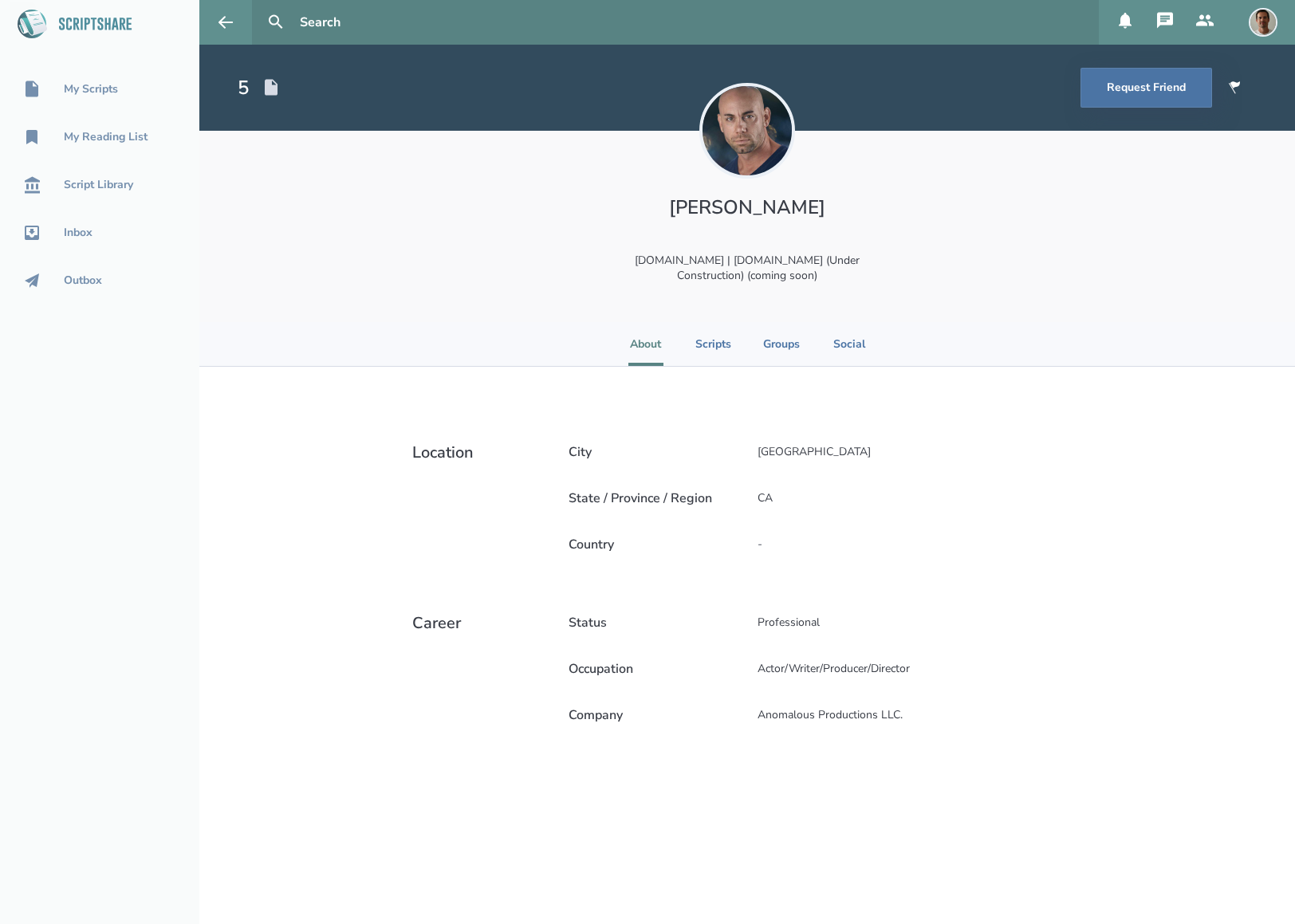
select select "1"
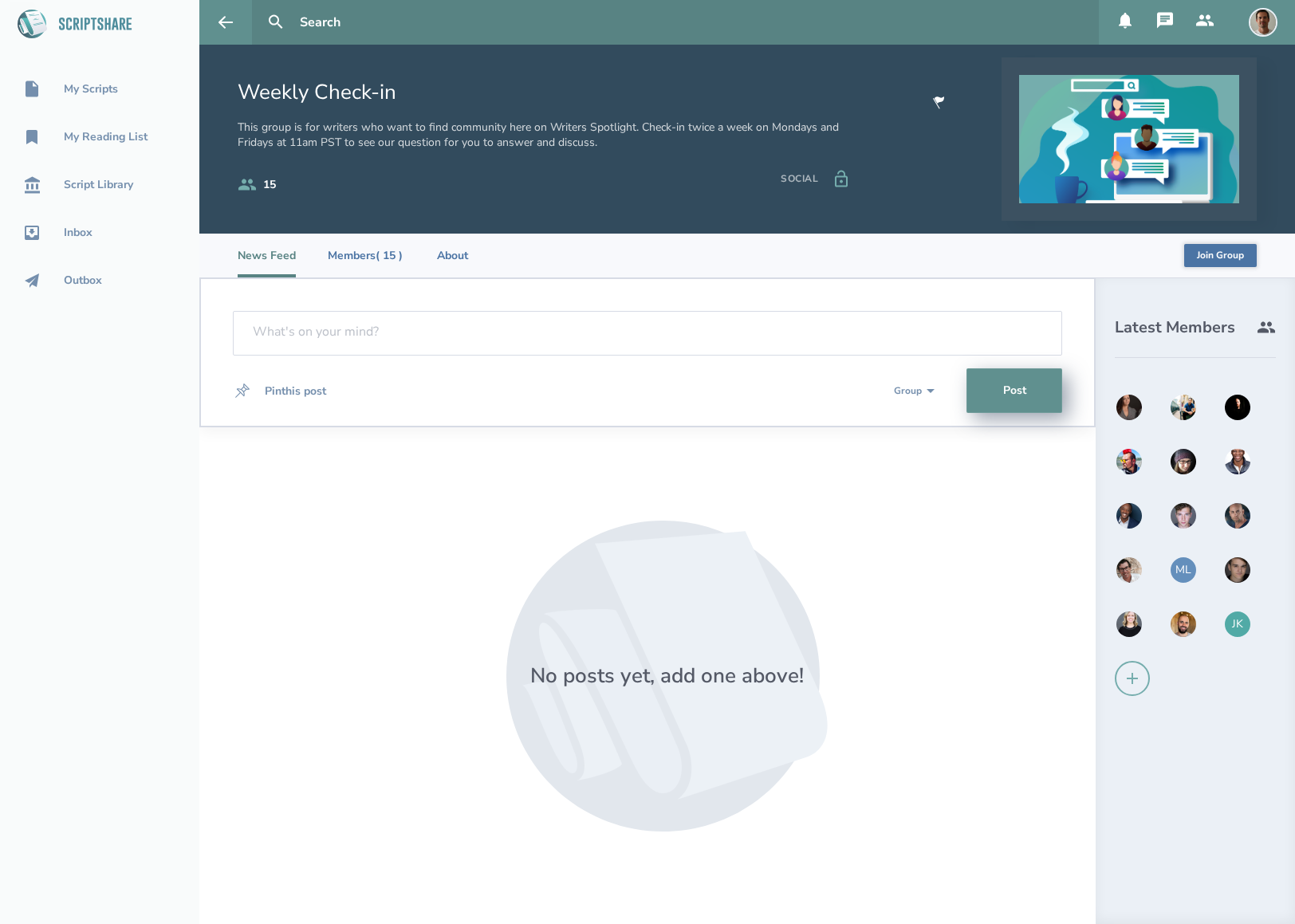
click at [1194, 522] on img at bounding box center [1182, 515] width 28 height 28
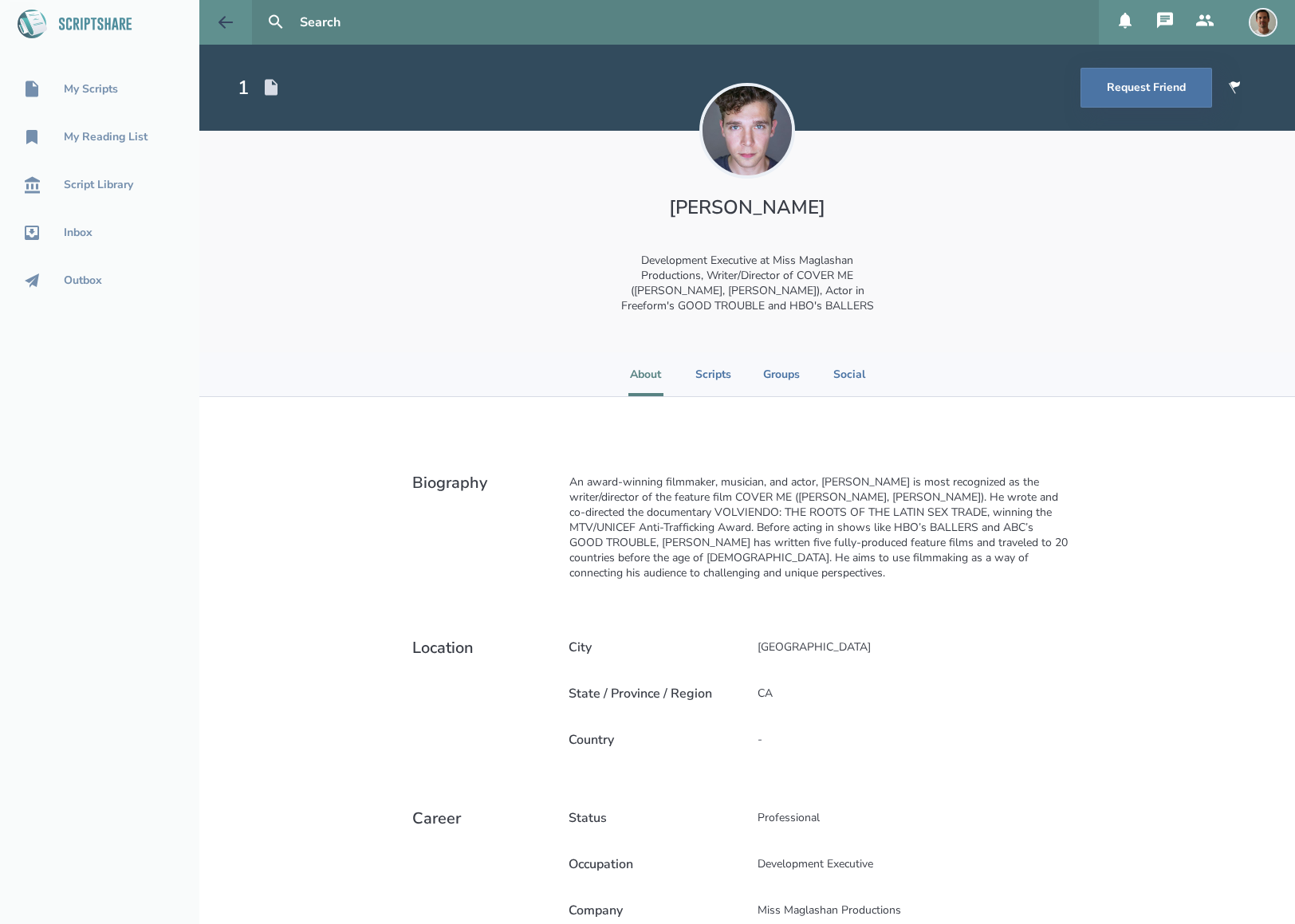
select select "1"
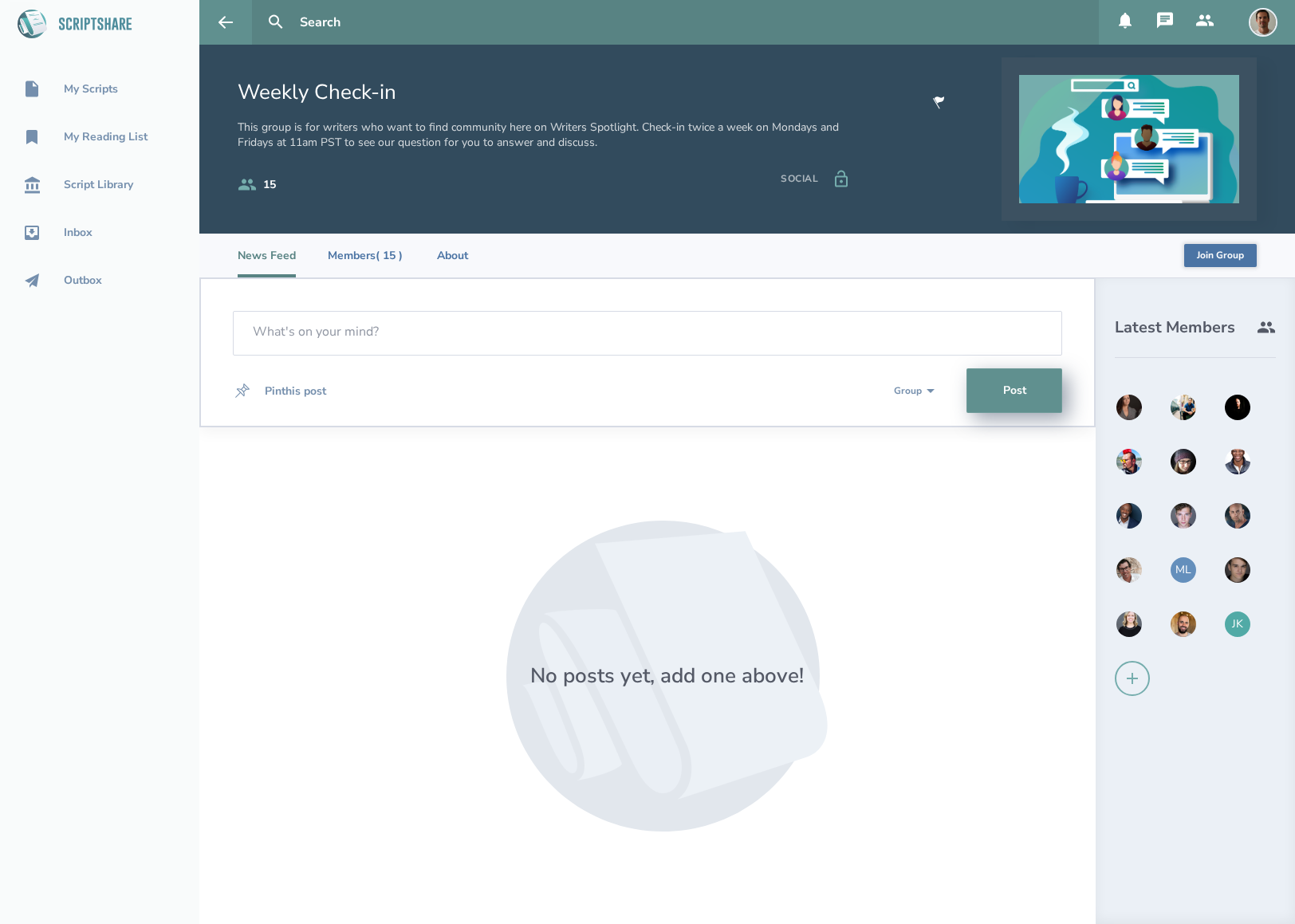
click at [1140, 513] on img at bounding box center [1129, 515] width 28 height 28
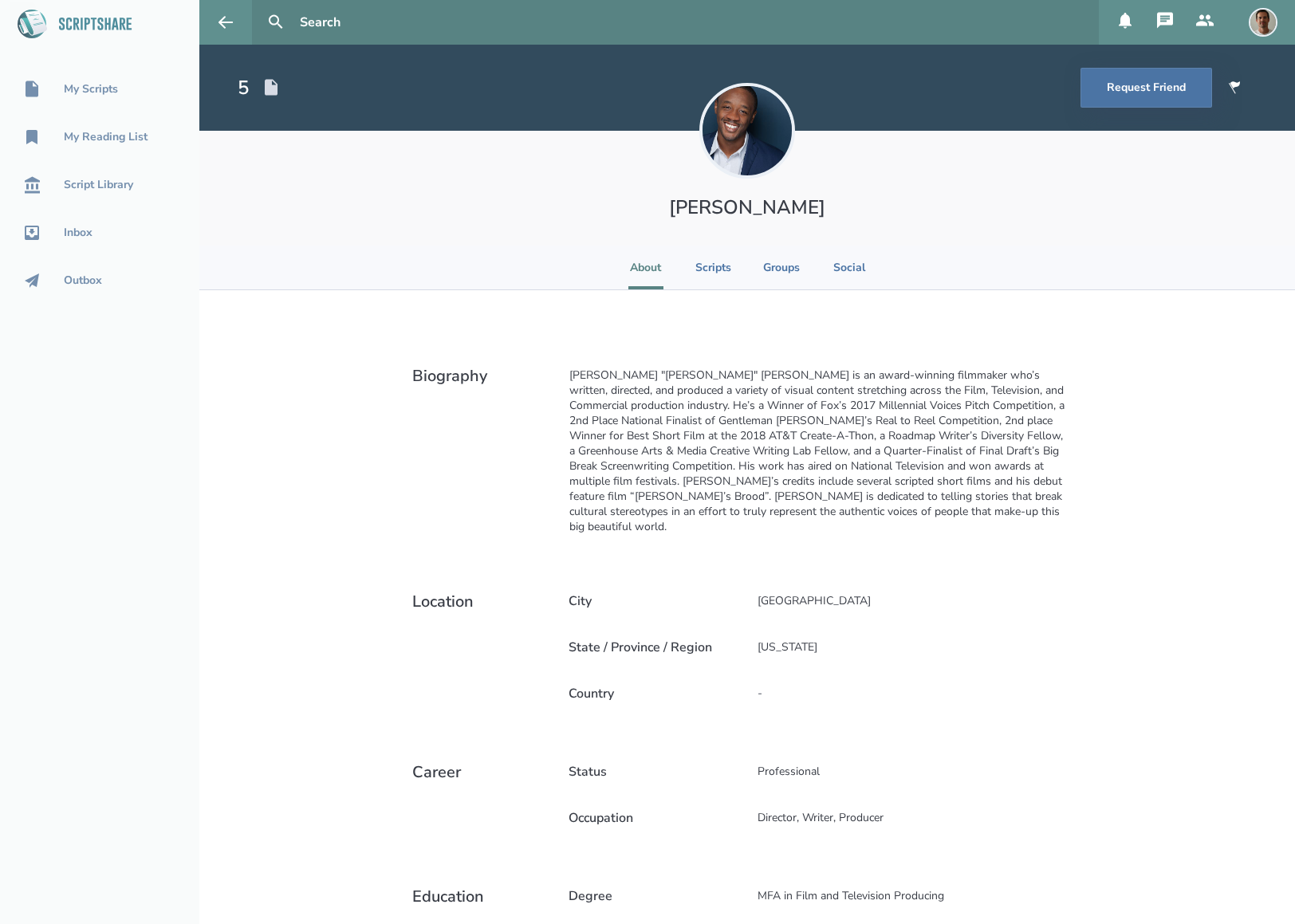
select select "1"
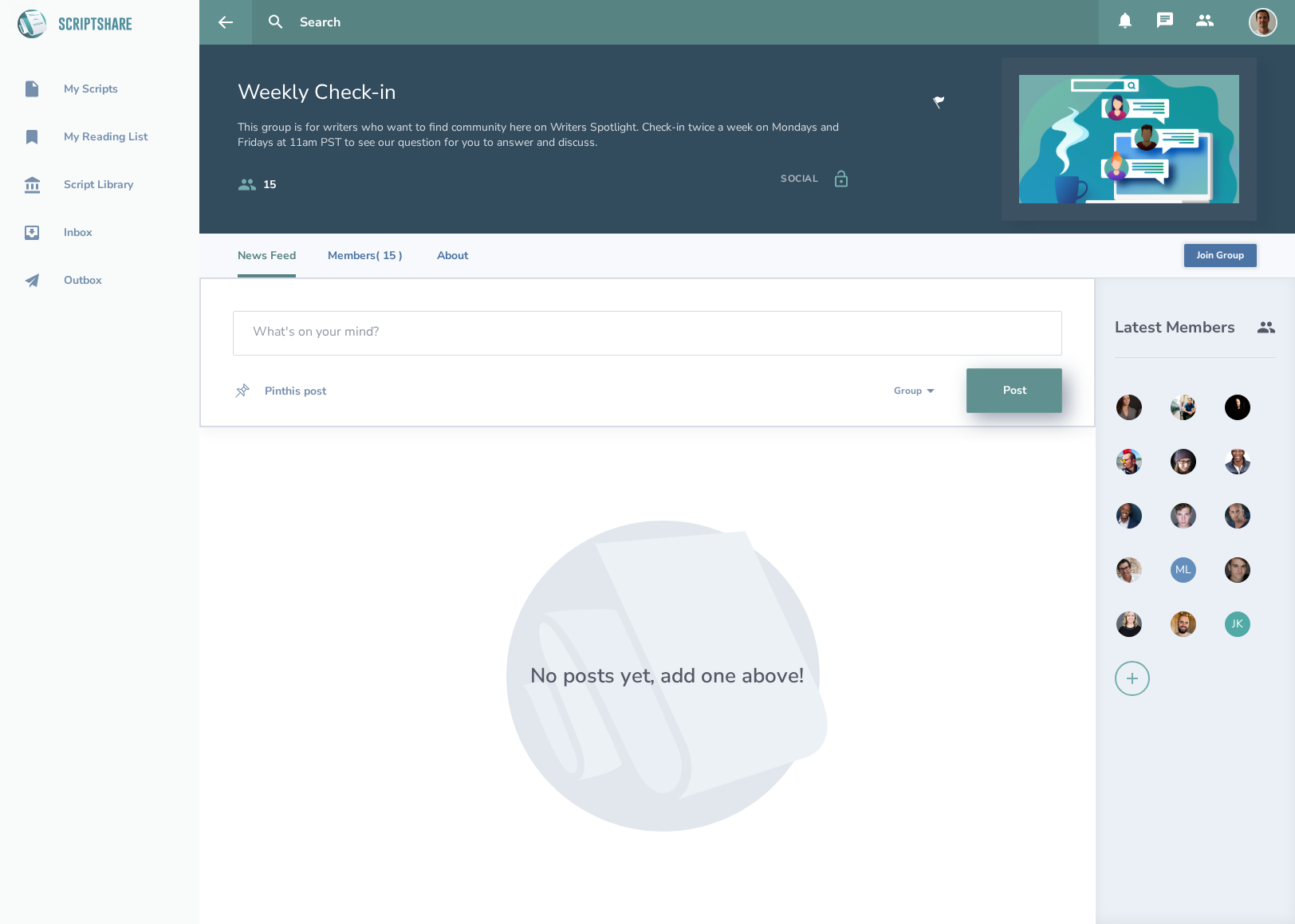
click at [1118, 457] on img at bounding box center [1129, 461] width 28 height 28
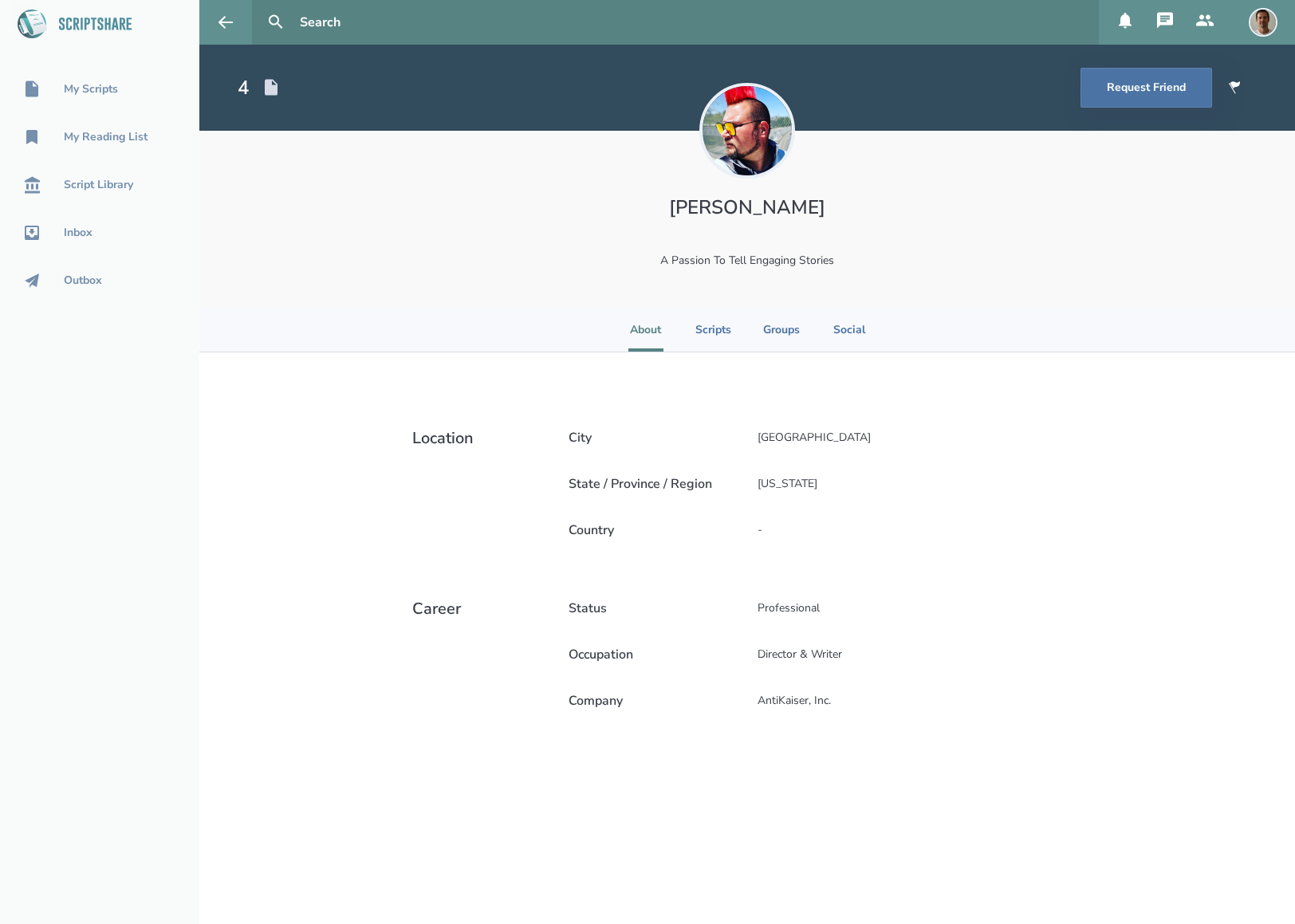
select select "1"
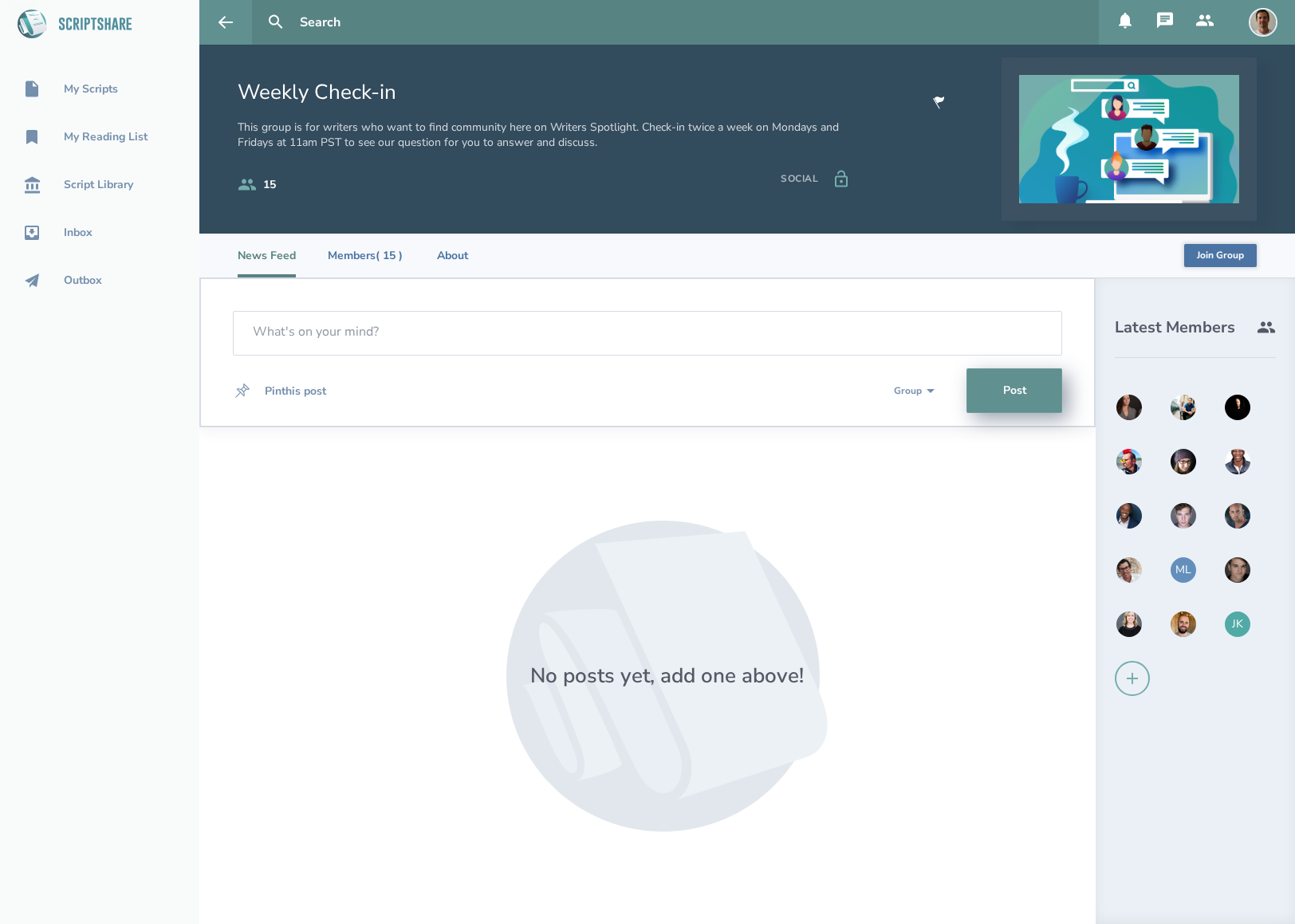
click at [1171, 452] on div at bounding box center [1182, 461] width 28 height 28
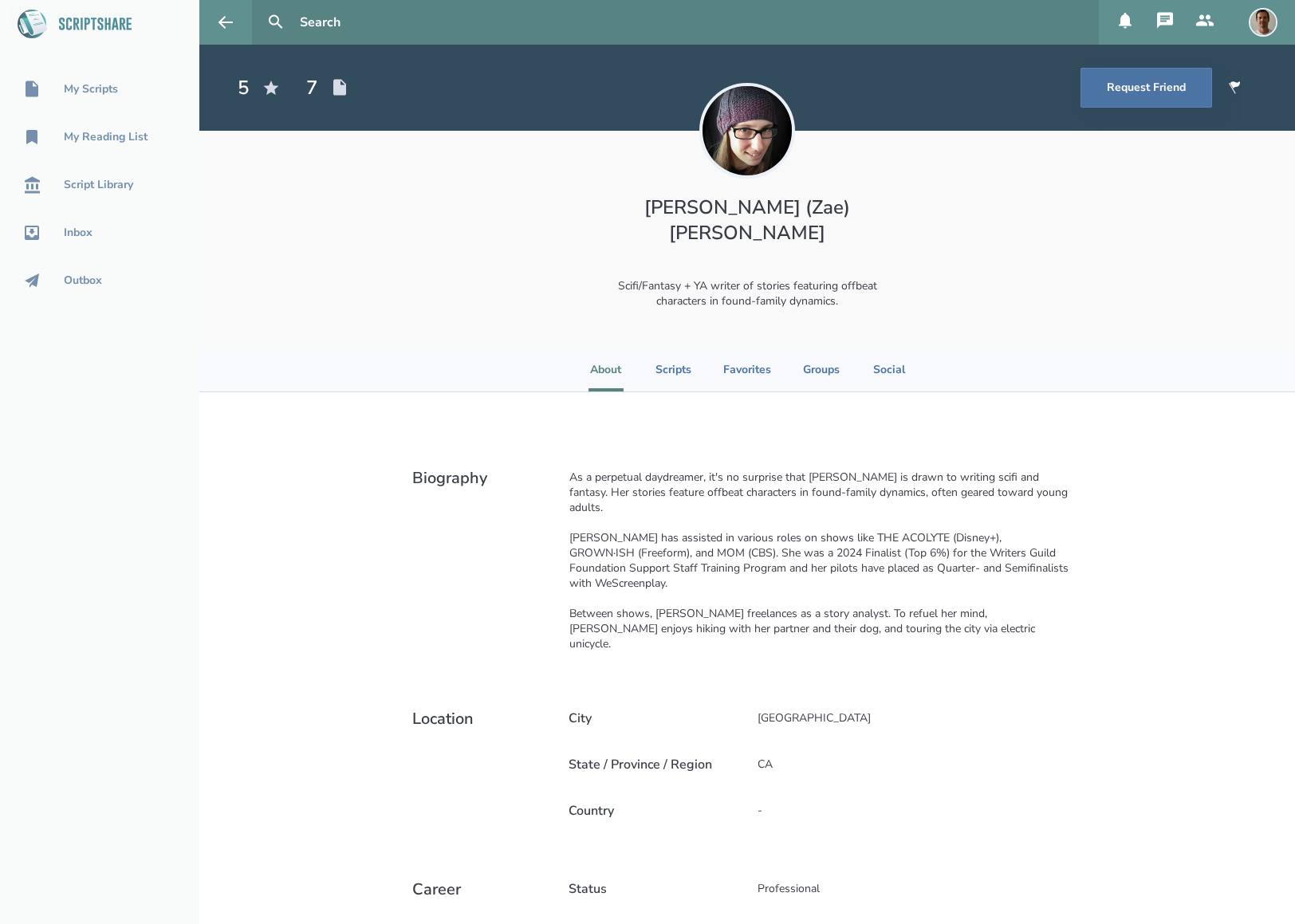
select select "1"
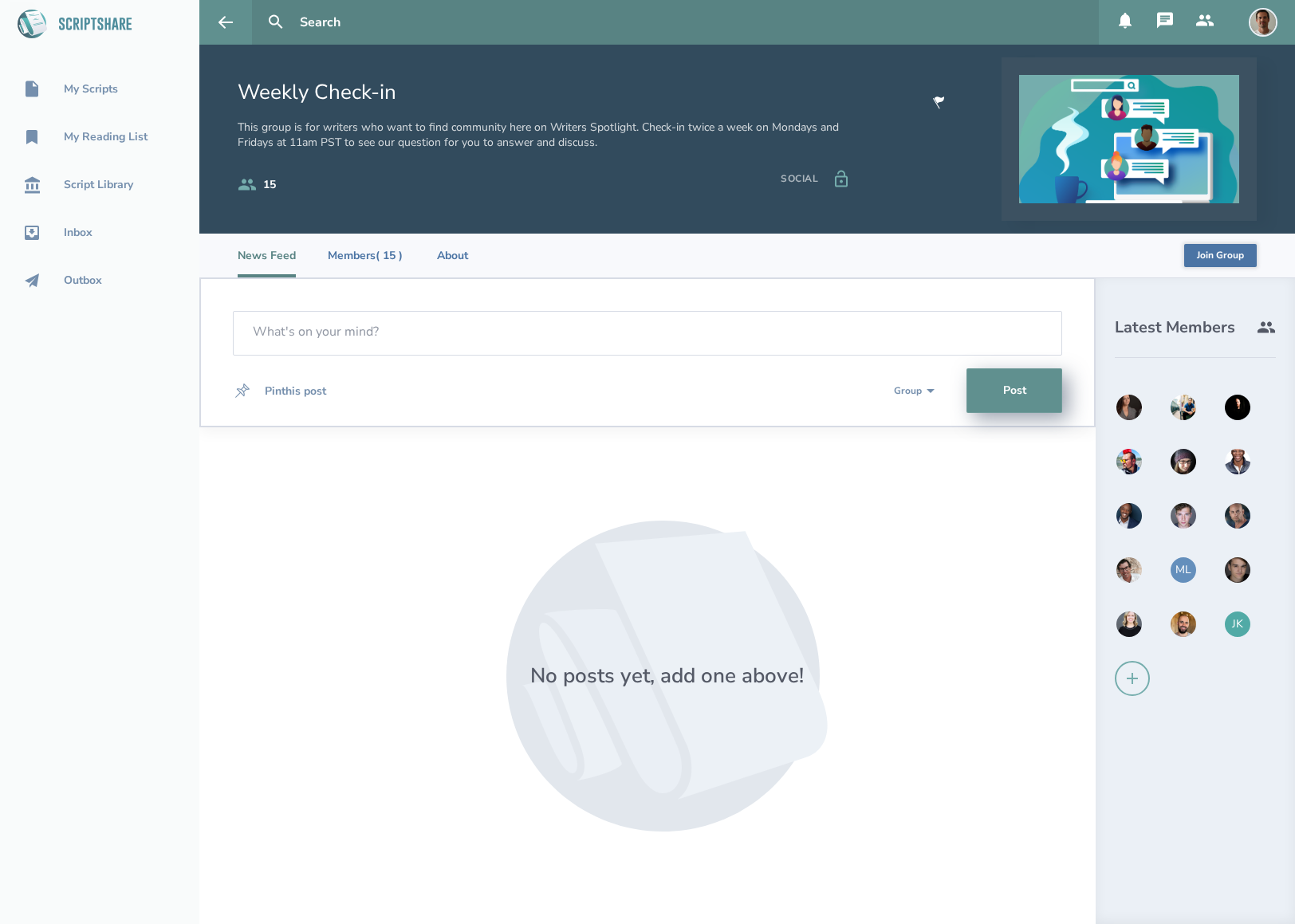
click at [1244, 469] on img at bounding box center [1236, 461] width 28 height 28
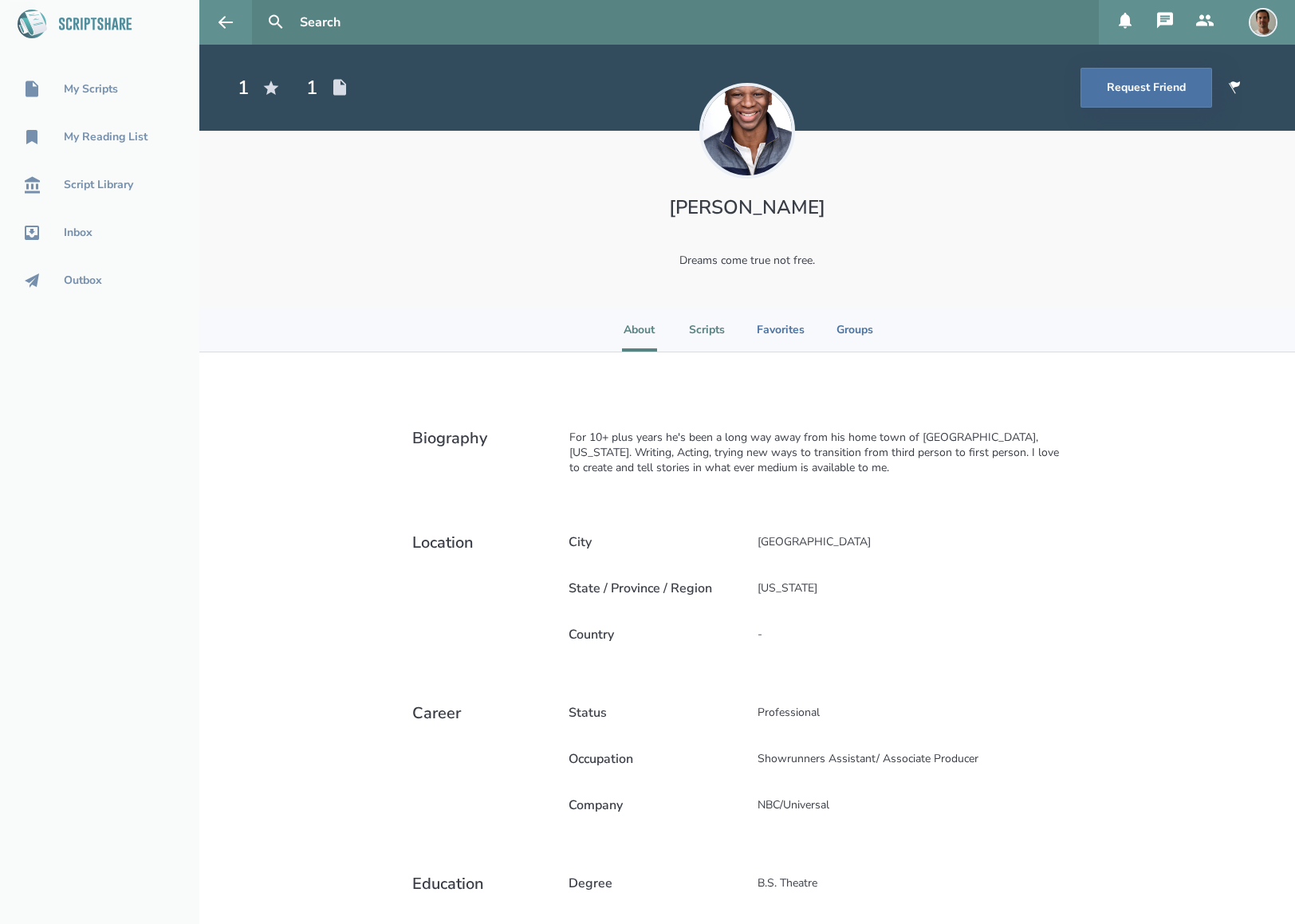
click at [701, 333] on li "Scripts" at bounding box center [707, 329] width 36 height 44
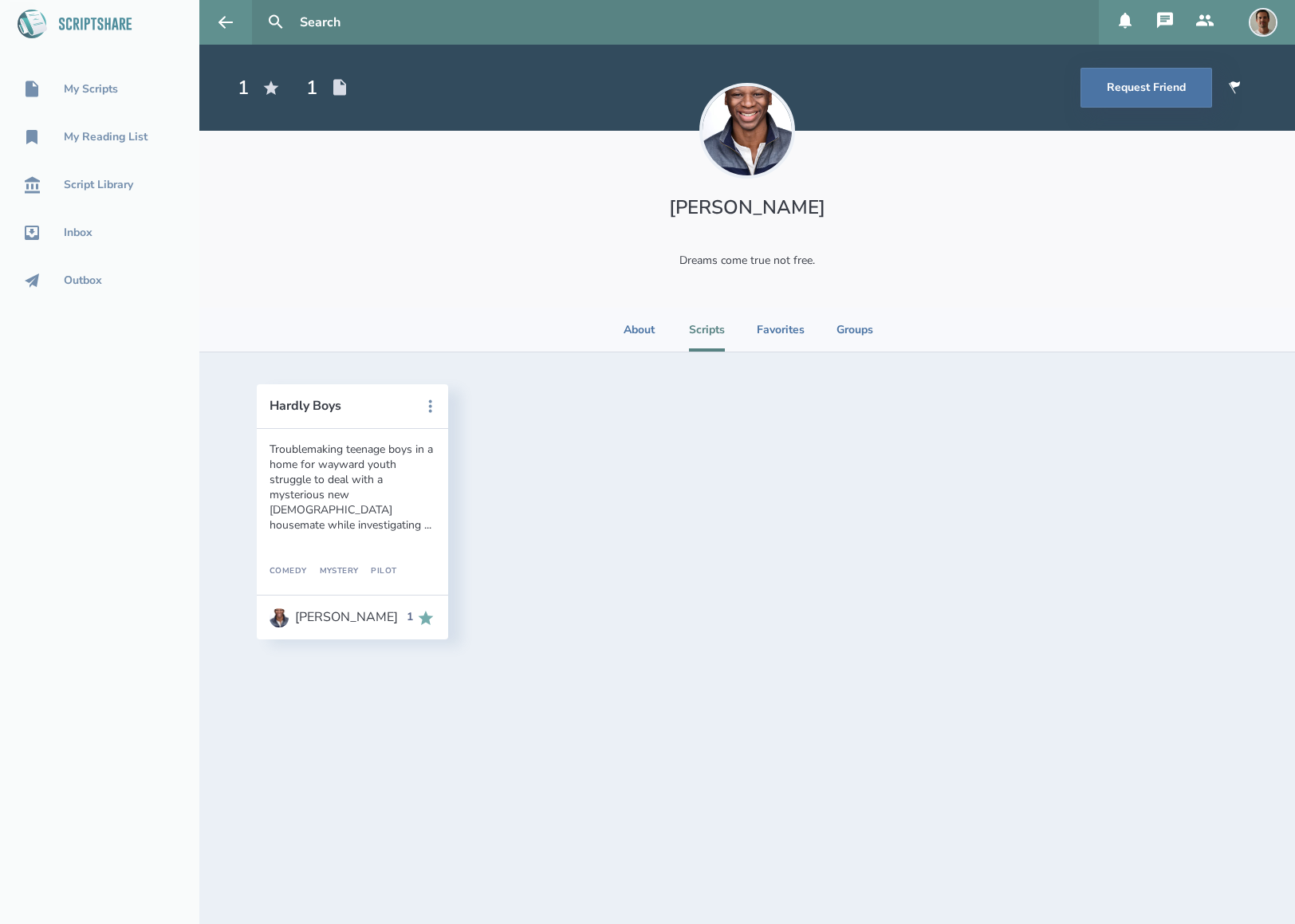
select select "1"
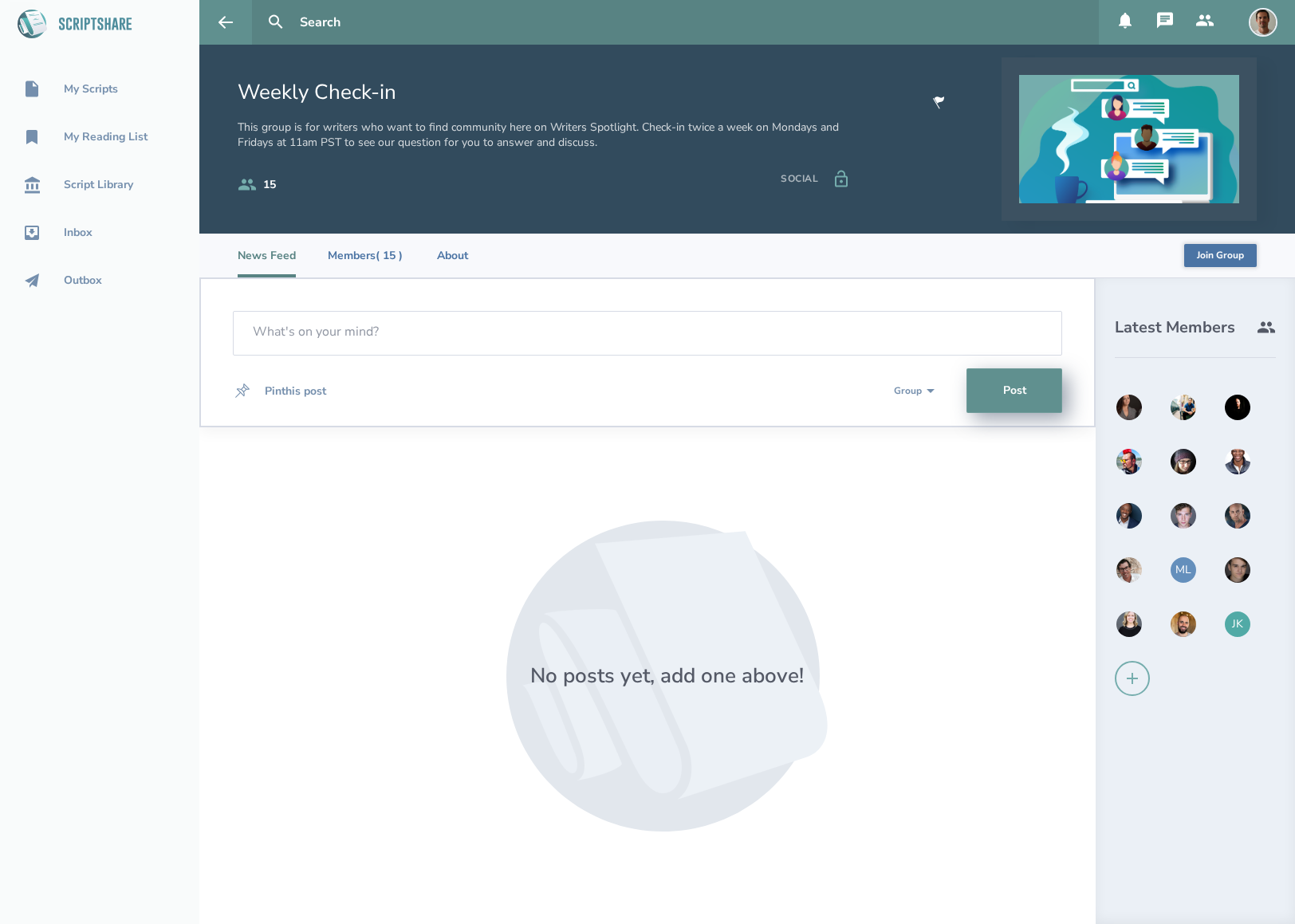
click at [1248, 406] on img at bounding box center [1236, 406] width 28 height 28
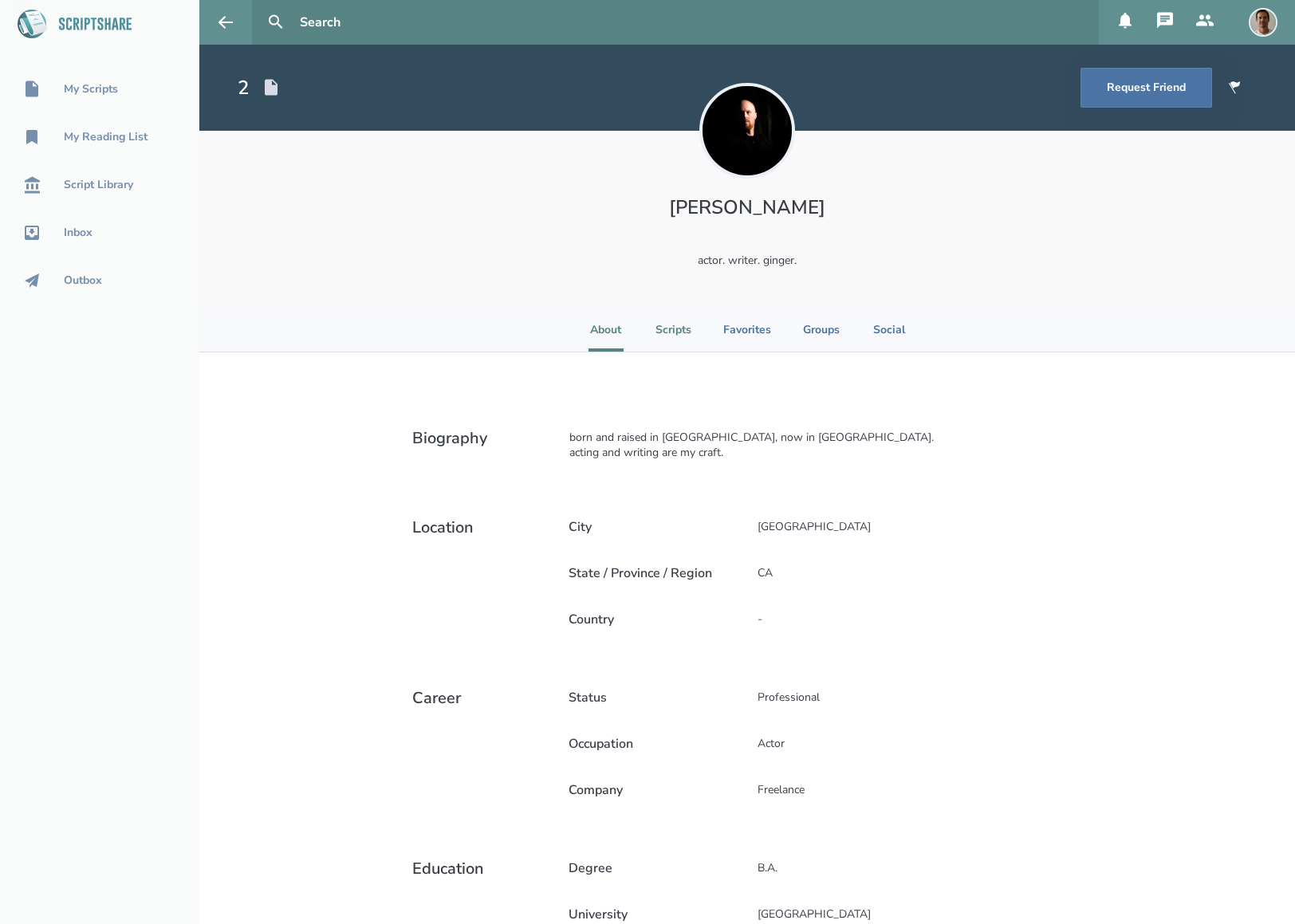
click at [668, 328] on li "Scripts" at bounding box center [672, 329] width 36 height 44
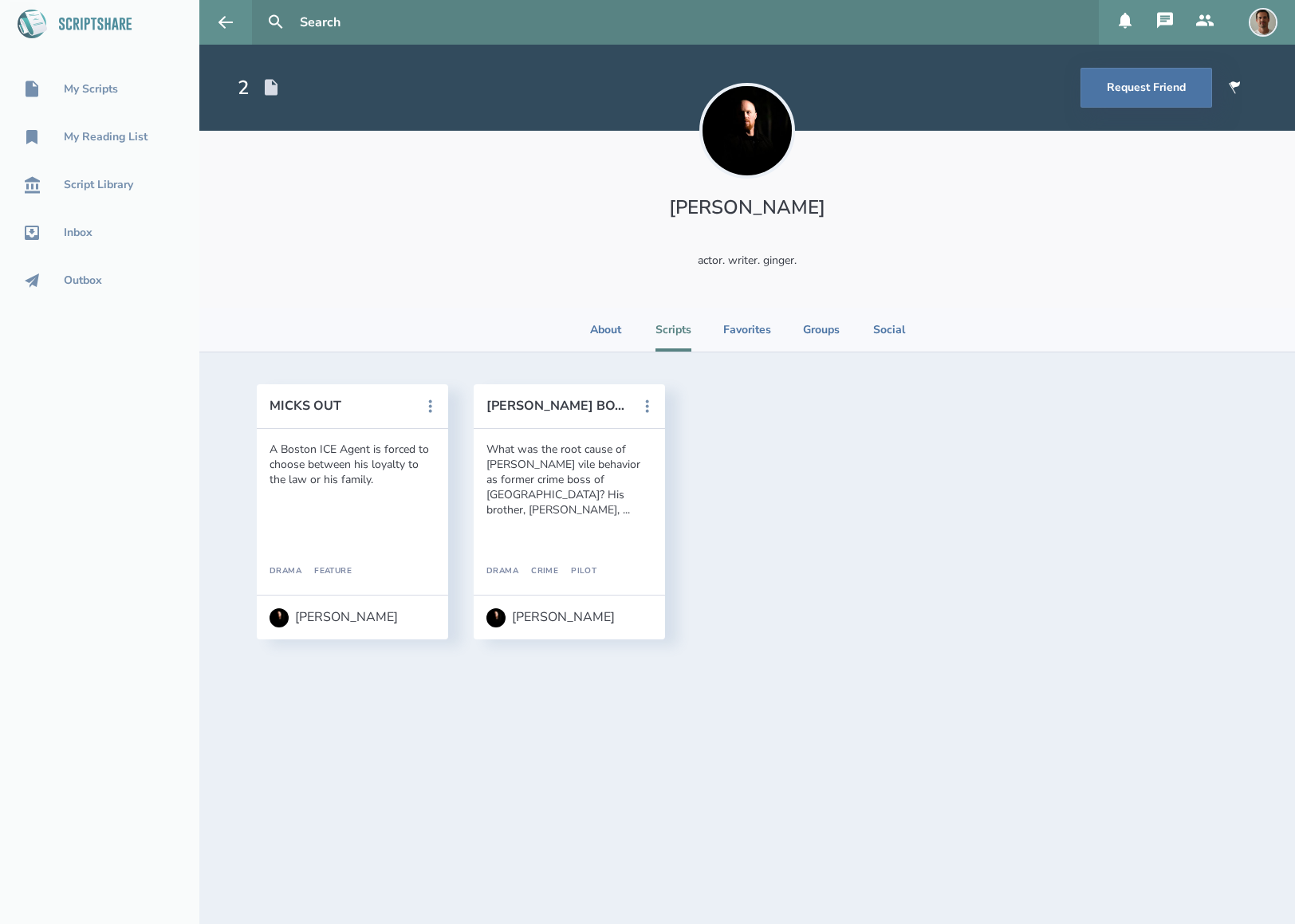
select select "1"
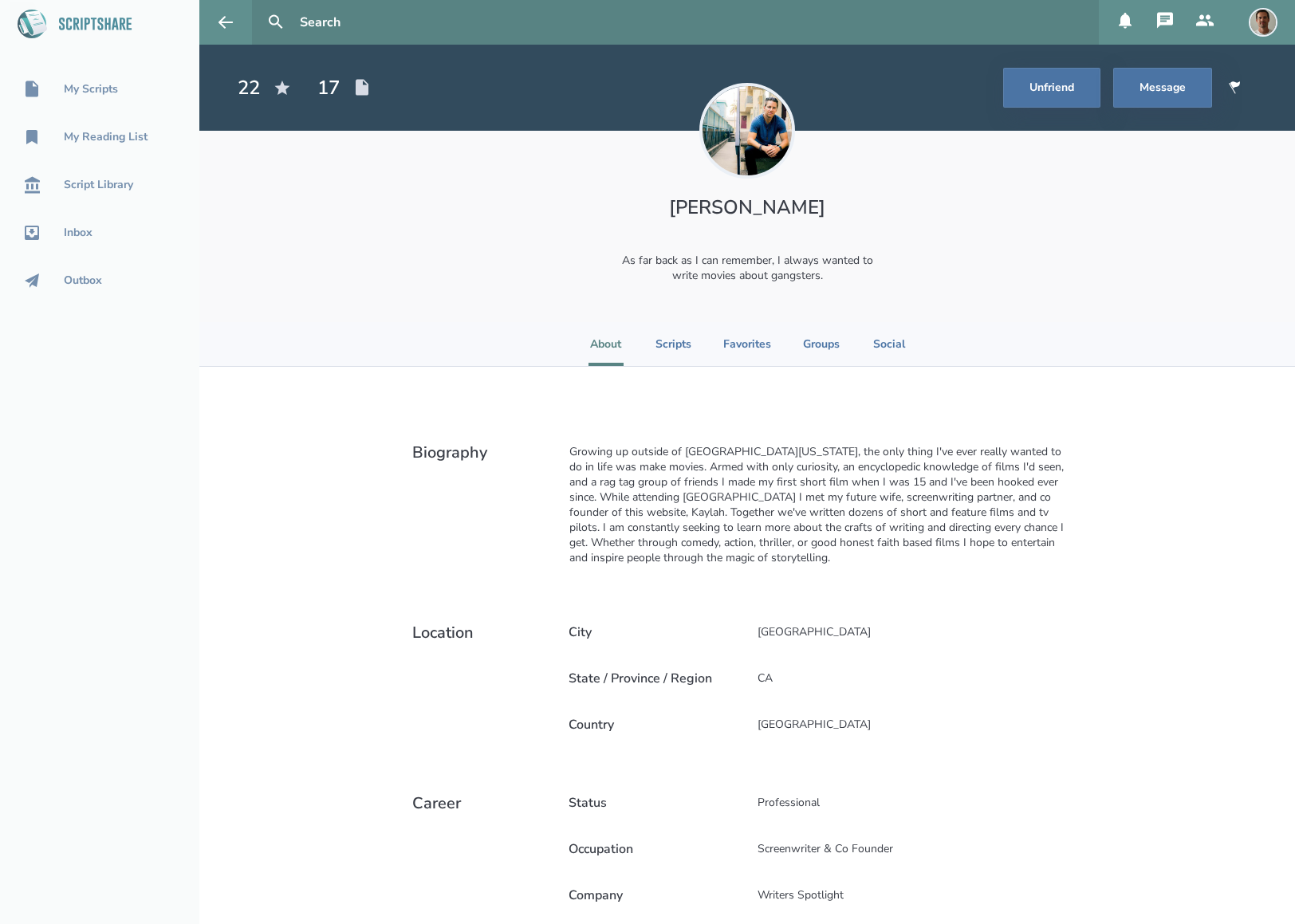
select select "1"
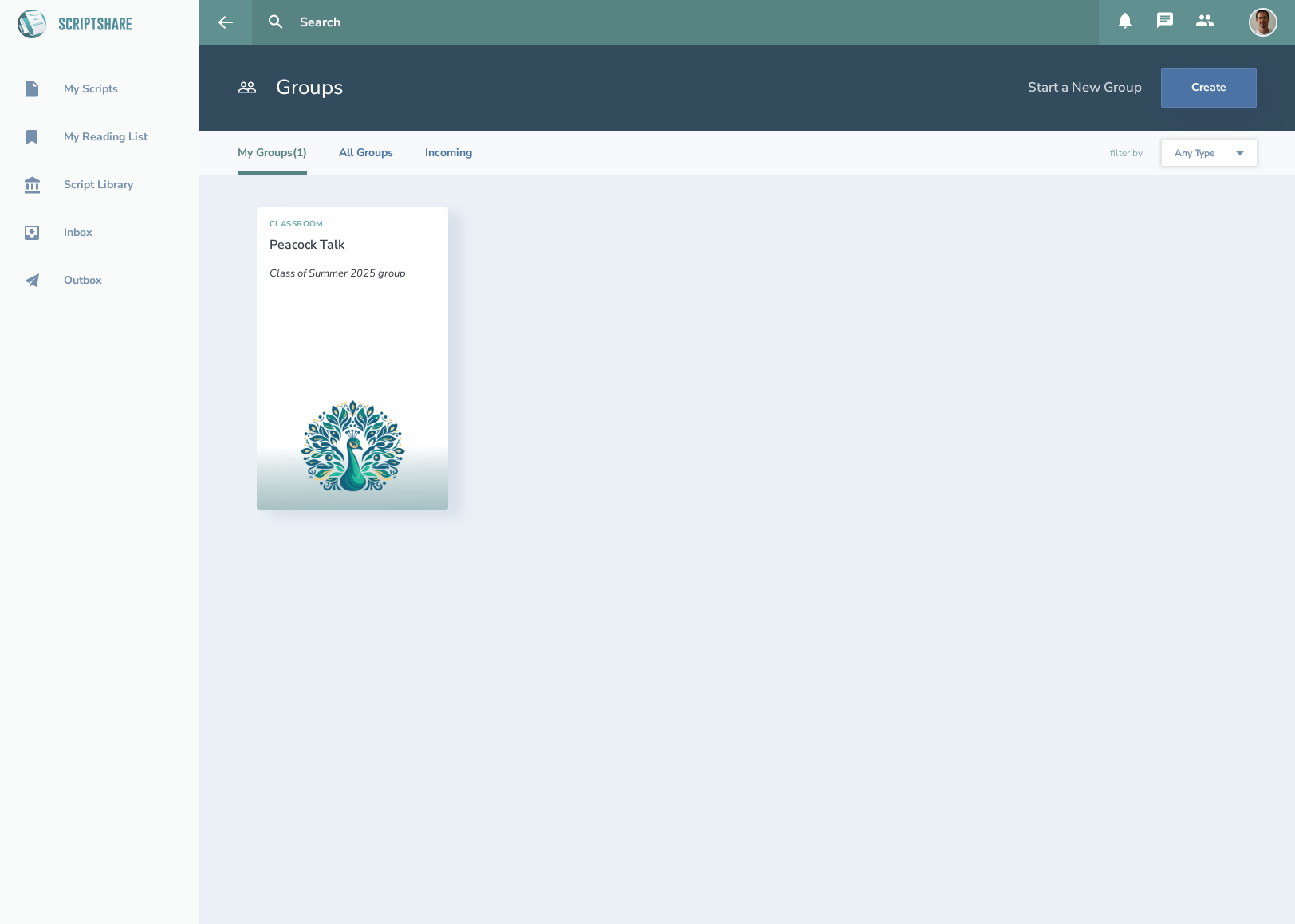
select select "1"
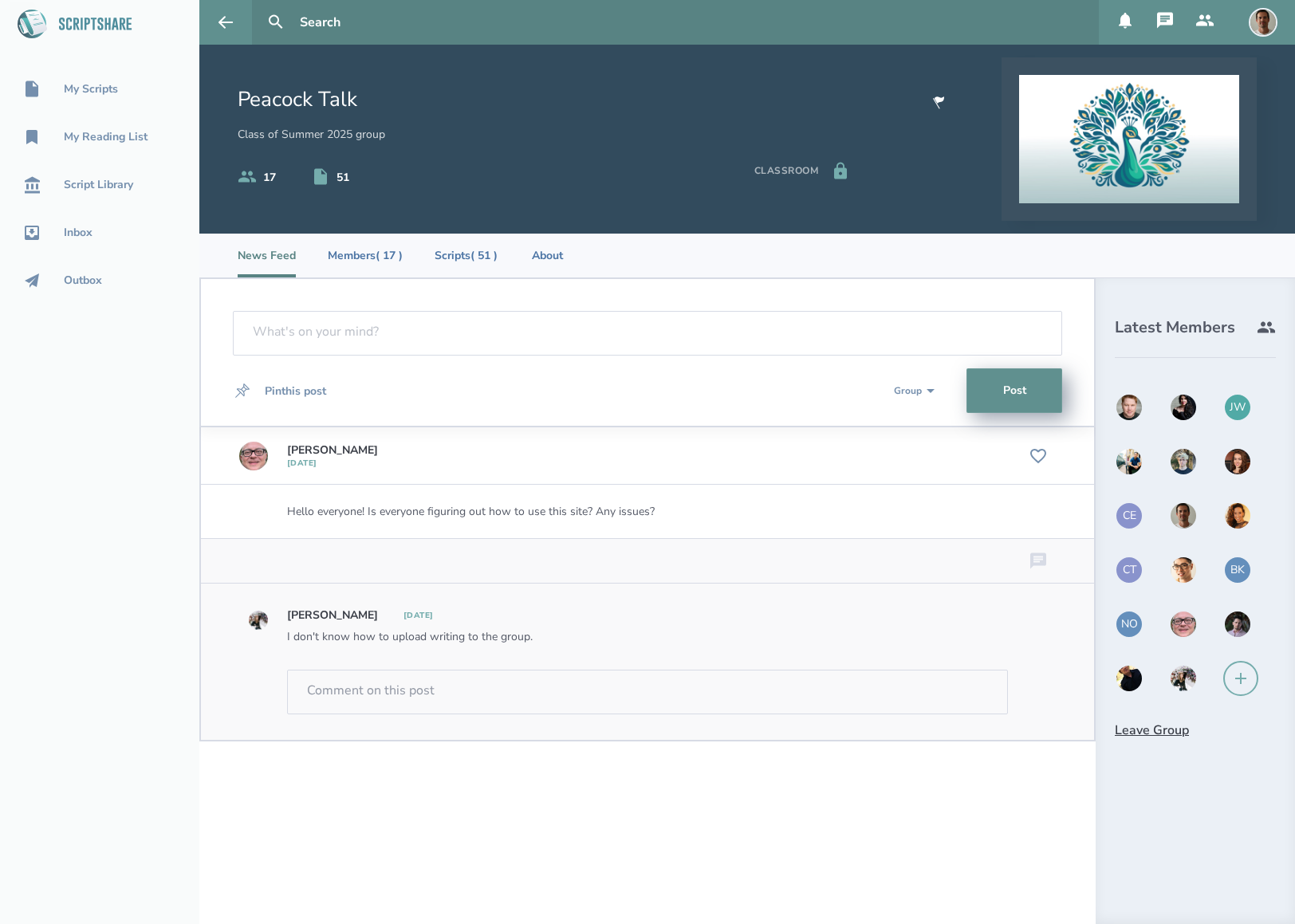
click at [1127, 459] on img at bounding box center [1129, 461] width 28 height 28
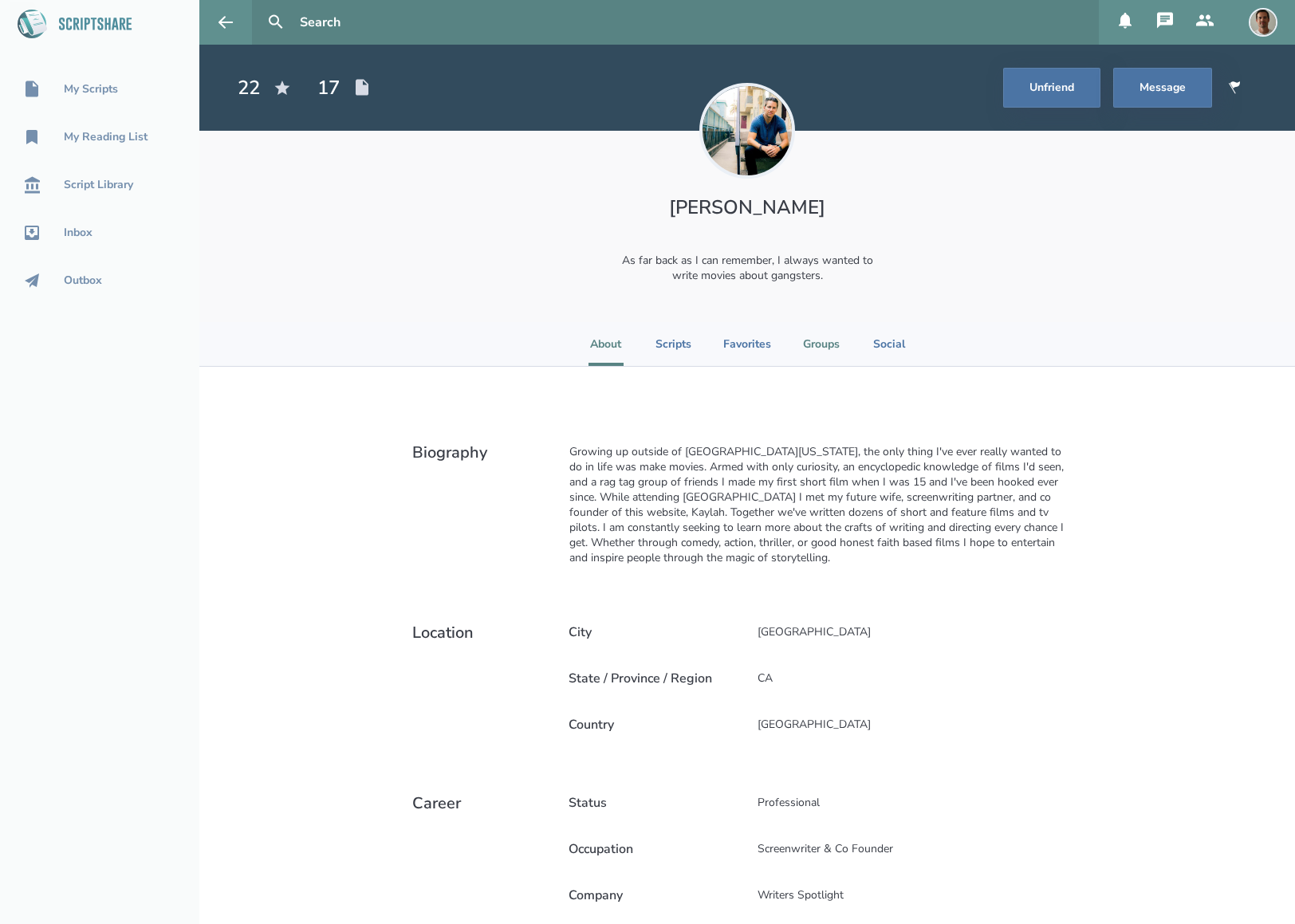
click at [824, 340] on li "Groups" at bounding box center [820, 344] width 36 height 44
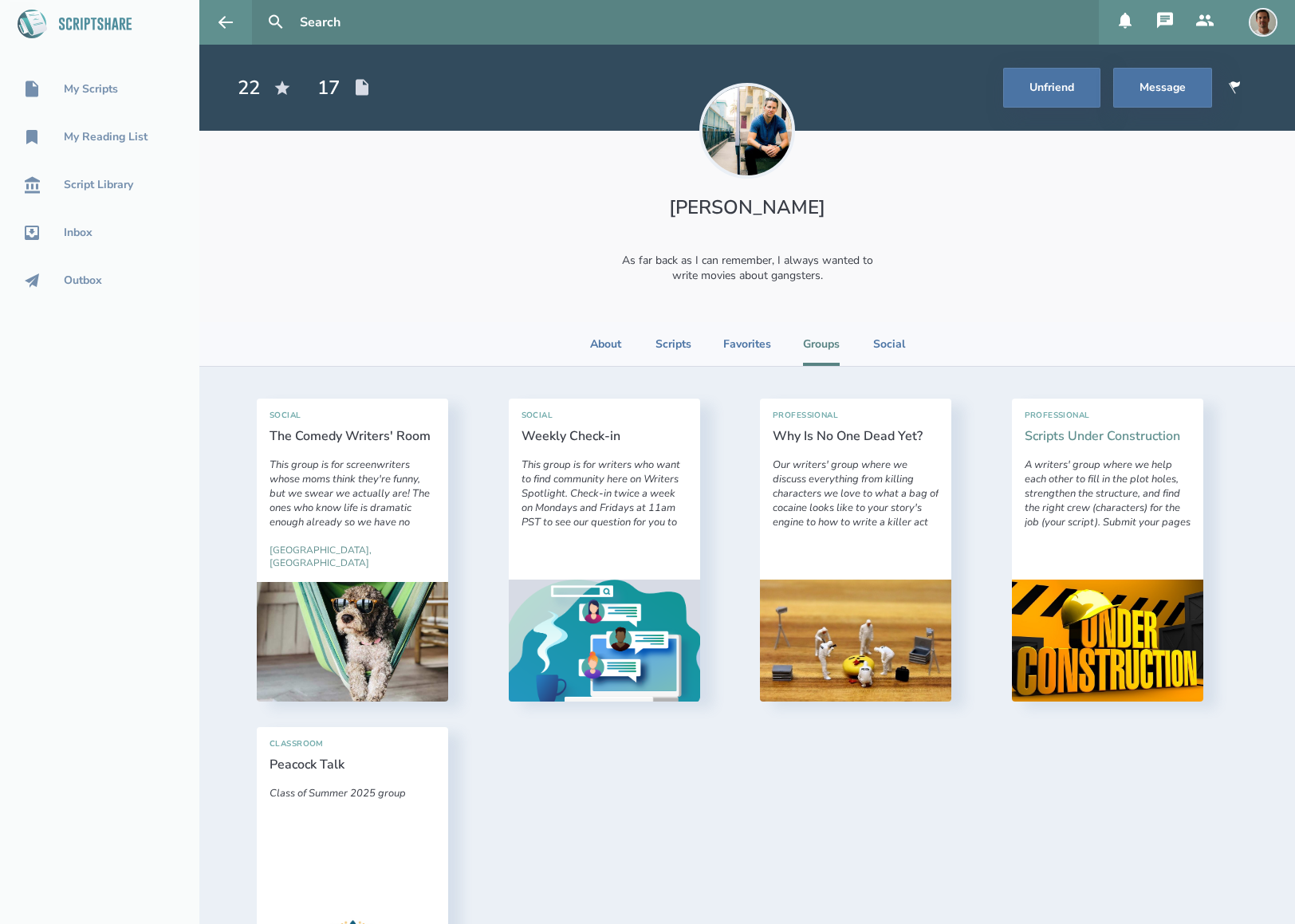
click at [1025, 439] on link "Scripts Under Construction" at bounding box center [1102, 437] width 156 height 18
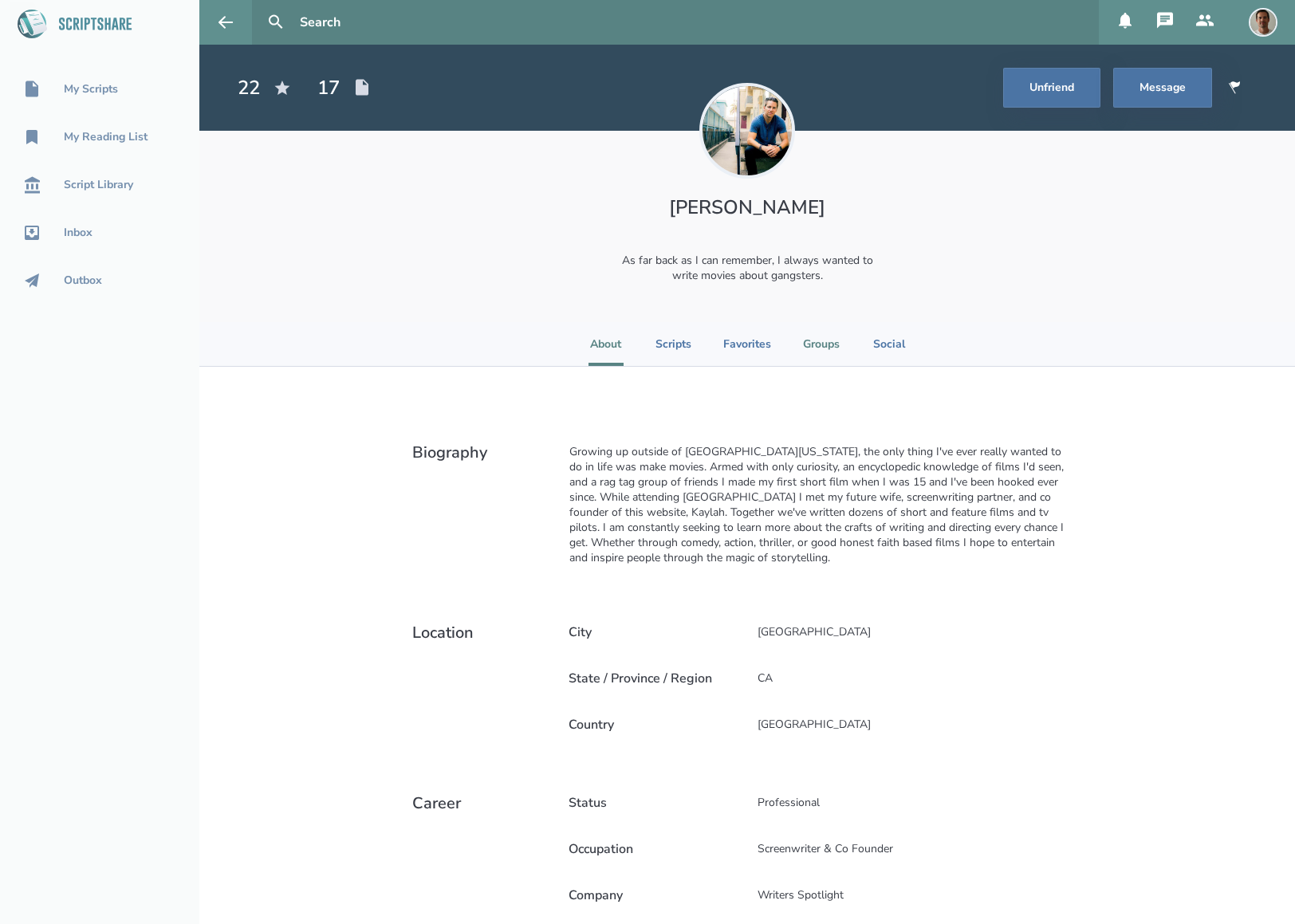
click at [831, 346] on li "Groups" at bounding box center [820, 344] width 36 height 44
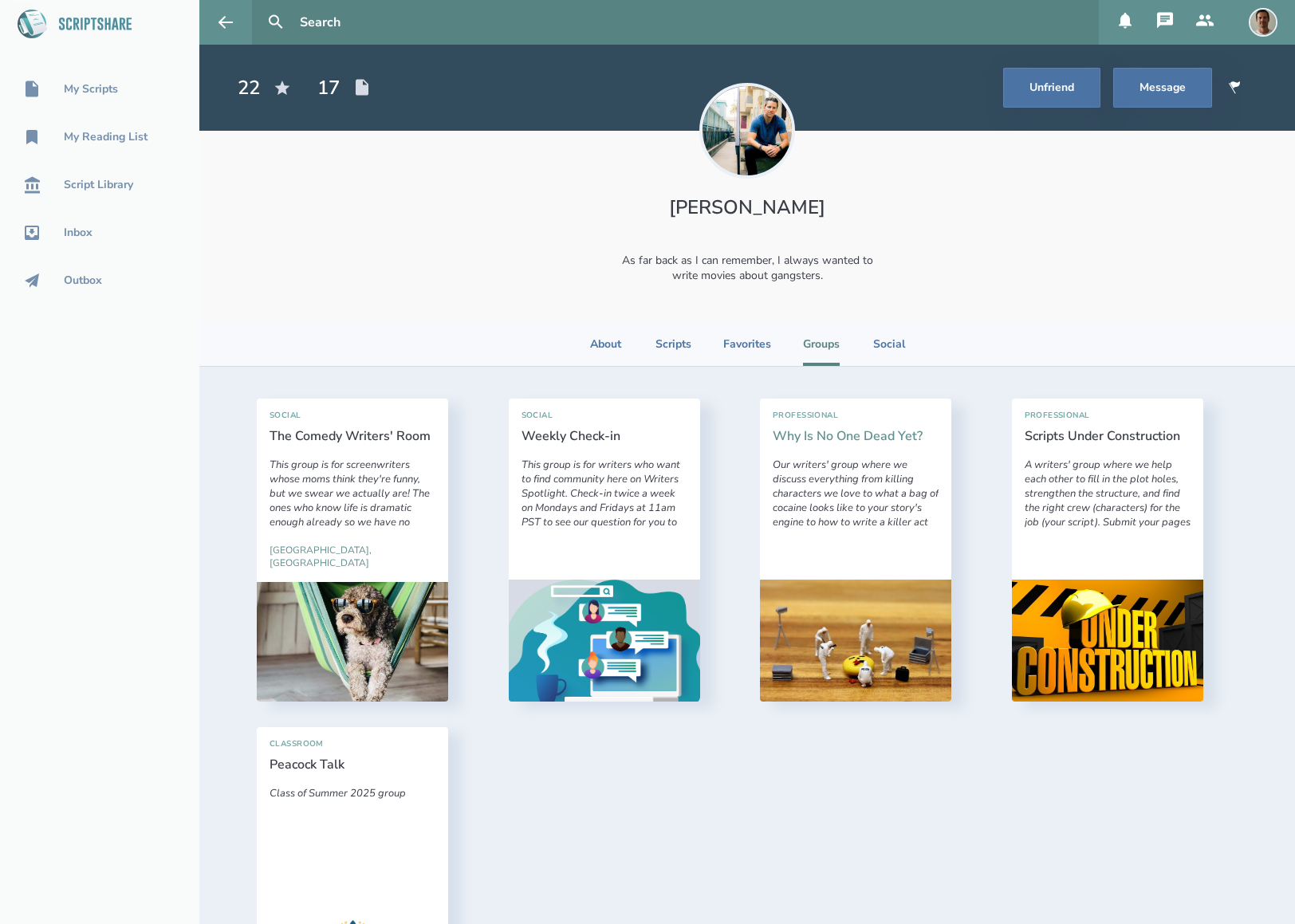
click at [814, 440] on link "Why Is No One Dead Yet?" at bounding box center [847, 437] width 150 height 18
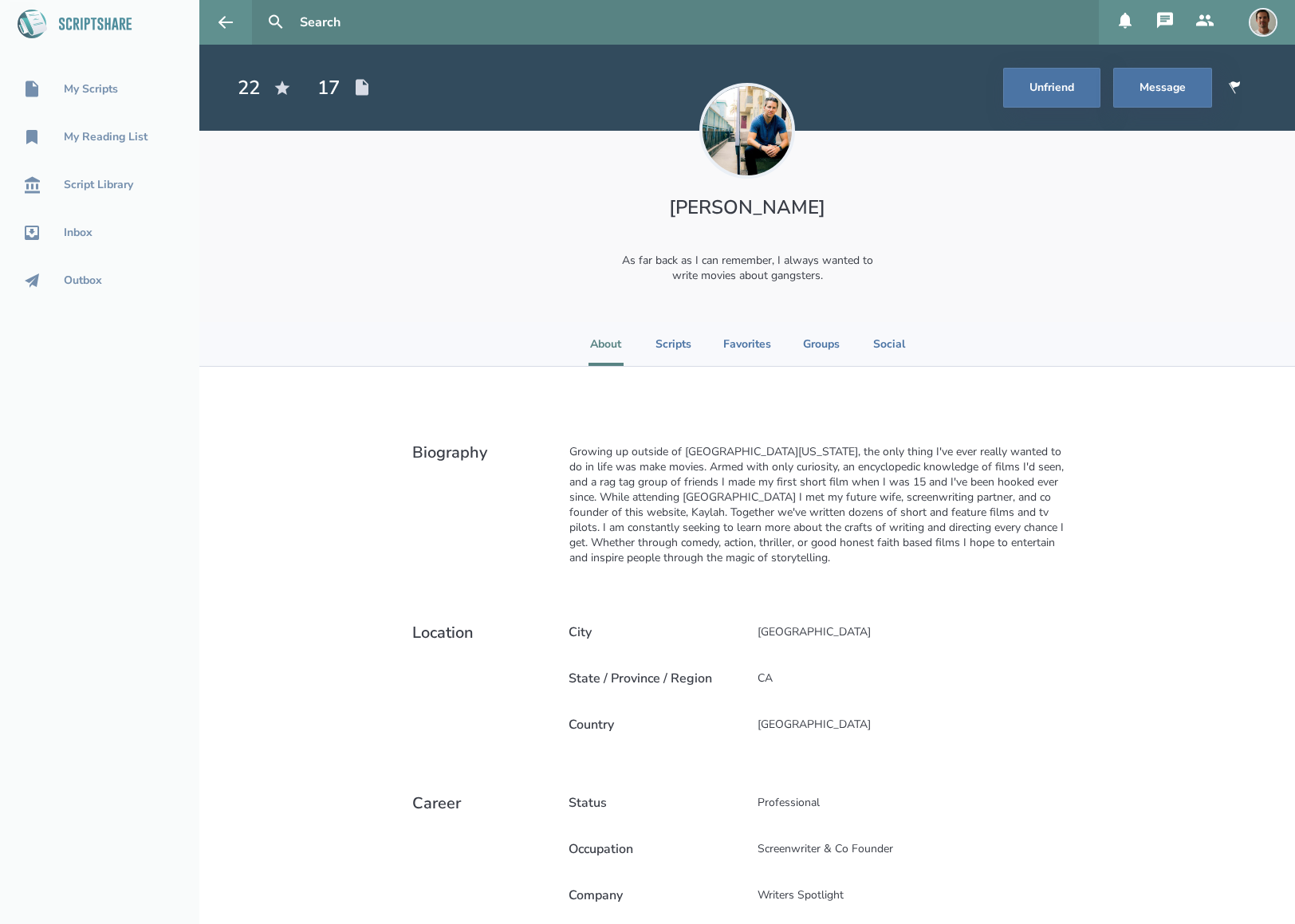
click at [686, 344] on ul "About Scripts Favorites Groups Social" at bounding box center [747, 344] width 318 height 44
click at [680, 342] on li "Scripts" at bounding box center [672, 344] width 36 height 44
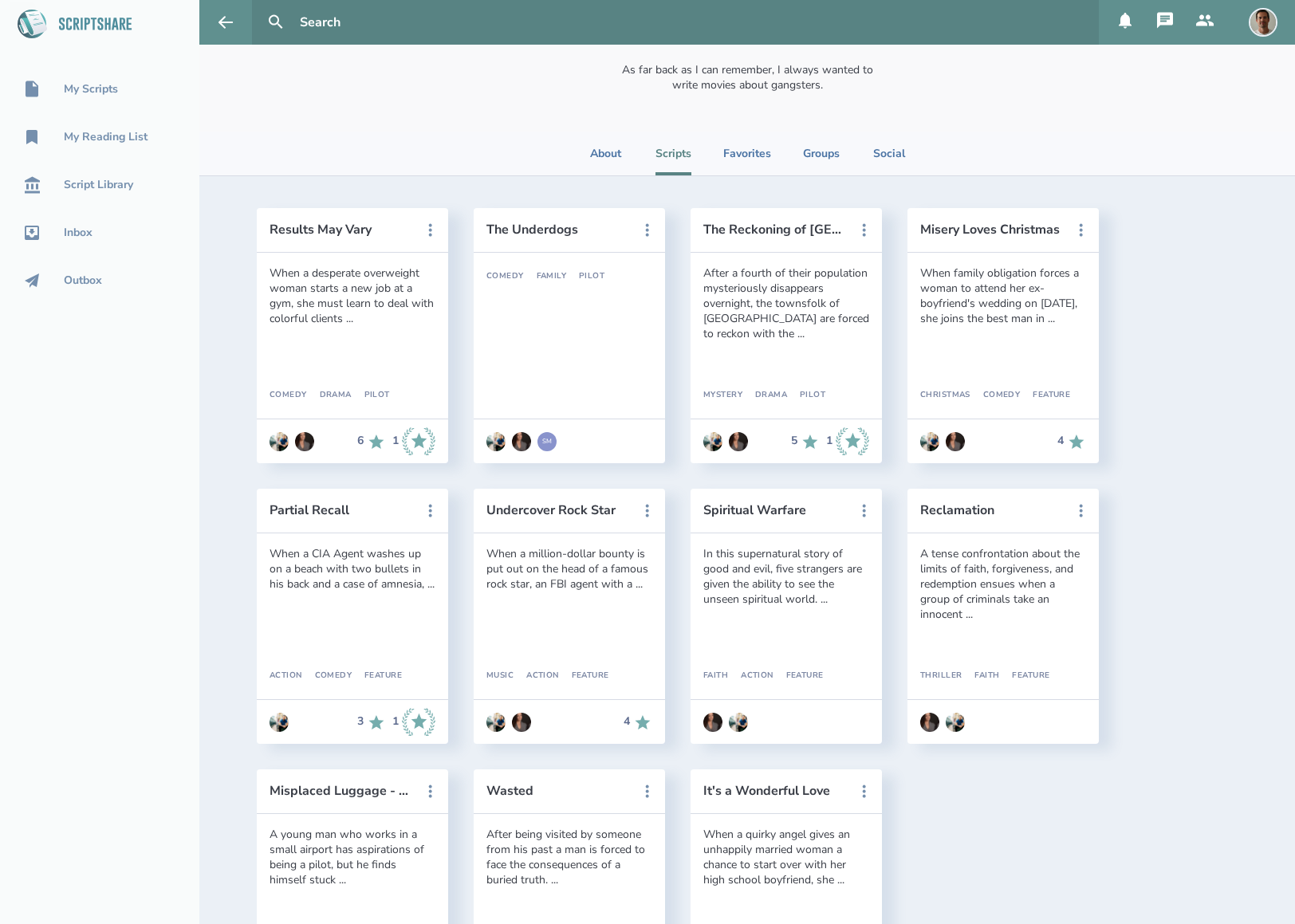
scroll to position [186, 0]
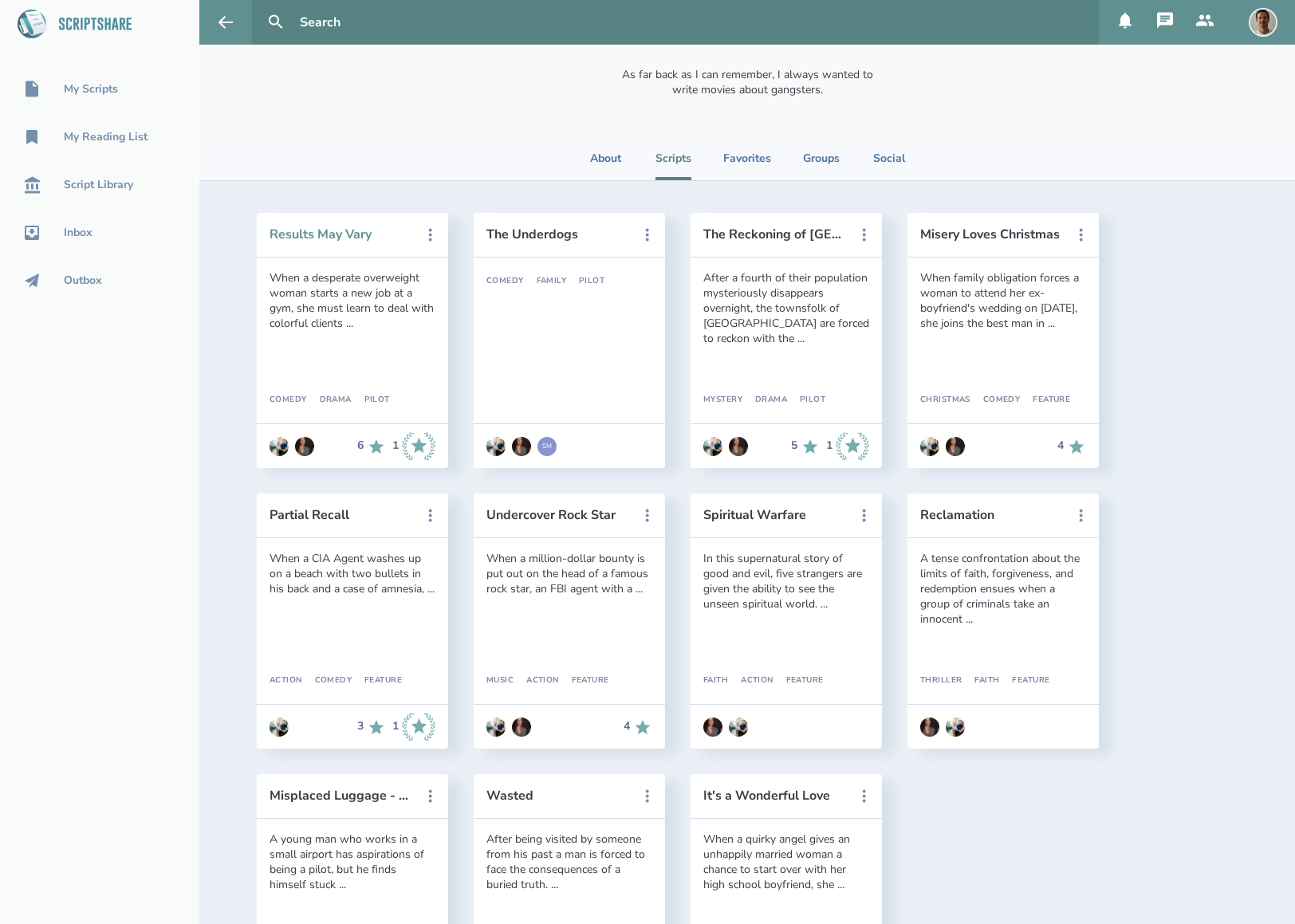
click at [323, 237] on button "Results May Vary" at bounding box center [341, 234] width 144 height 15
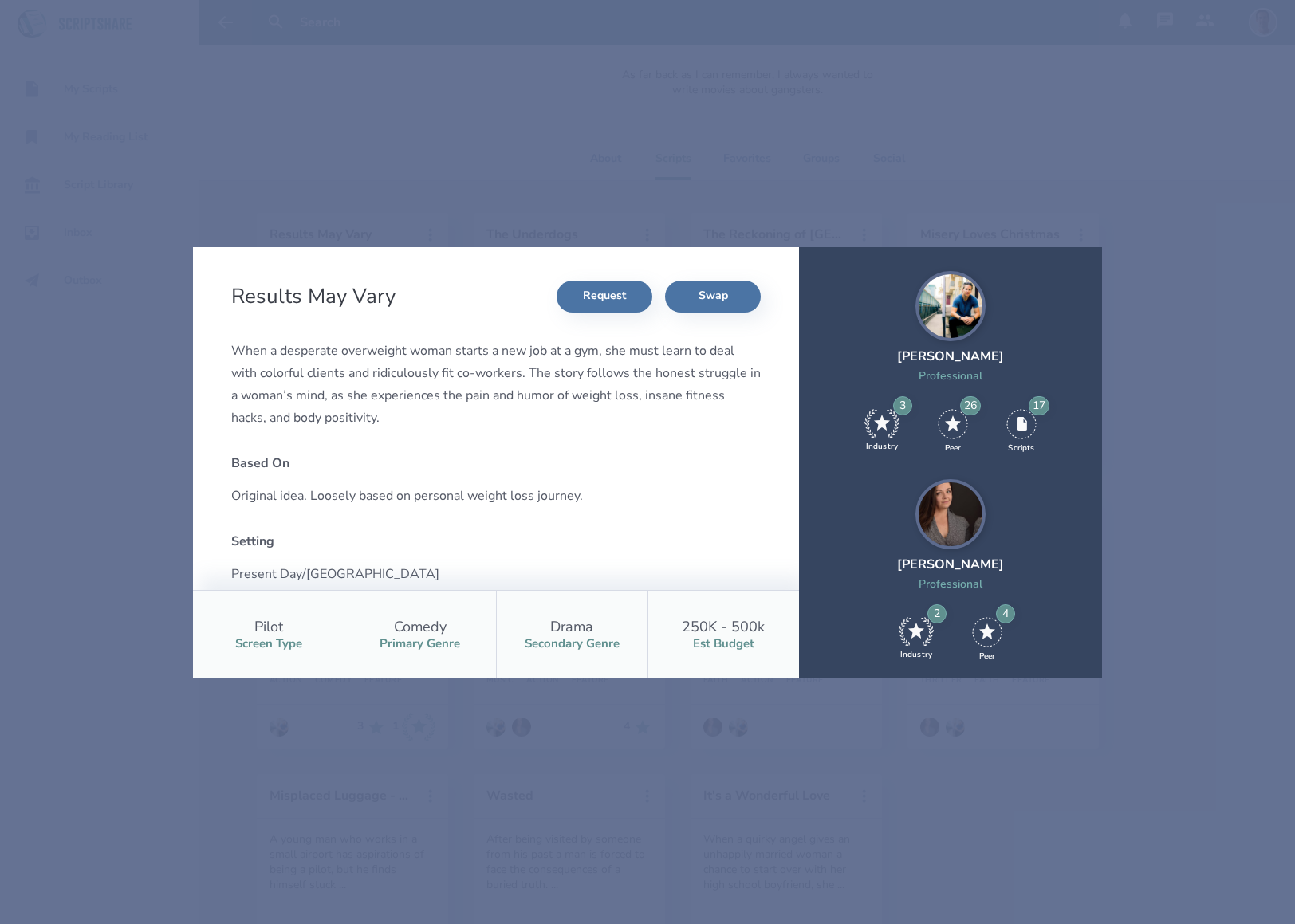
scroll to position [0, 0]
click at [1128, 391] on div "Results May Vary Request Swap When a desperate overweight woman starts a new jo…" at bounding box center [647, 462] width 1295 height 924
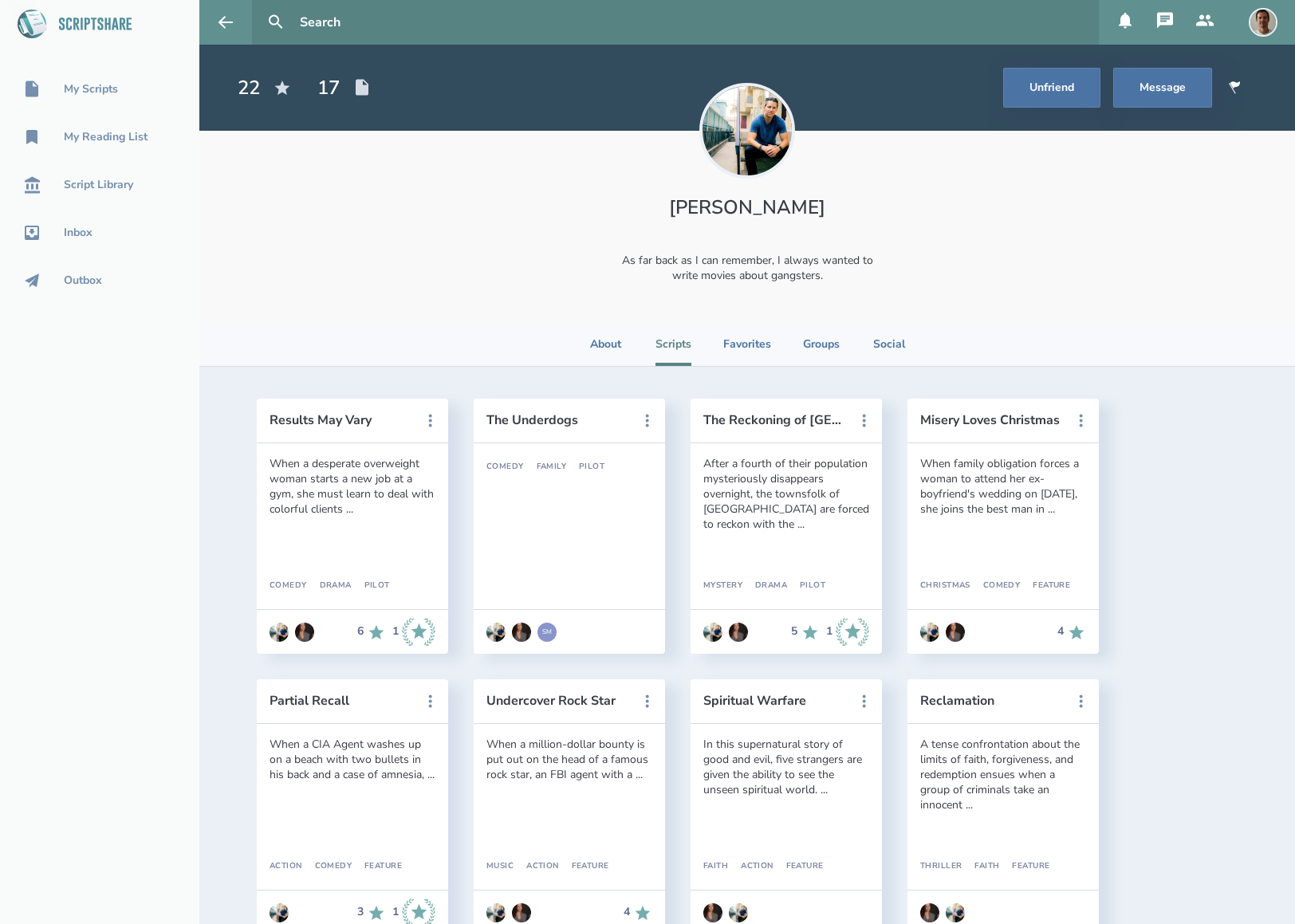
click at [36, 20] on icon at bounding box center [35, 22] width 33 height 34
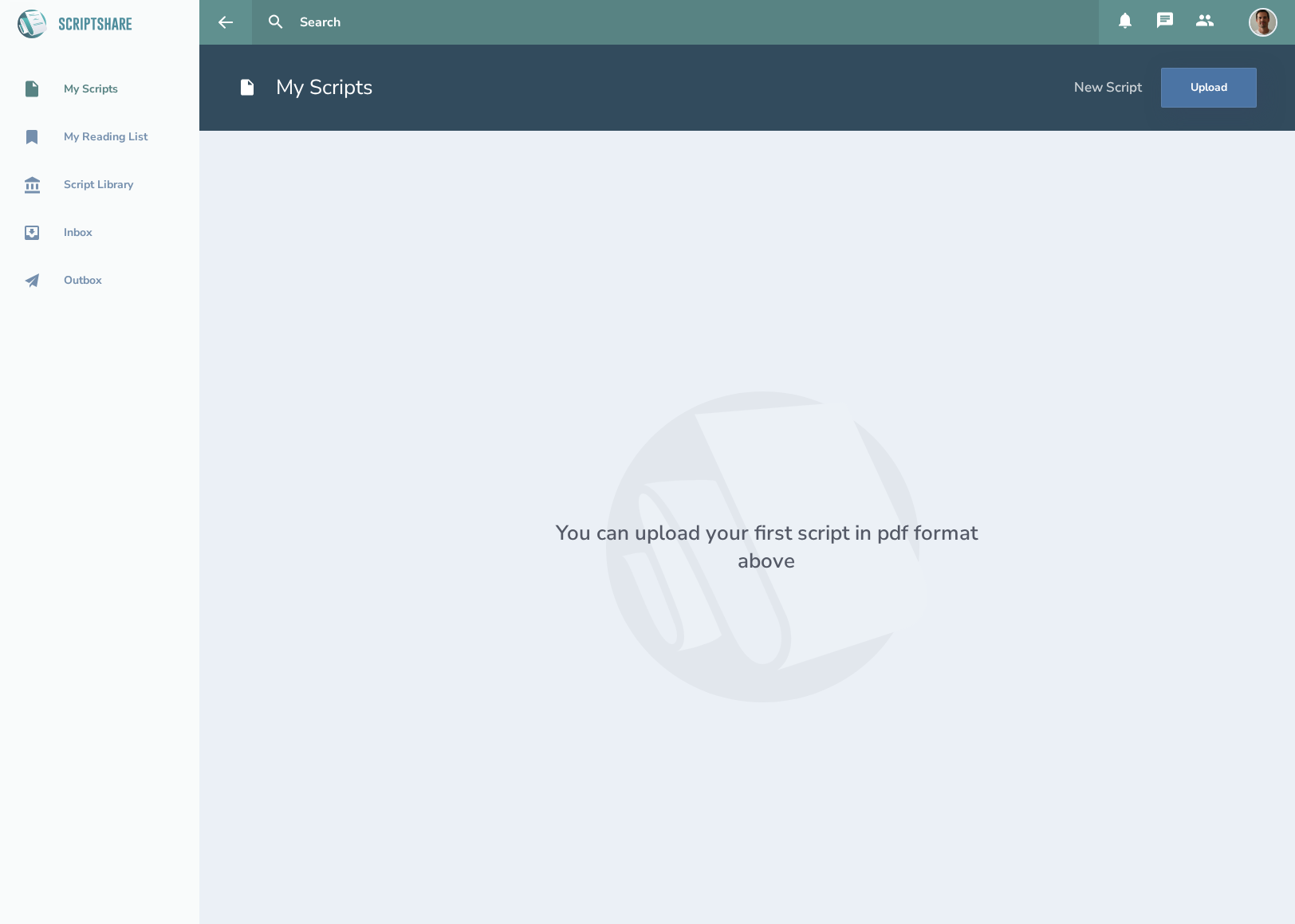
click at [110, 23] on icon at bounding box center [95, 23] width 72 height 13
click at [225, 23] on icon at bounding box center [225, 22] width 15 height 12
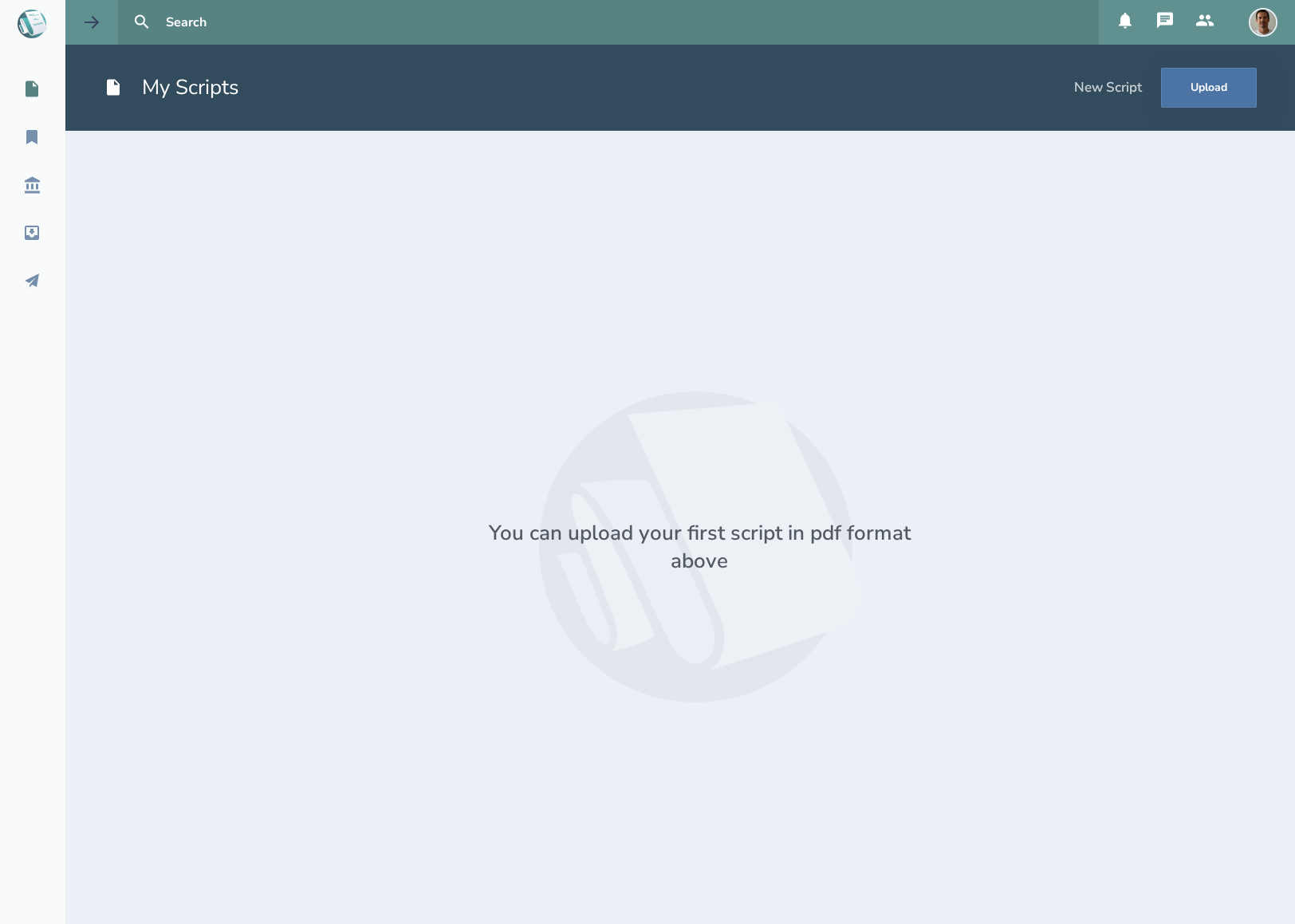
click at [103, 23] on button at bounding box center [92, 23] width 53 height 45
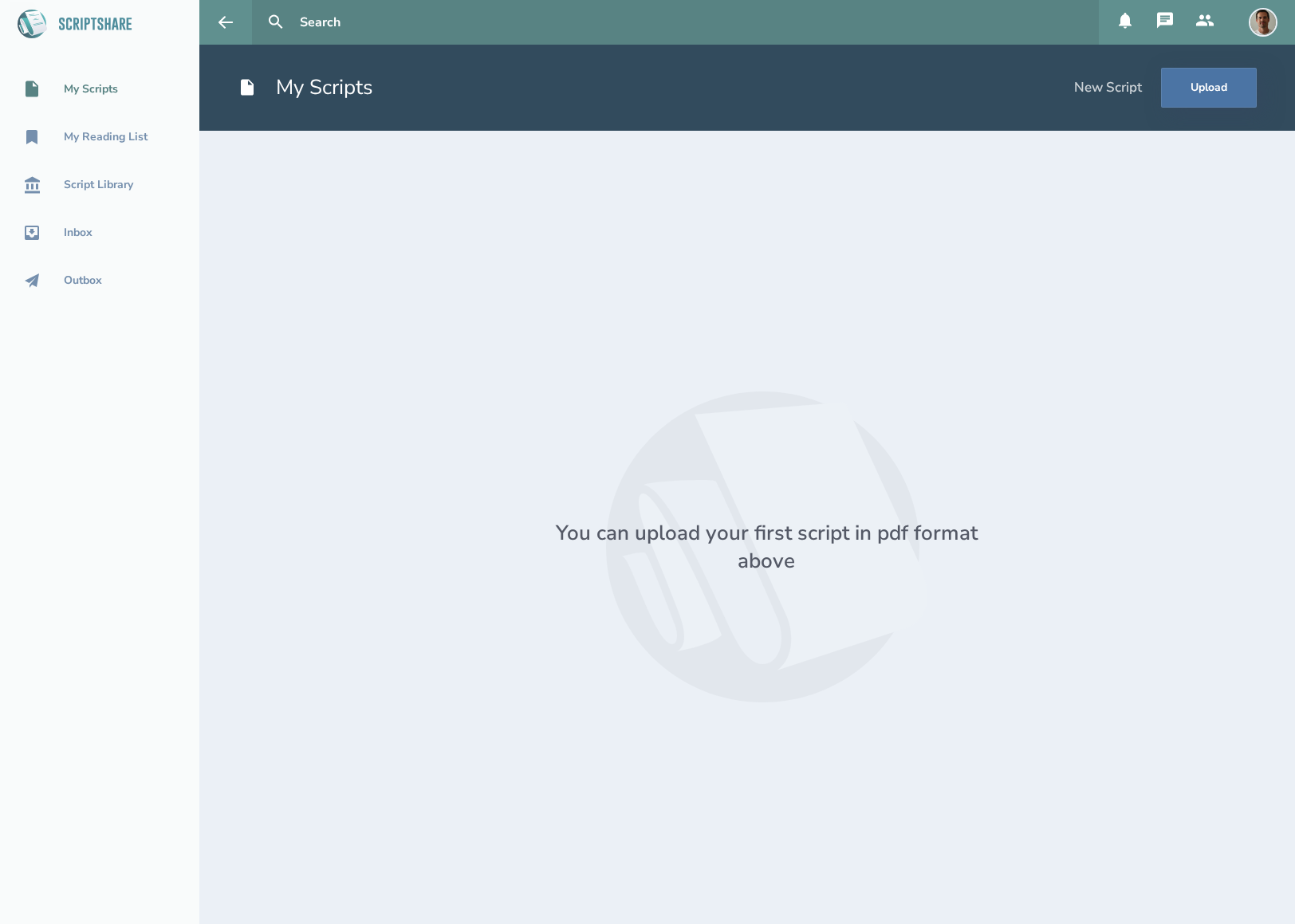
click at [1258, 19] on img at bounding box center [1262, 22] width 28 height 28
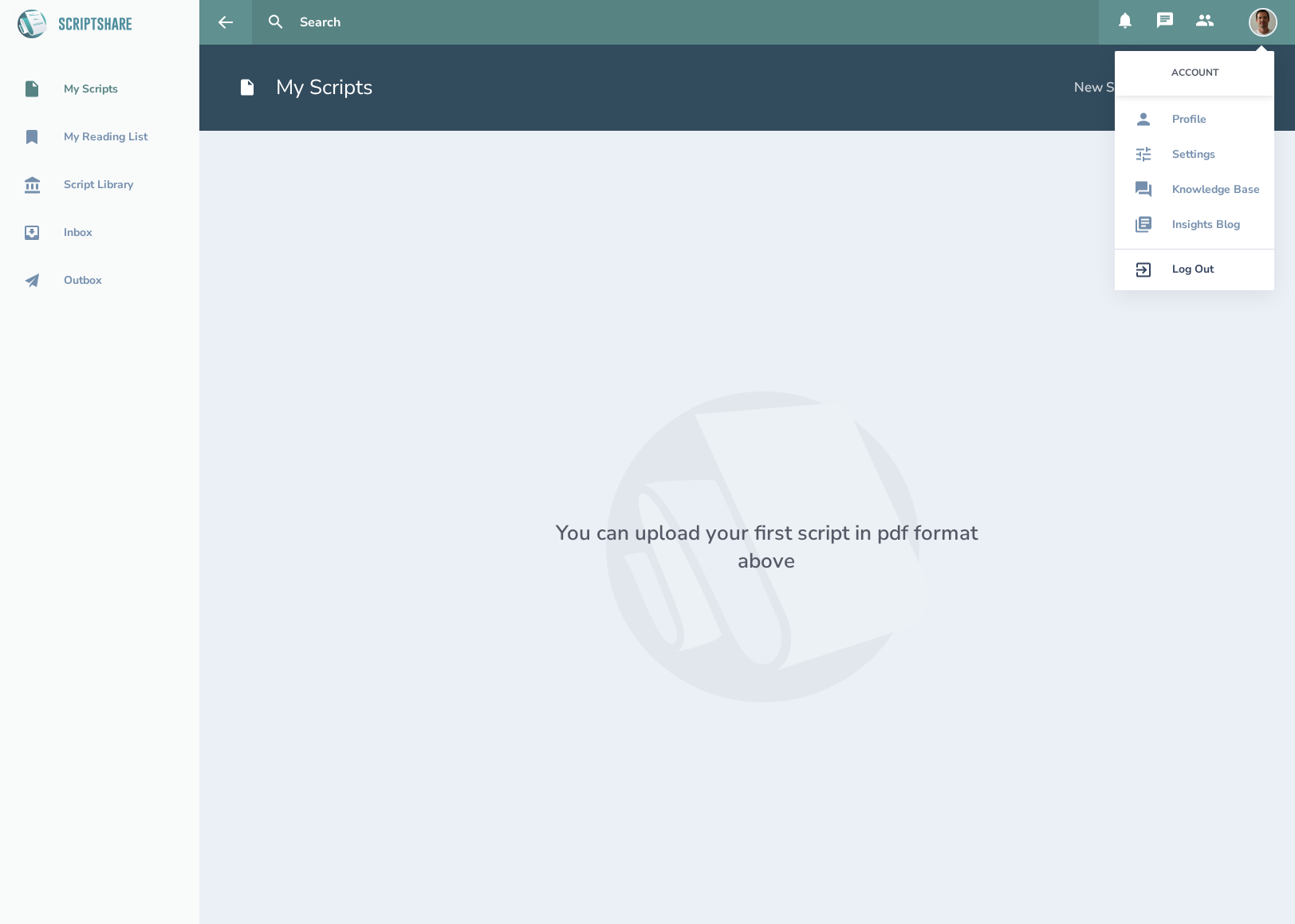
click at [1258, 19] on img at bounding box center [1262, 22] width 28 height 28
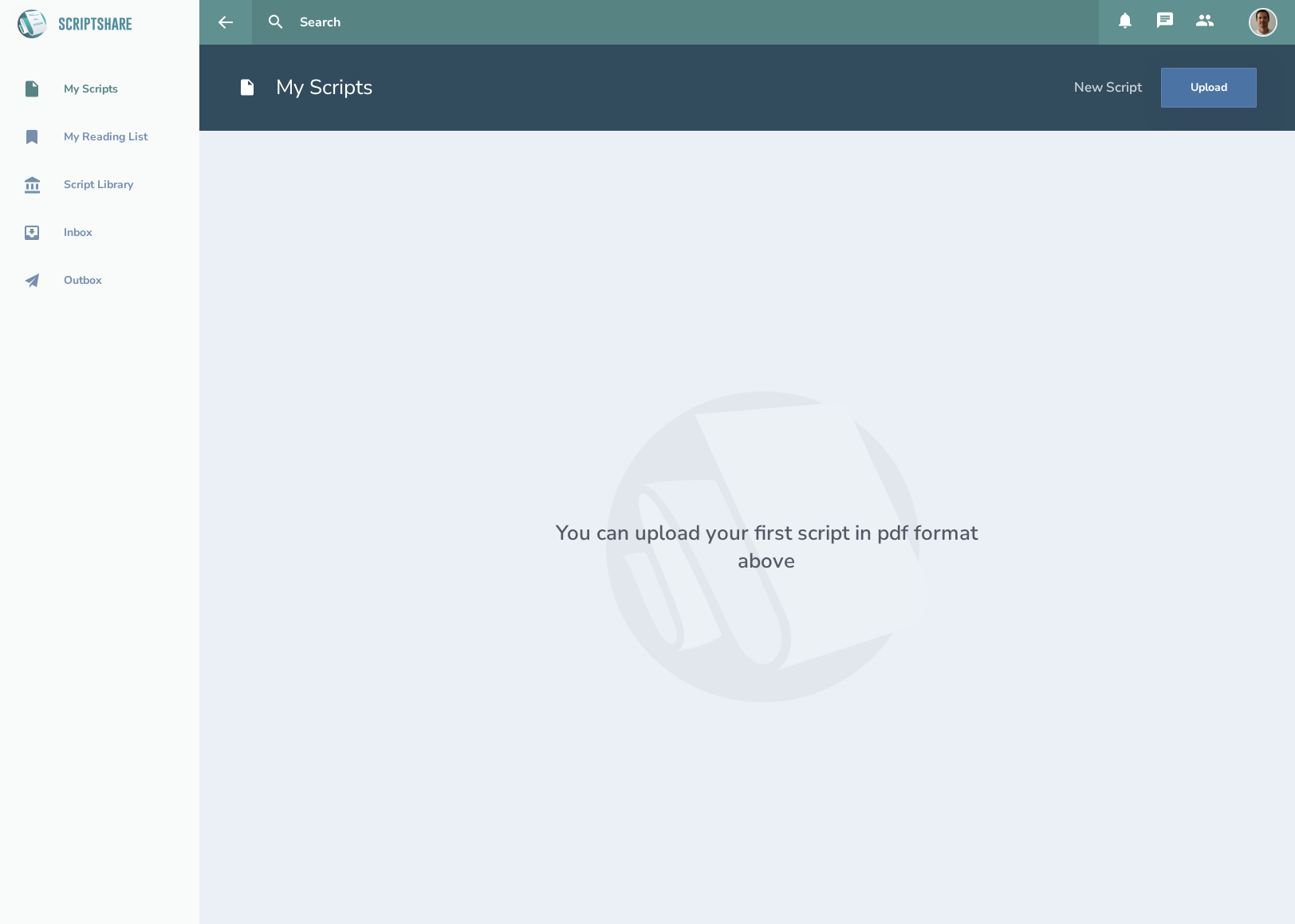
click at [1197, 22] on icon at bounding box center [1205, 21] width 20 height 20
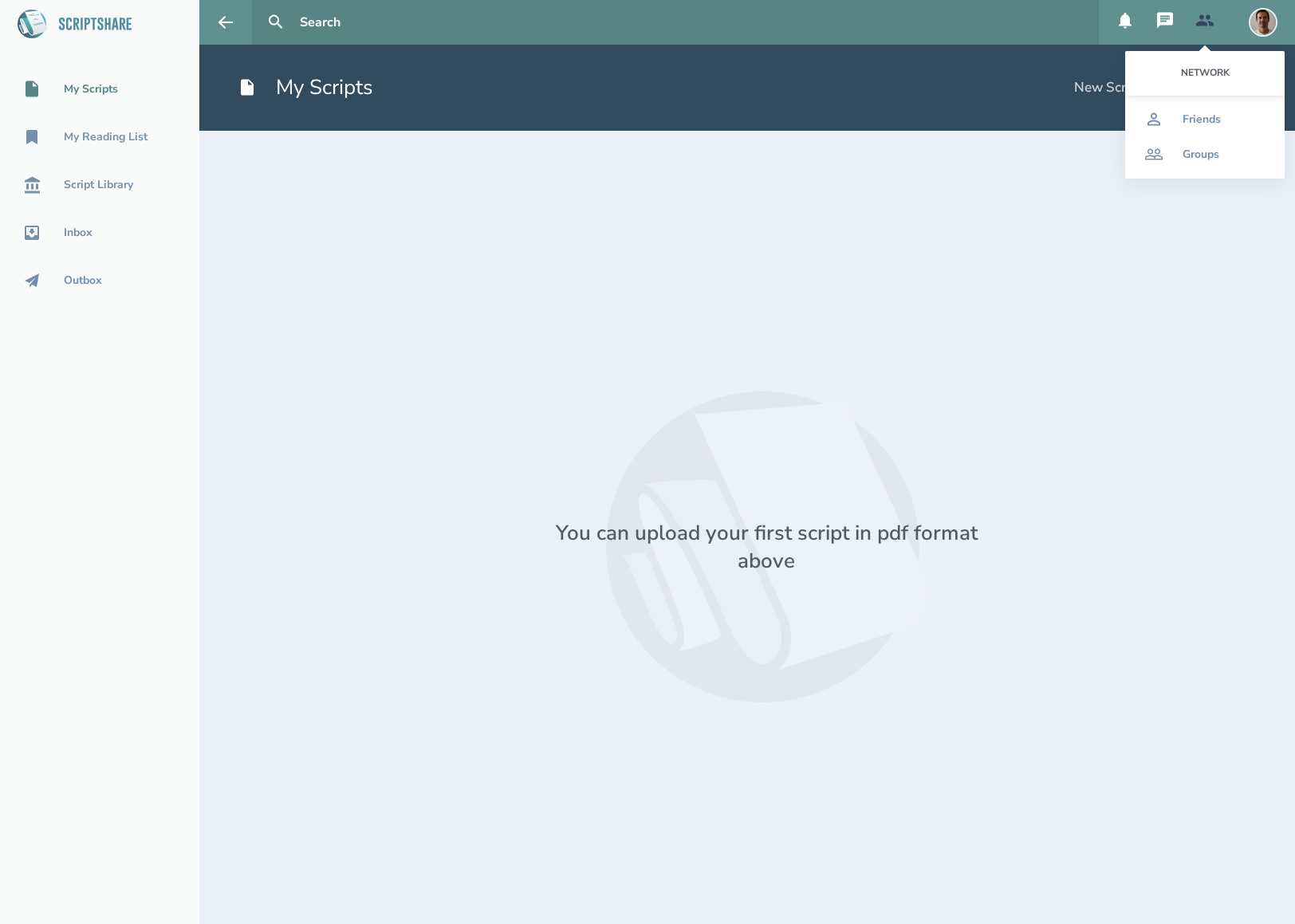
click at [1200, 18] on icon at bounding box center [1205, 20] width 18 height 11
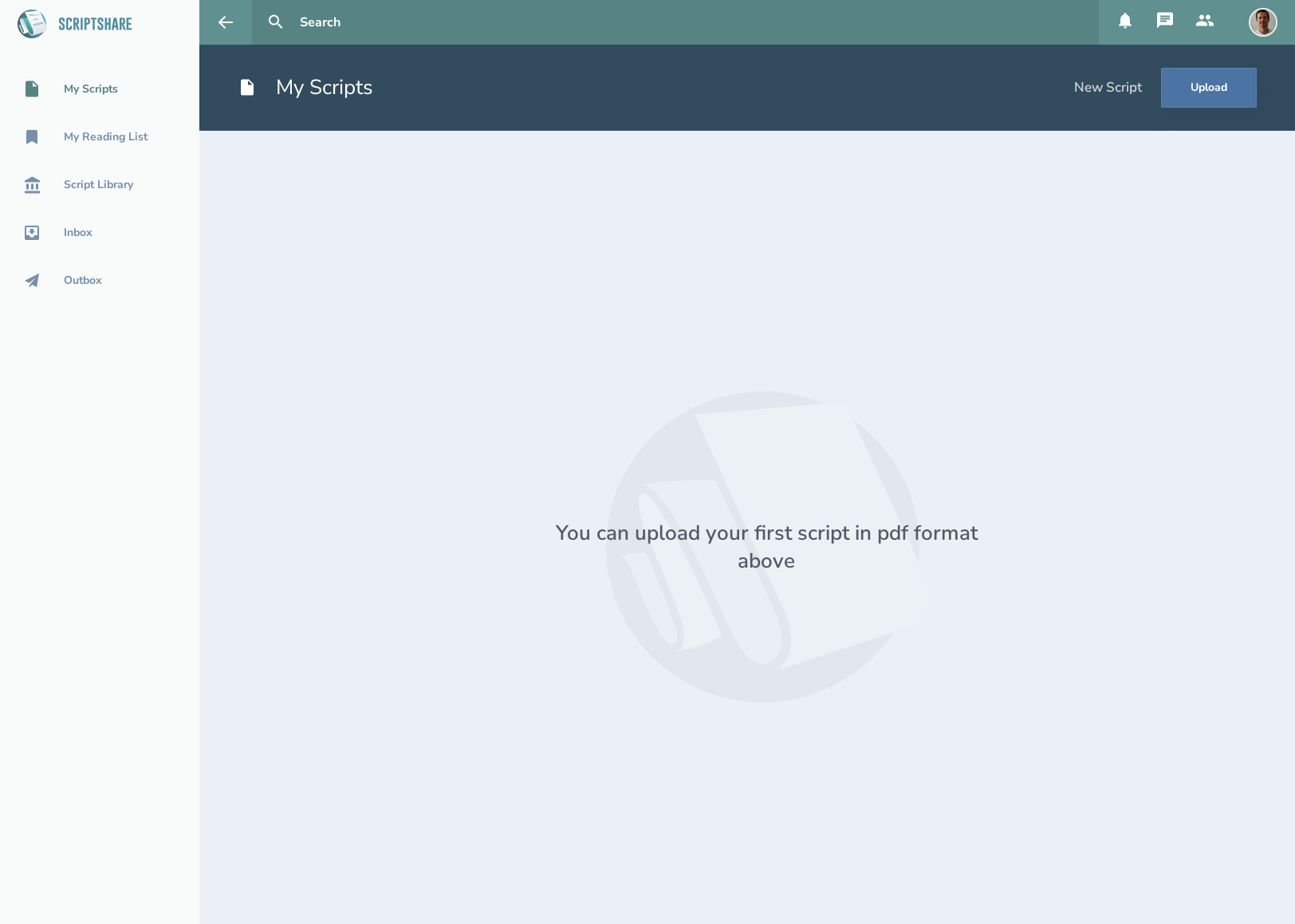
click at [1161, 23] on icon at bounding box center [1165, 20] width 16 height 16
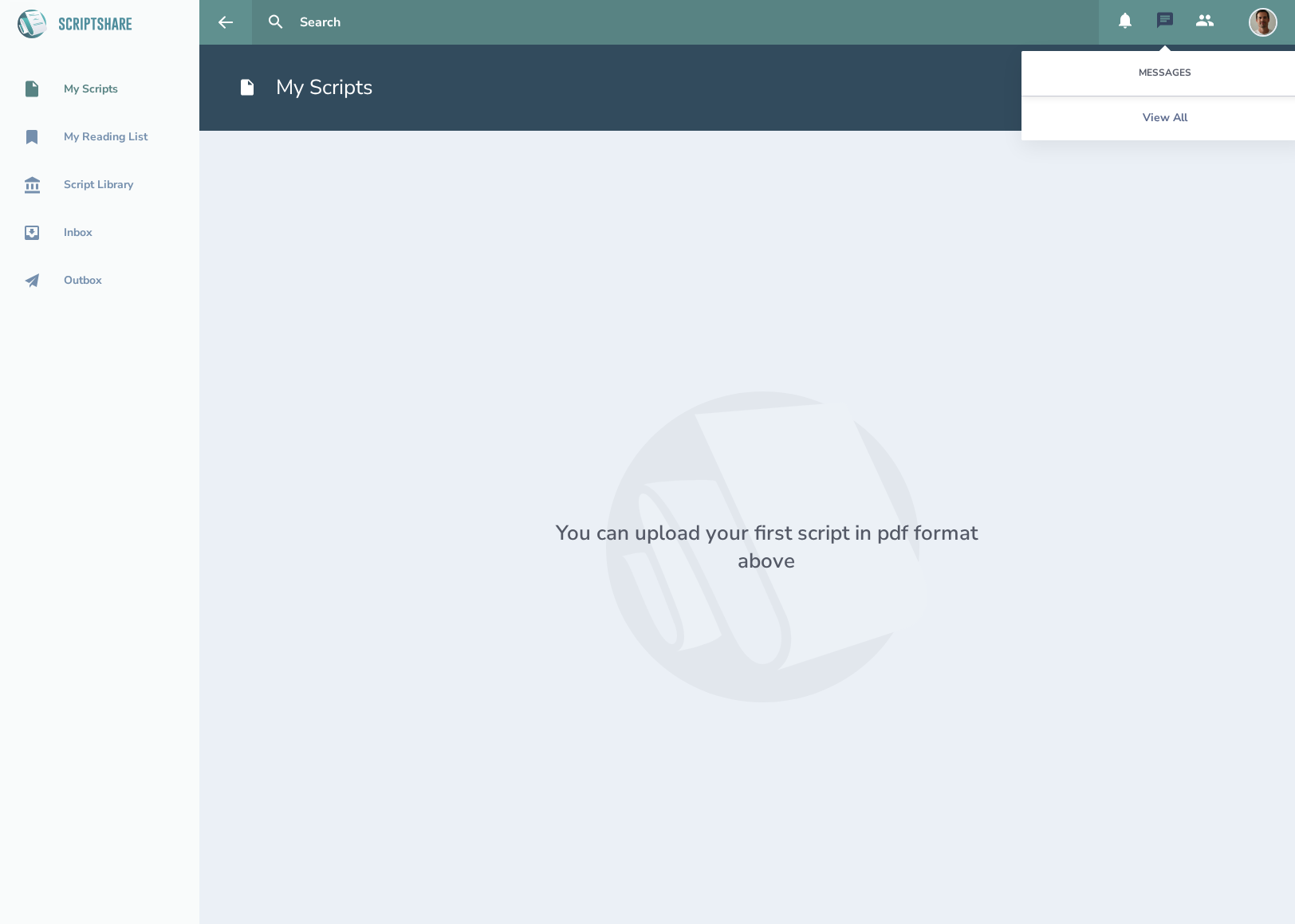
click at [1161, 23] on icon at bounding box center [1165, 20] width 16 height 16
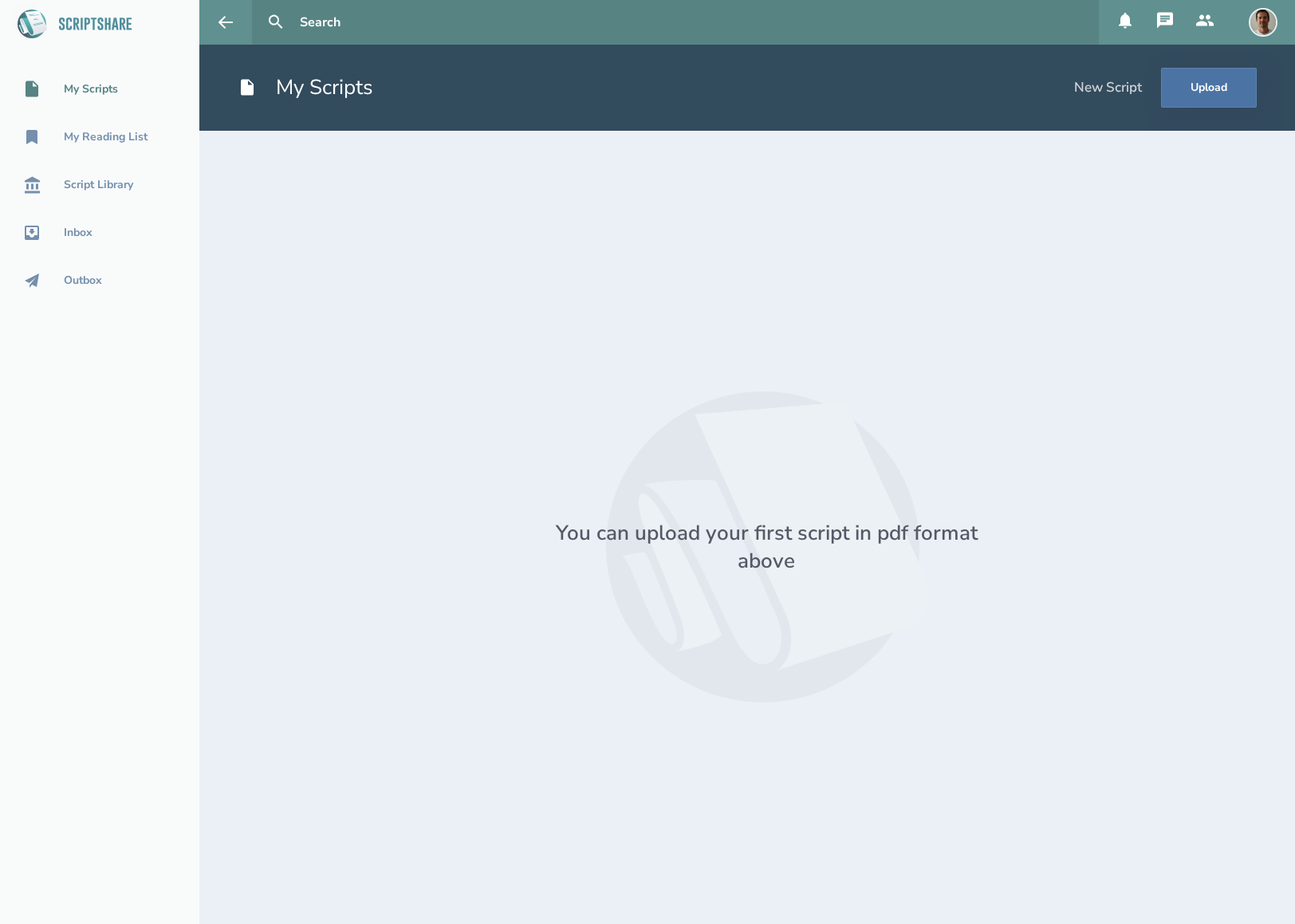
click at [1128, 23] on icon at bounding box center [1125, 21] width 13 height 16
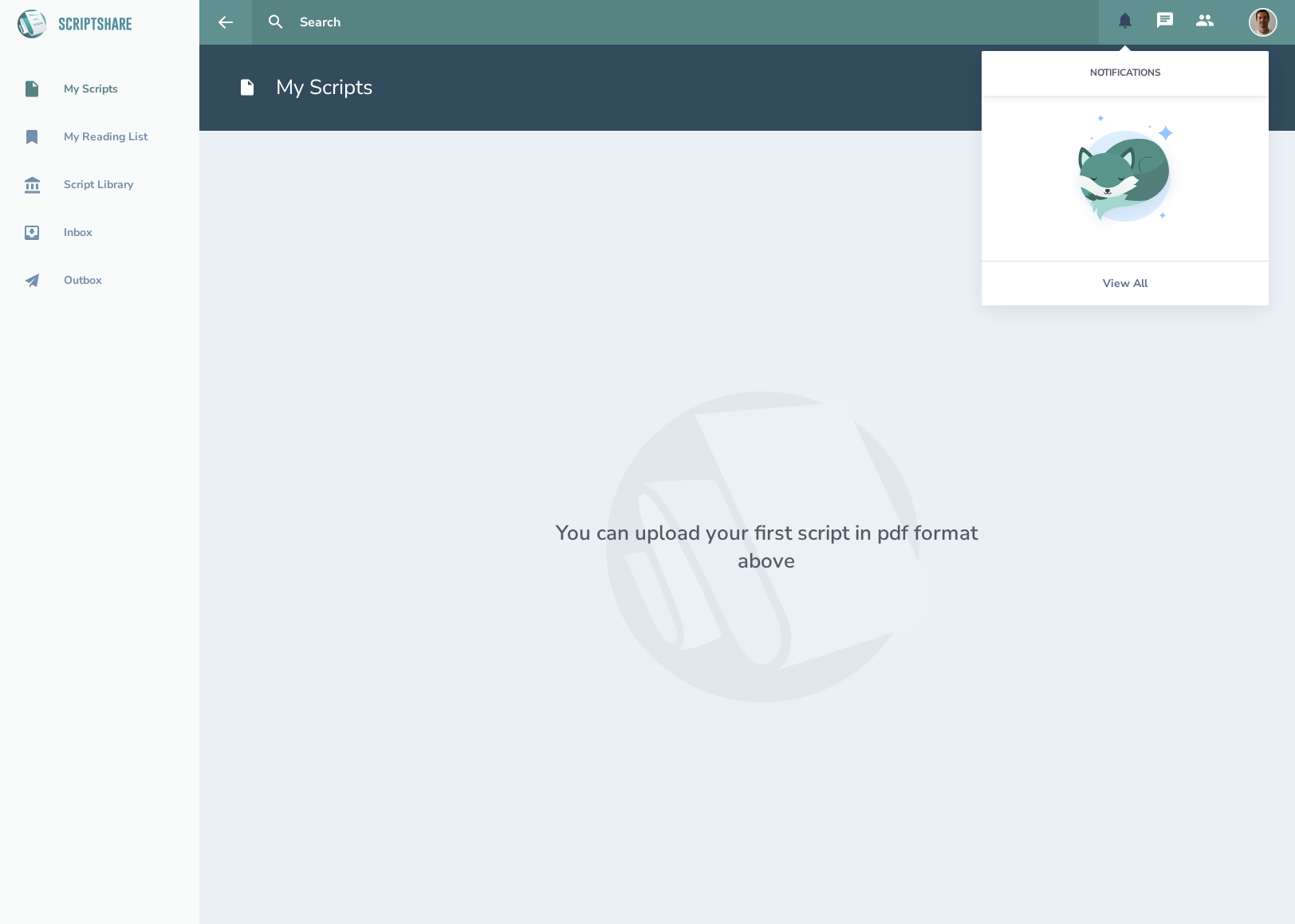
click at [1128, 23] on icon at bounding box center [1125, 21] width 13 height 16
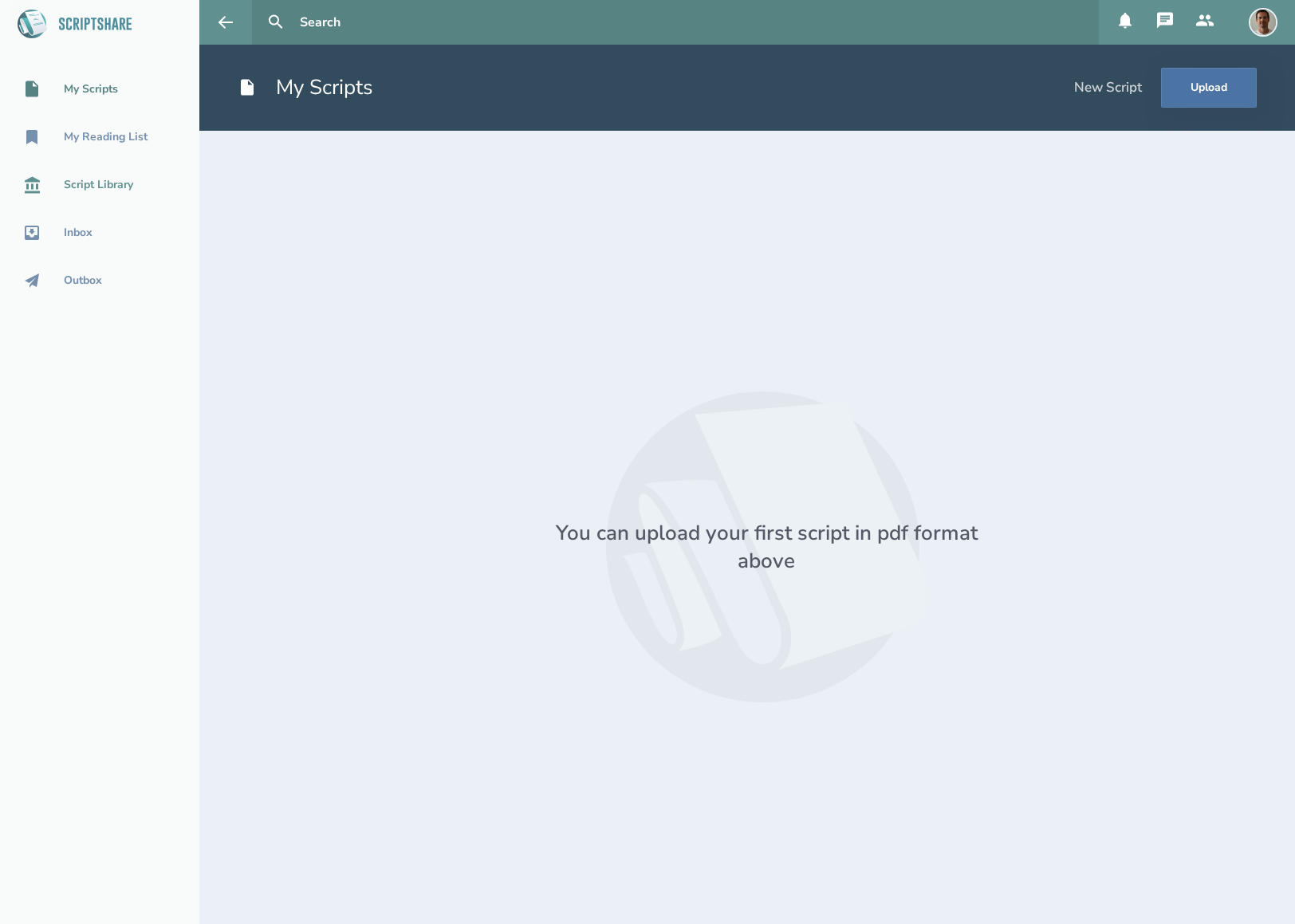
click at [108, 184] on div "Script Library" at bounding box center [98, 184] width 69 height 13
